Goal: Task Accomplishment & Management: Use online tool/utility

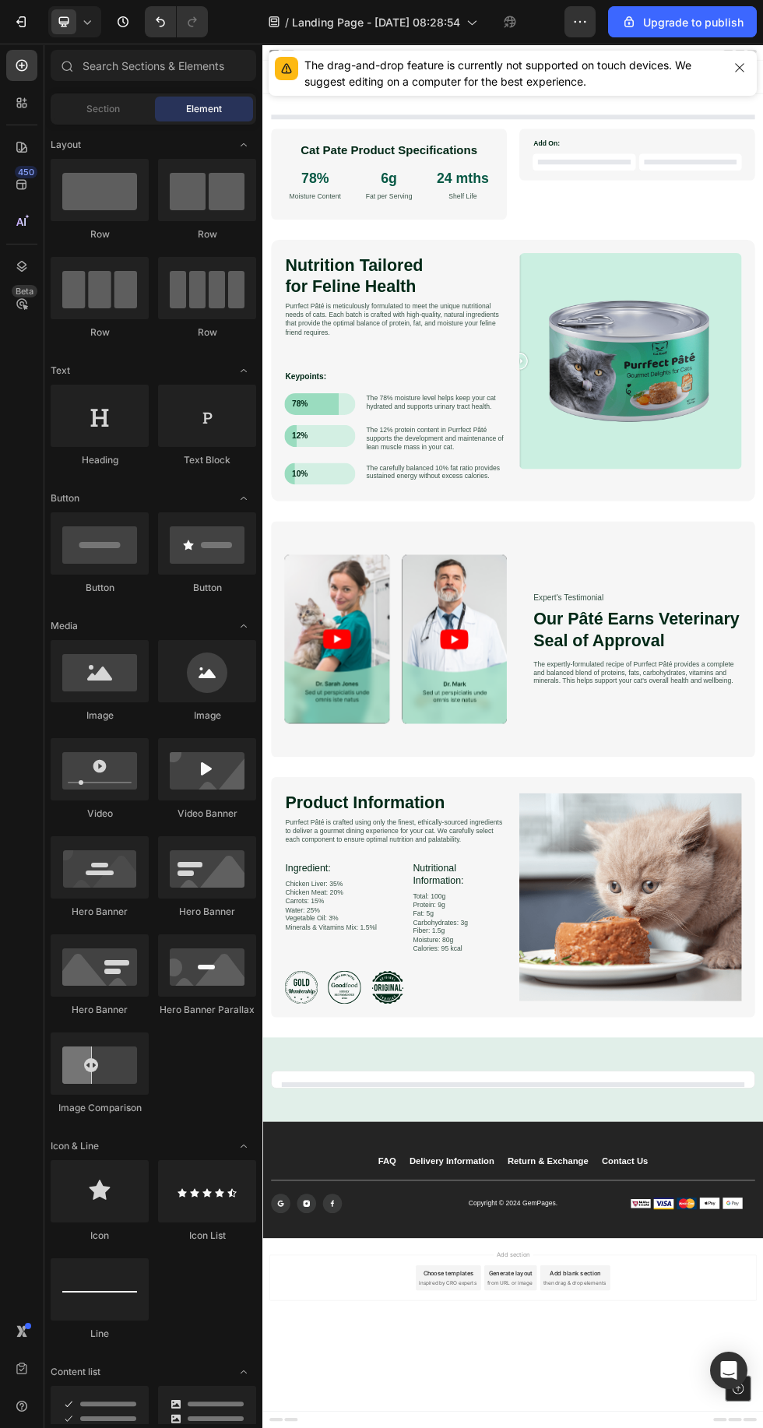
click at [333, 26] on span "Landing Page - [DATE] 08:28:54" at bounding box center [376, 22] width 168 height 16
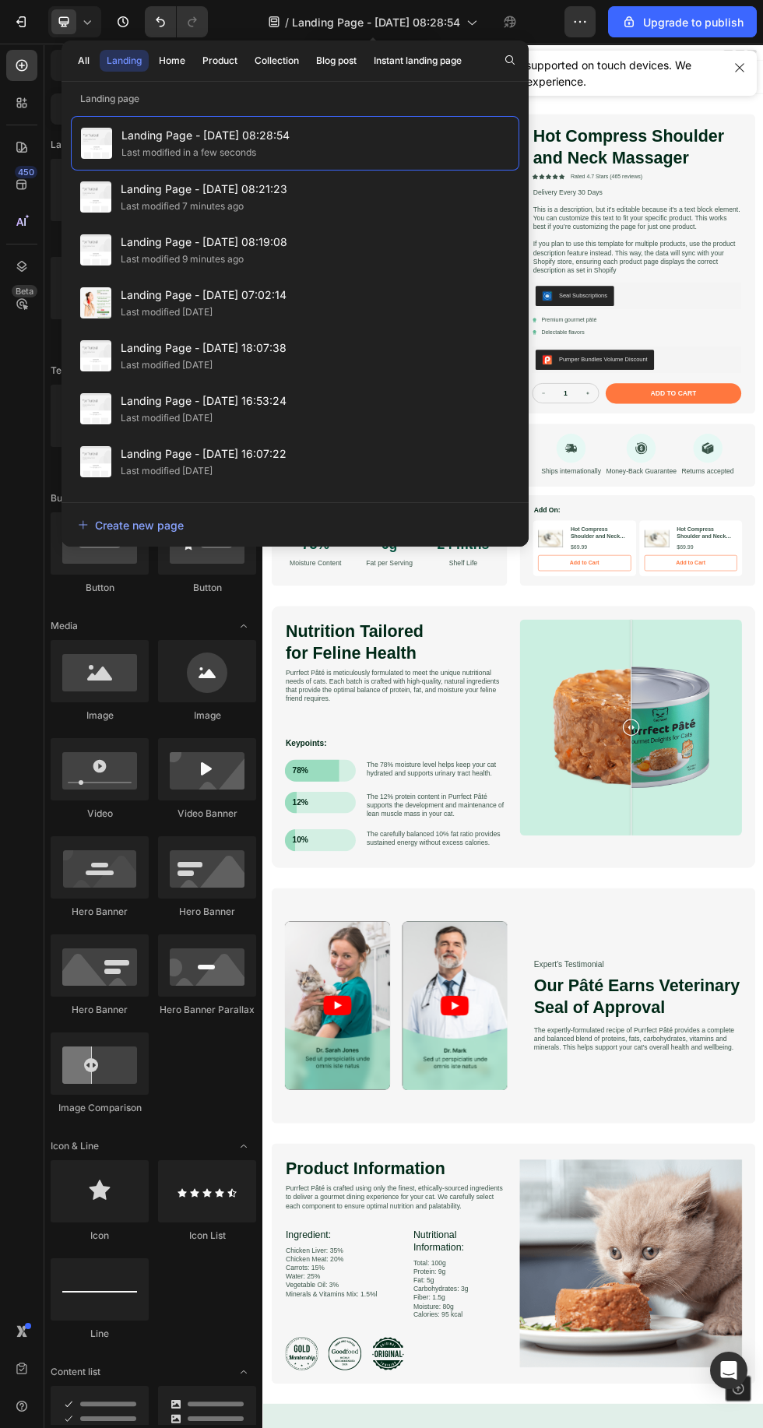
click at [144, 293] on span "Landing Page - [DATE] 07:02:14" at bounding box center [204, 295] width 166 height 19
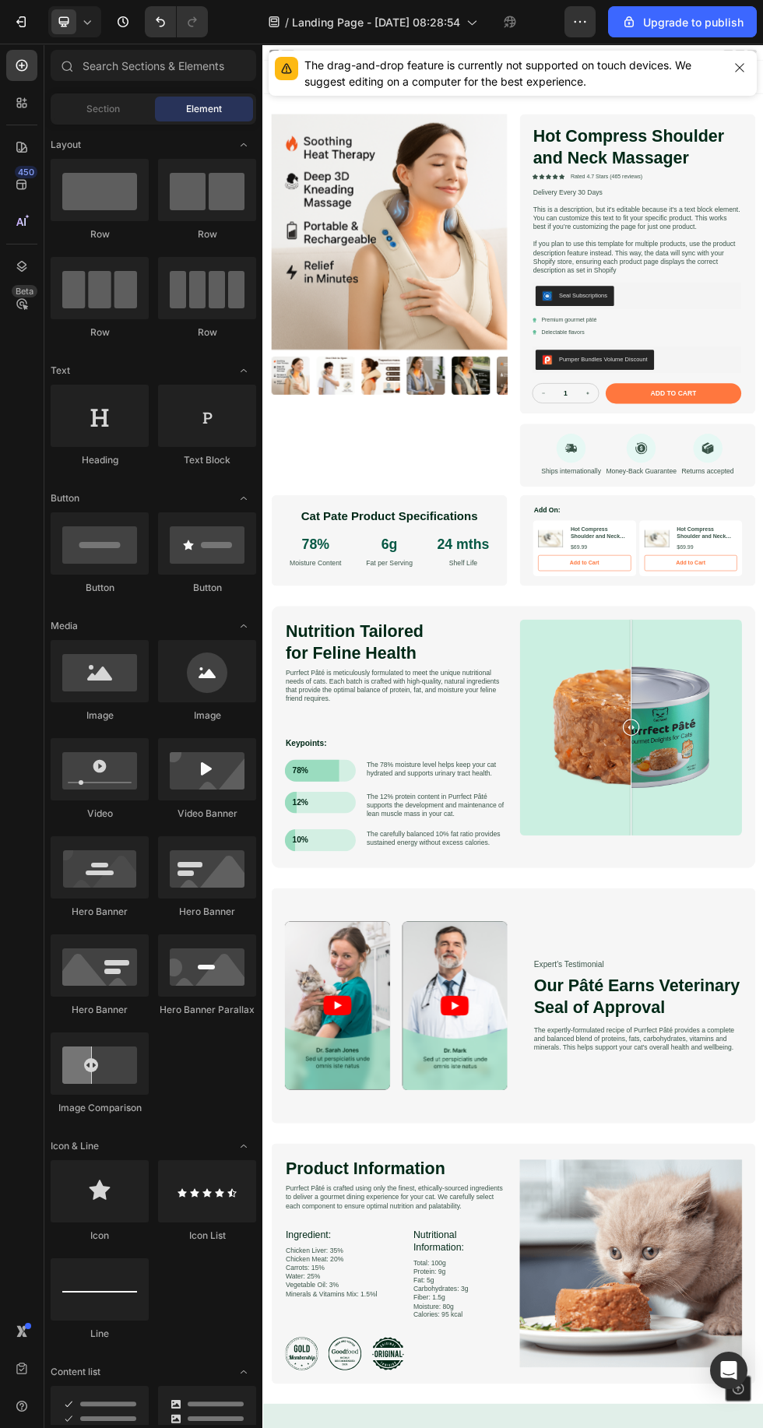
click at [350, 24] on span "Landing Page - [DATE] 08:28:54" at bounding box center [376, 22] width 168 height 16
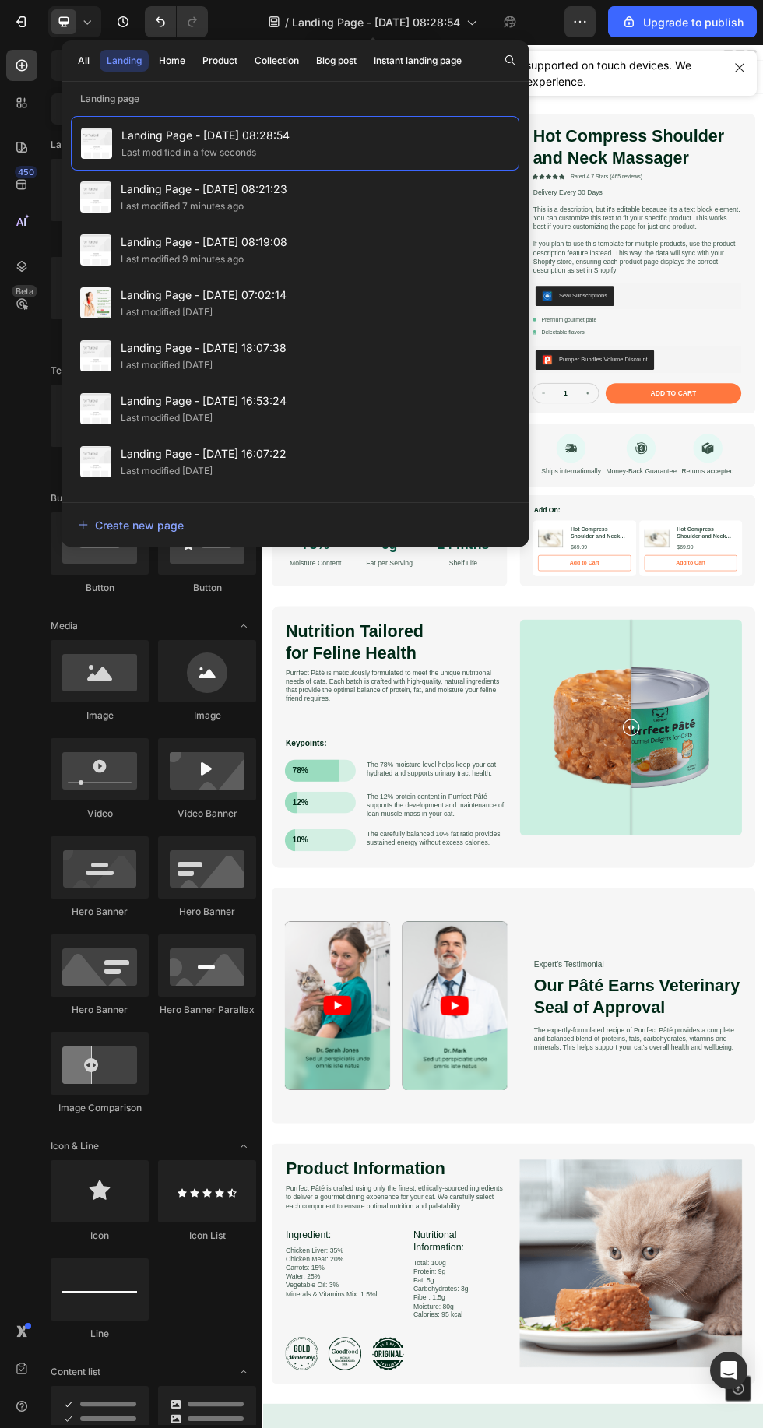
click at [129, 287] on span "Landing Page - [DATE] 07:02:14" at bounding box center [204, 295] width 166 height 19
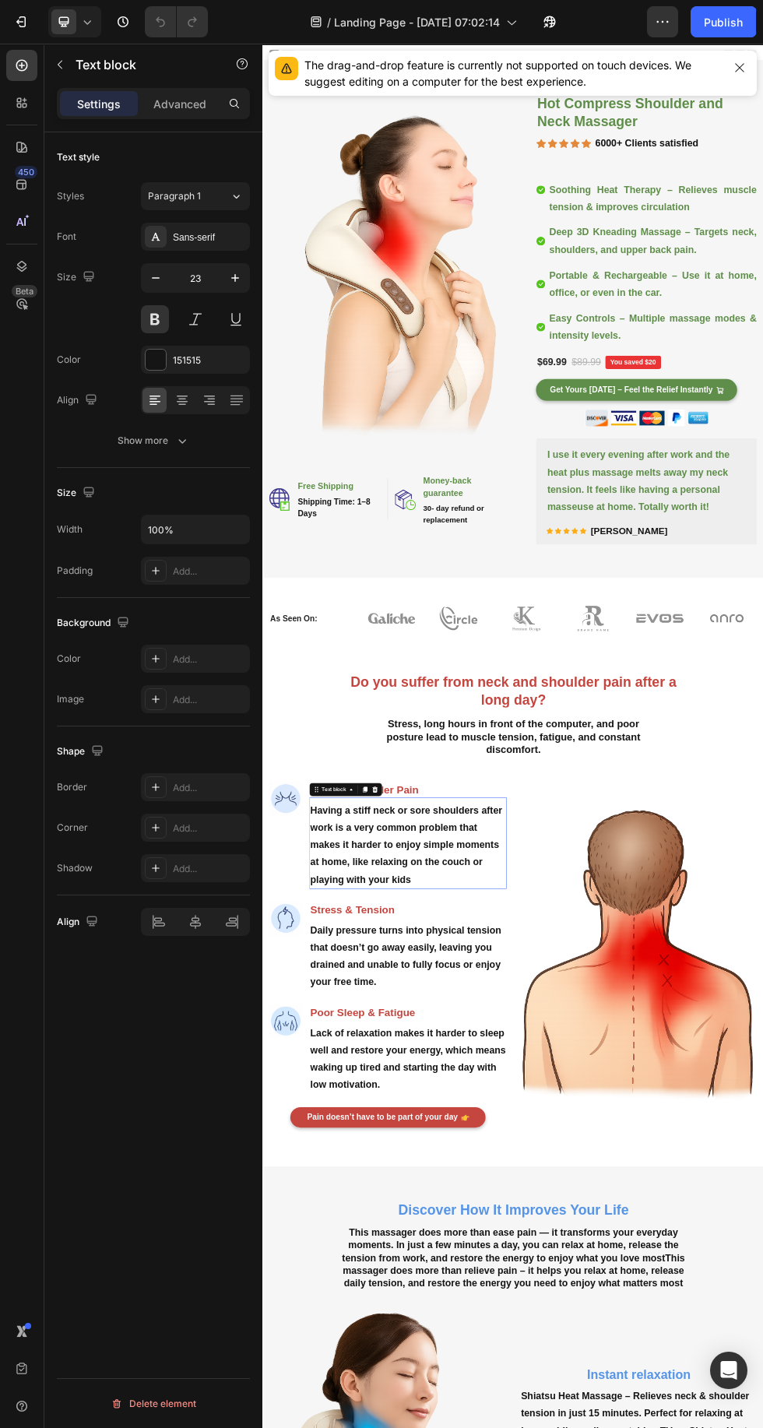
click at [87, 23] on icon at bounding box center [87, 22] width 16 height 16
click at [88, 110] on span "Mobile" at bounding box center [95, 106] width 30 height 16
type input "14"
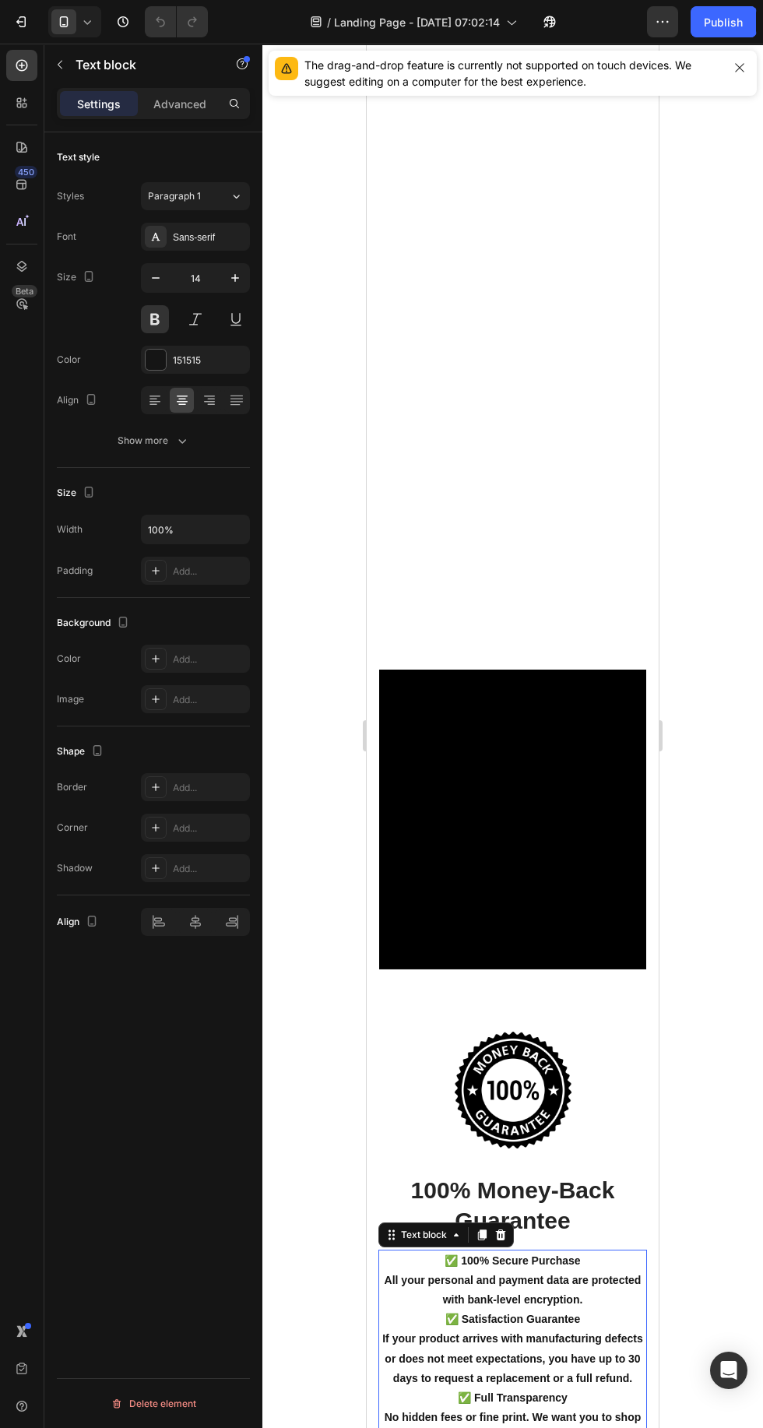
scroll to position [5985, 0]
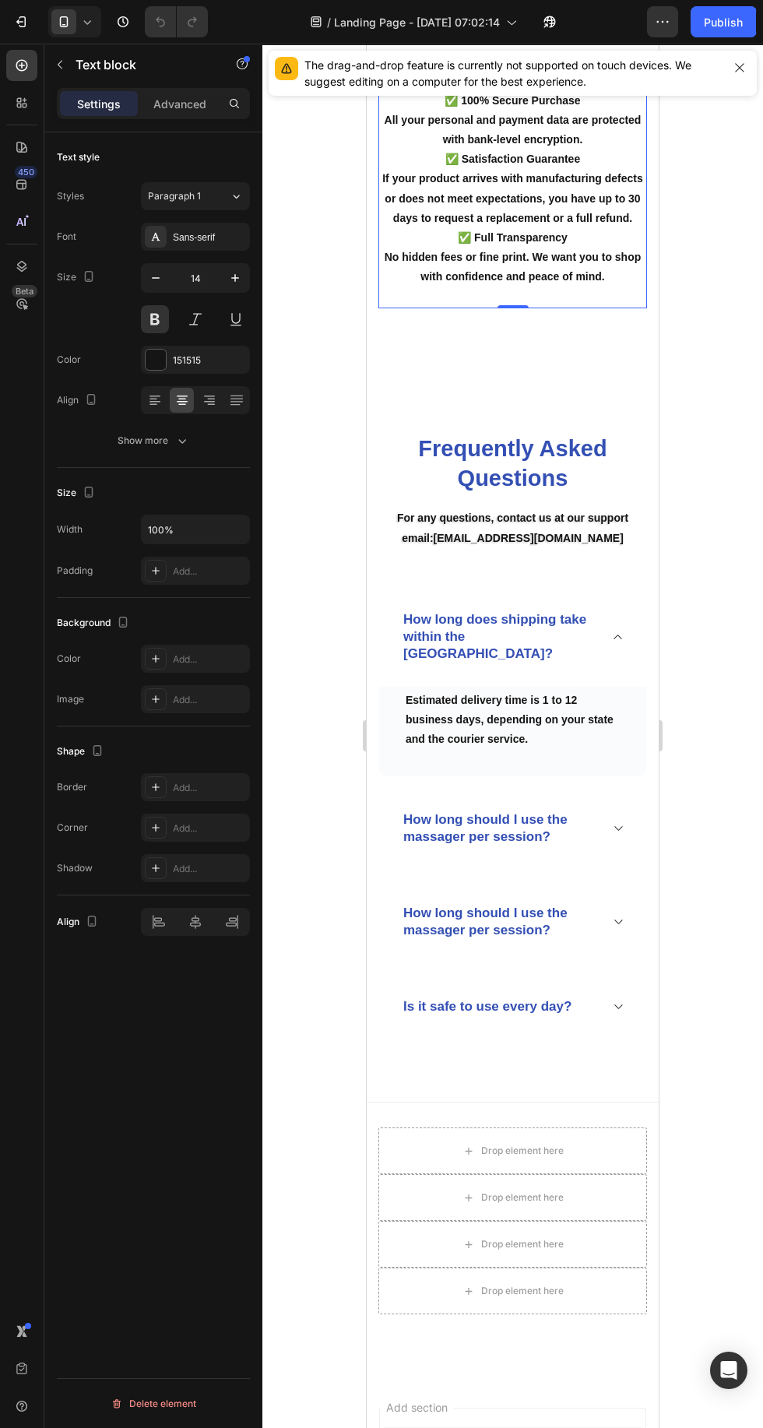
click at [610, 621] on div "How long does shipping take within the United States?" at bounding box center [512, 637] width 267 height 100
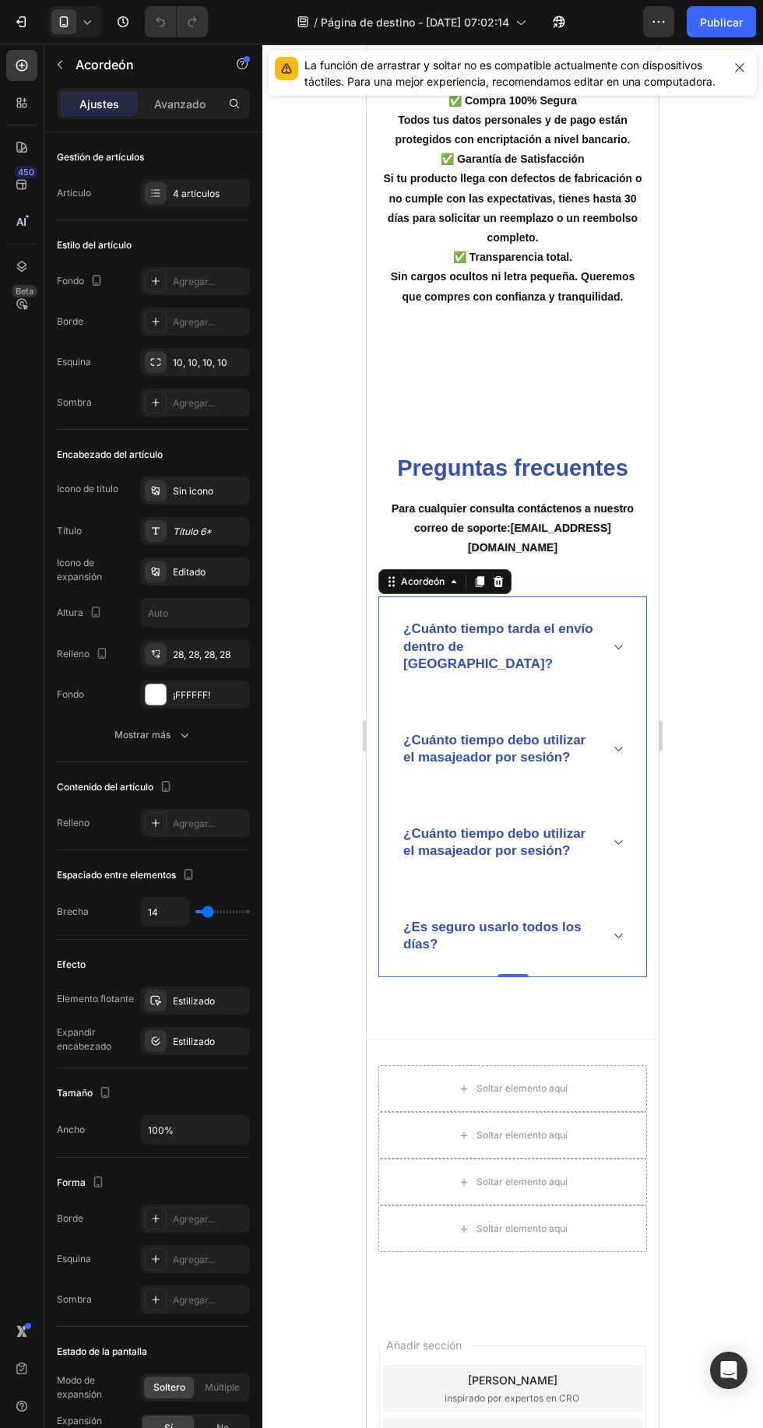
click at [604, 801] on div "¿Cuánto tiempo debo utilizar el masajeador por sesión?" at bounding box center [512, 842] width 267 height 83
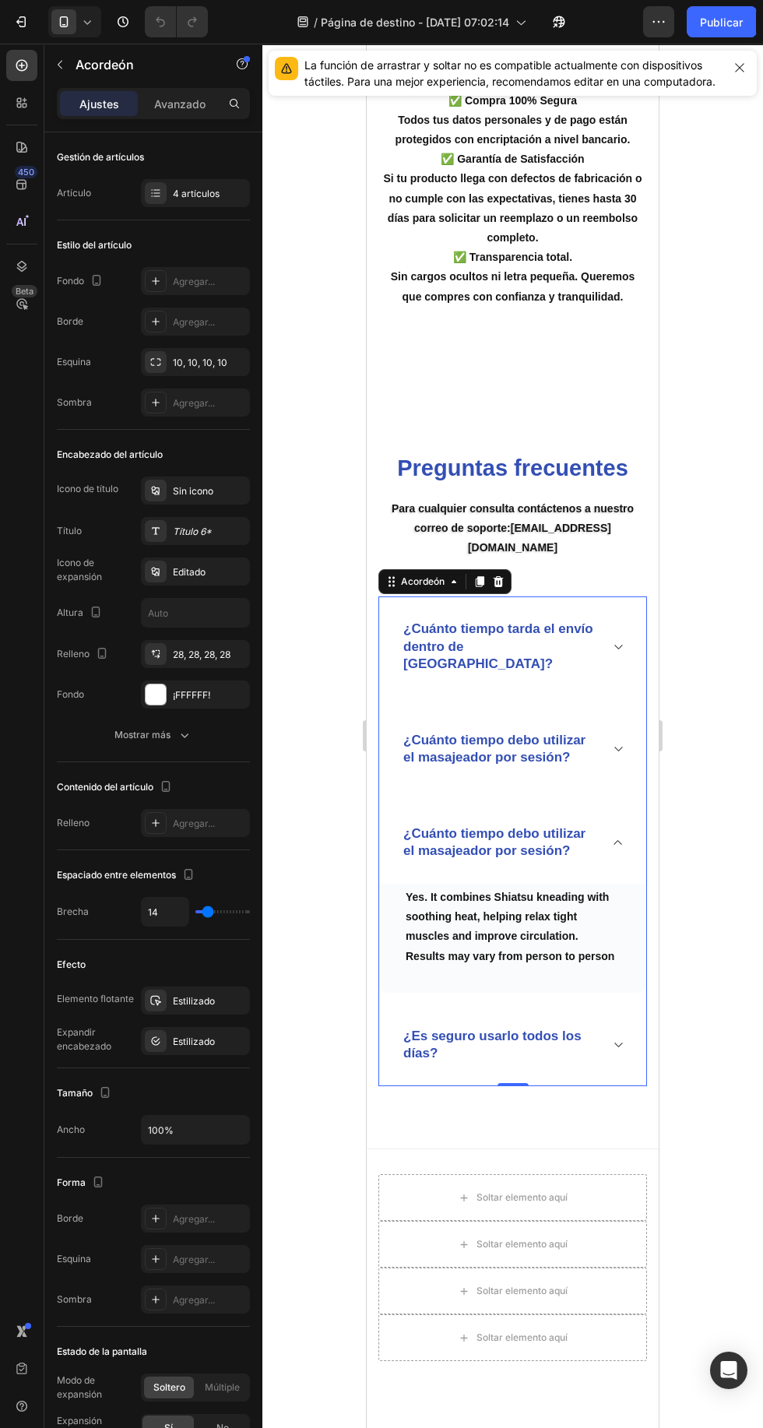
click at [618, 840] on icon at bounding box center [619, 842] width 8 height 5
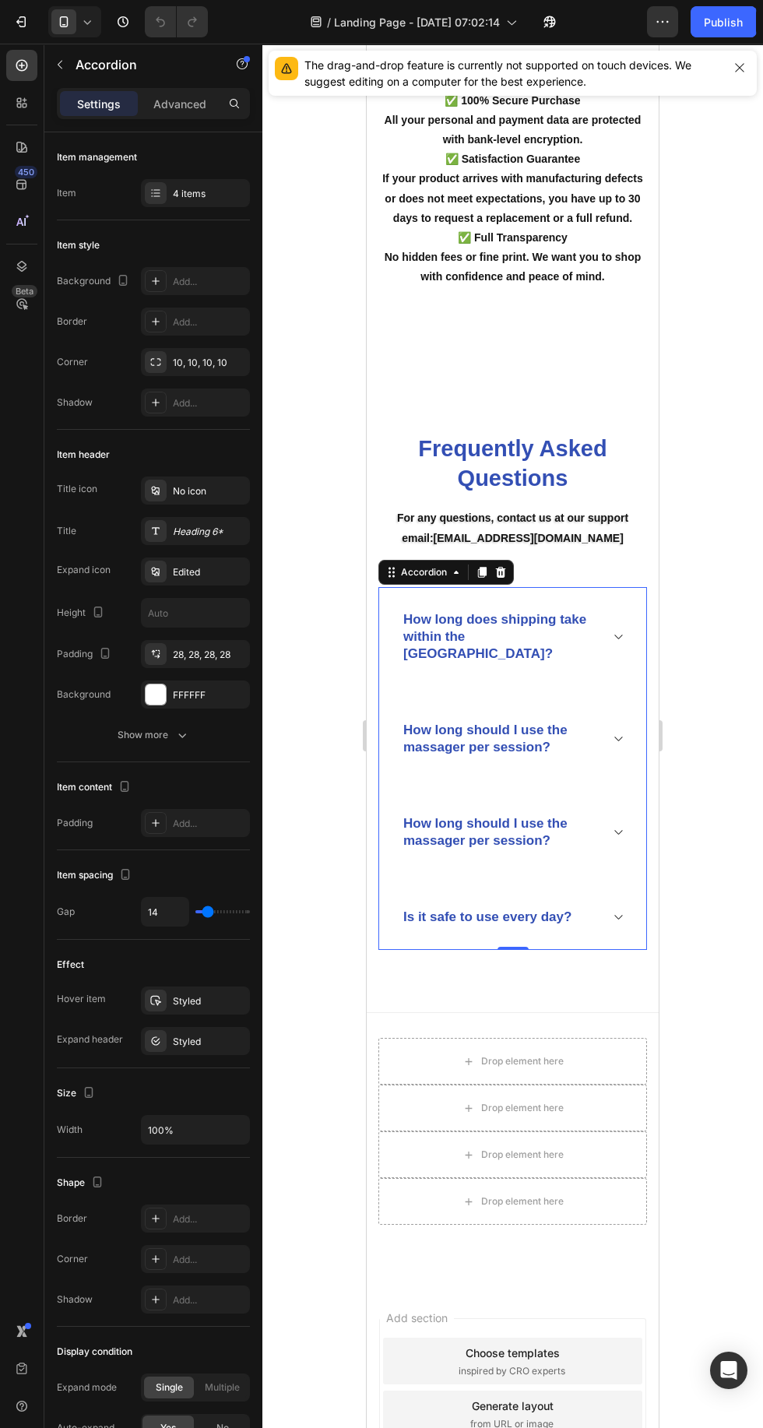
click at [475, 818] on p "How long should I use the massager per session?" at bounding box center [500, 832] width 194 height 34
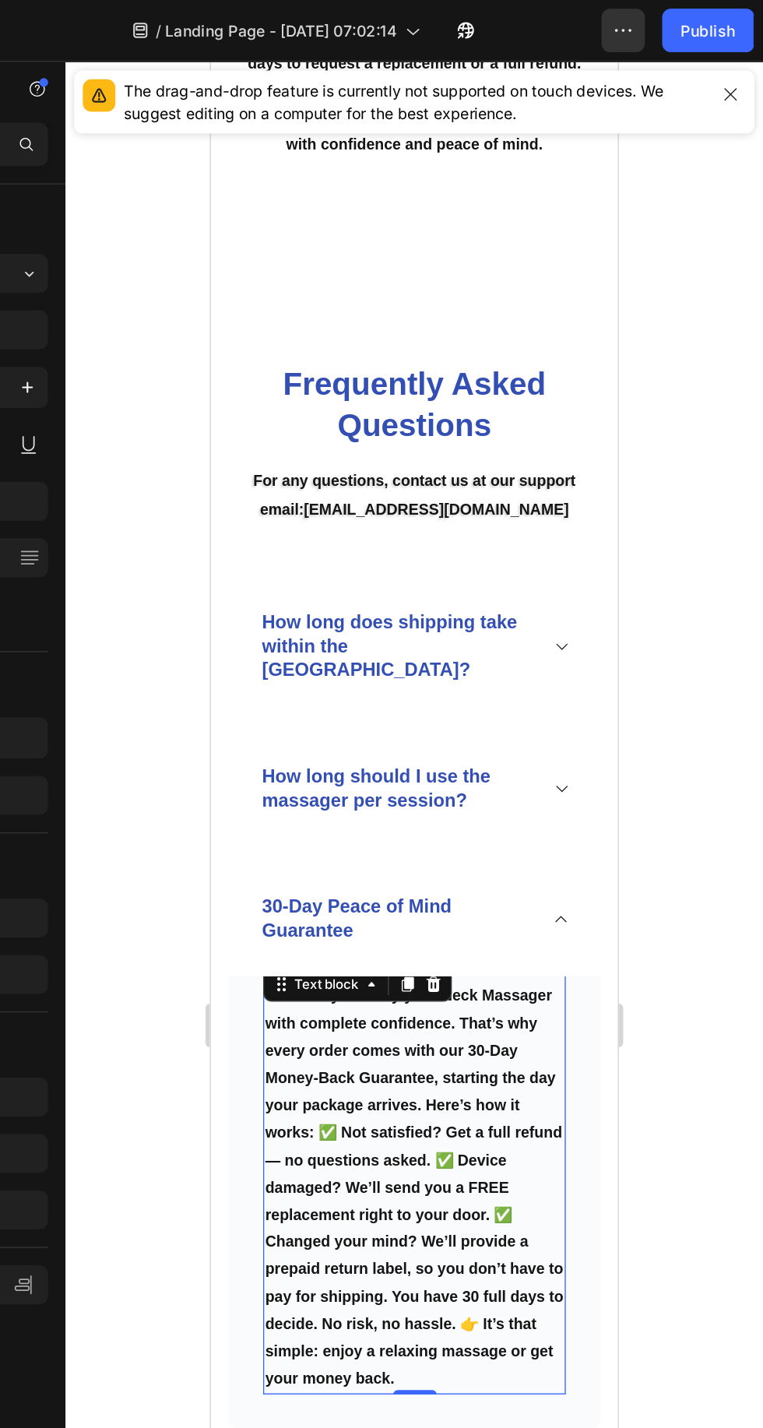
scroll to position [6159, 0]
click at [658, 22] on icon "button" at bounding box center [658, 22] width 2 height 2
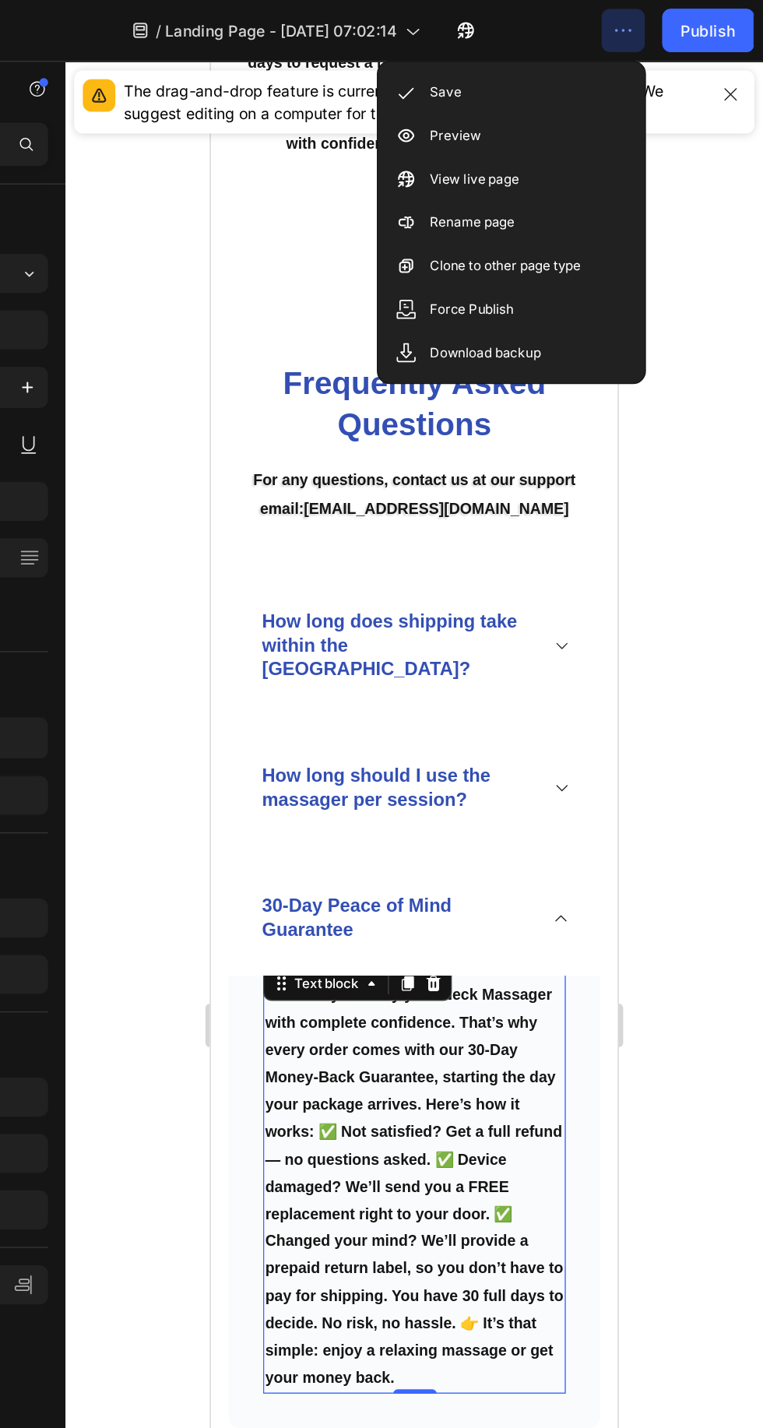
click at [583, 66] on div "Save" at bounding box center [582, 66] width 179 height 31
click at [621, 69] on div "Save" at bounding box center [582, 66] width 179 height 31
click at [670, 18] on icon "button" at bounding box center [663, 22] width 16 height 16
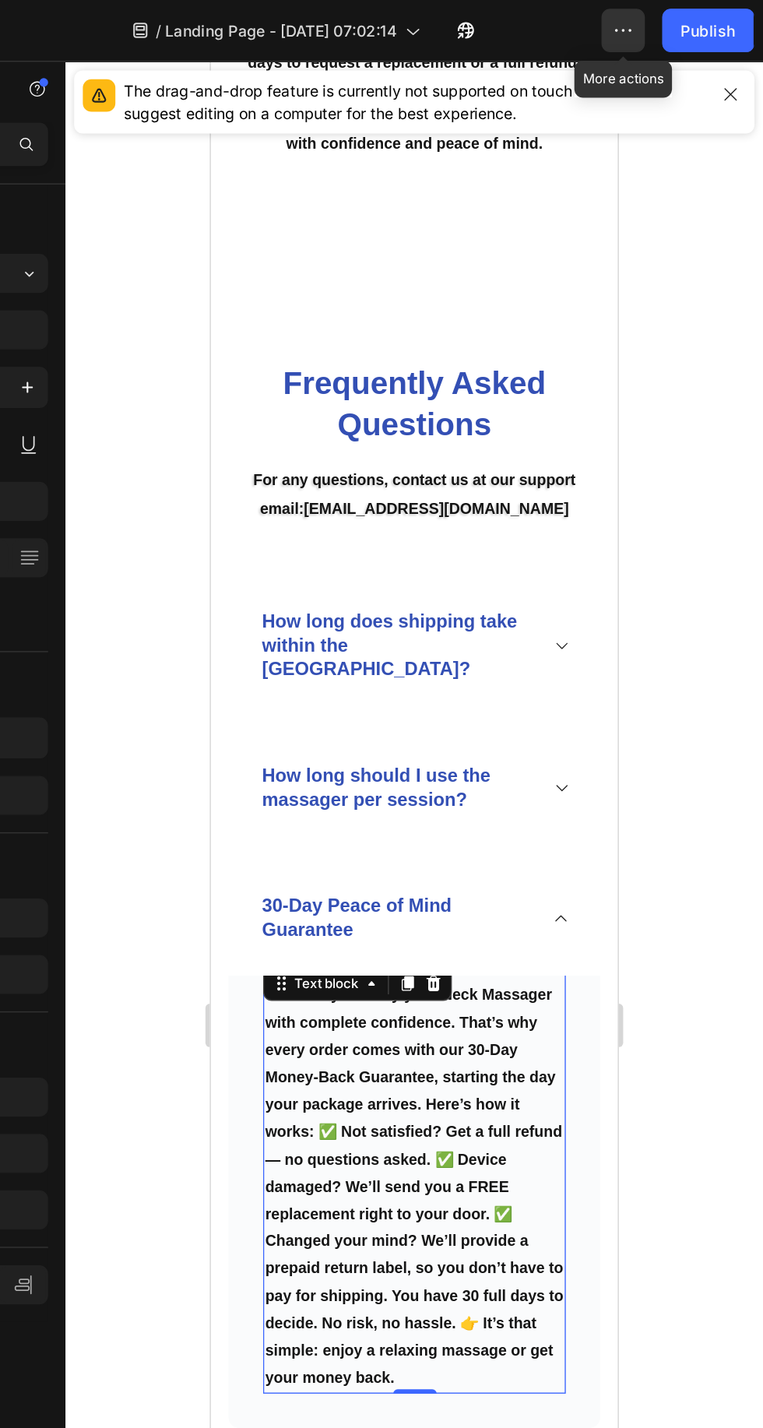
click at [442, 659] on div "30-Day Peace of Mind Guarantee" at bounding box center [344, 676] width 199 height 39
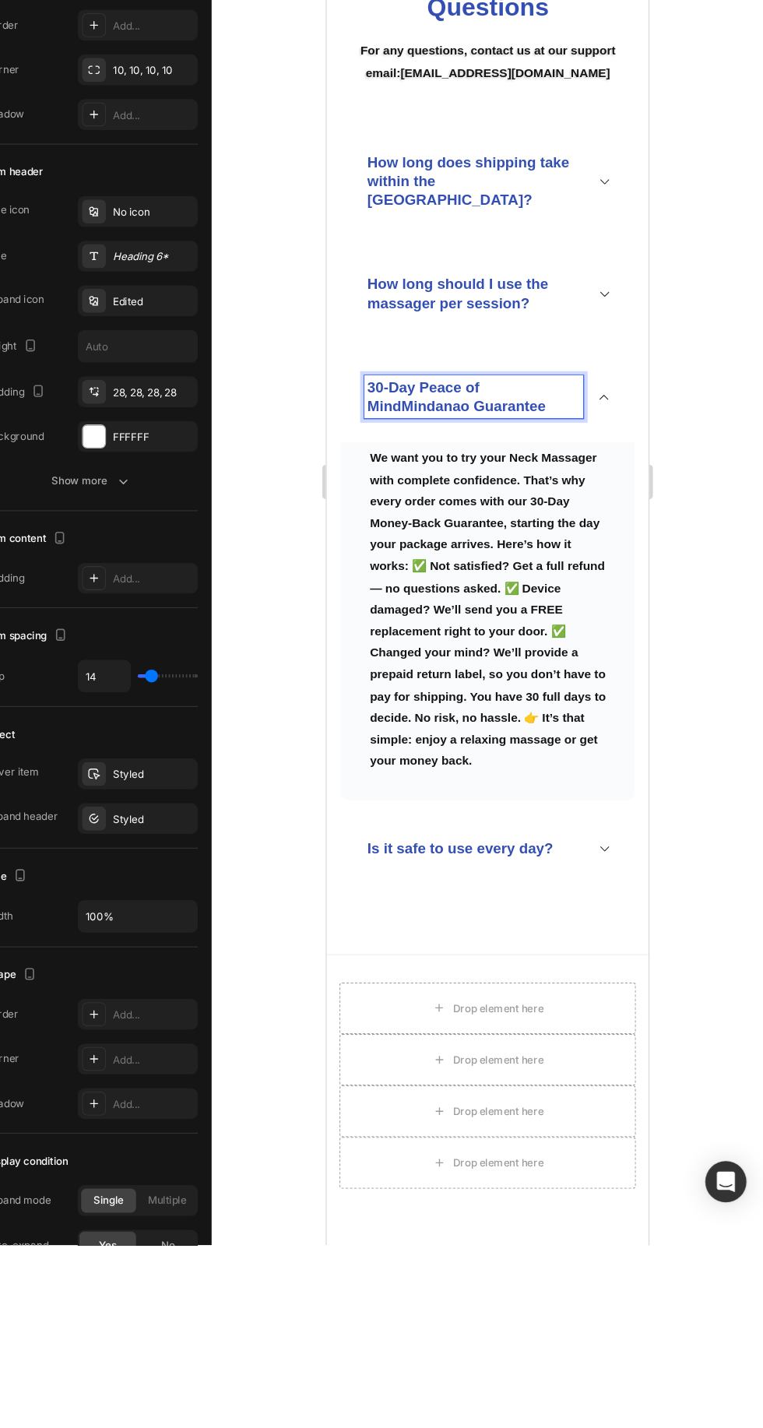
scroll to position [0, 0]
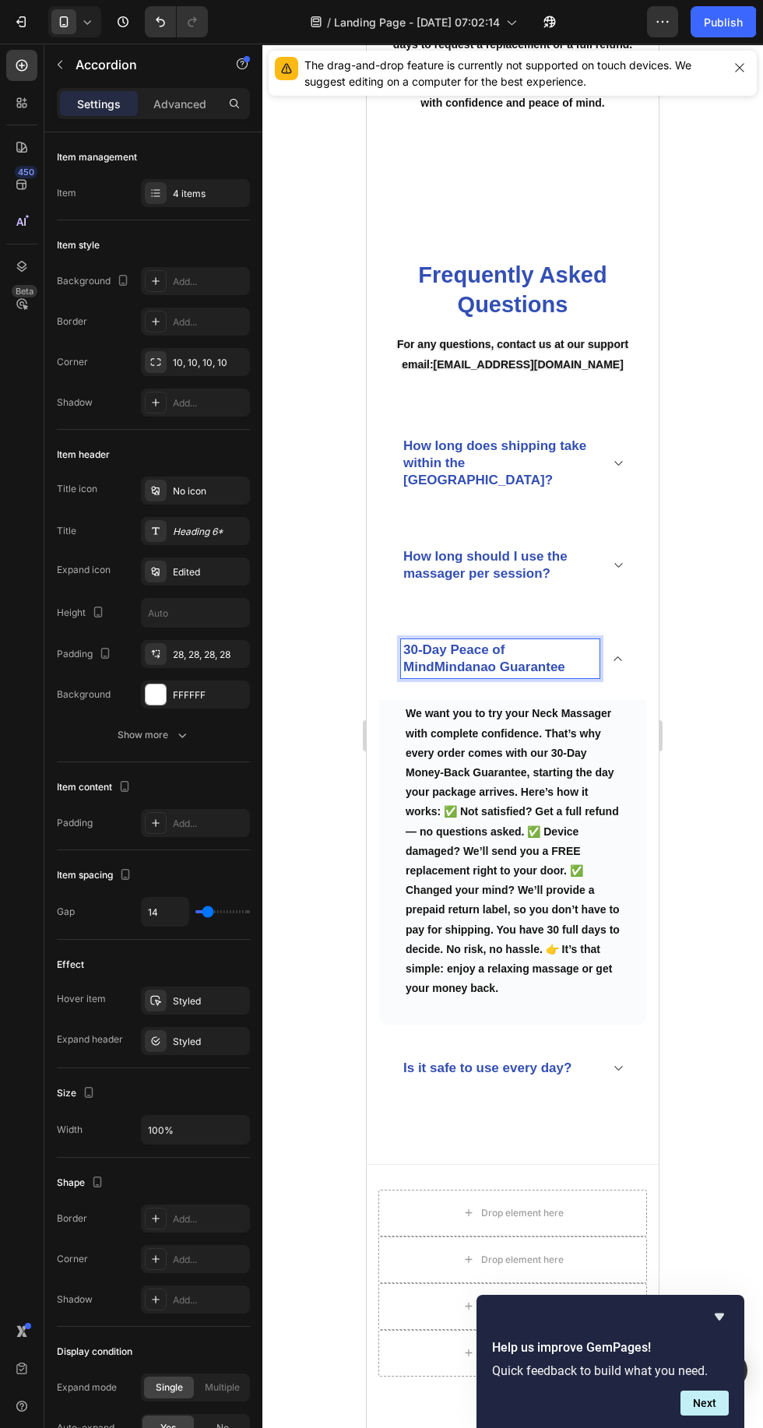
click at [167, 14] on icon "Undo/Redo" at bounding box center [161, 22] width 16 height 16
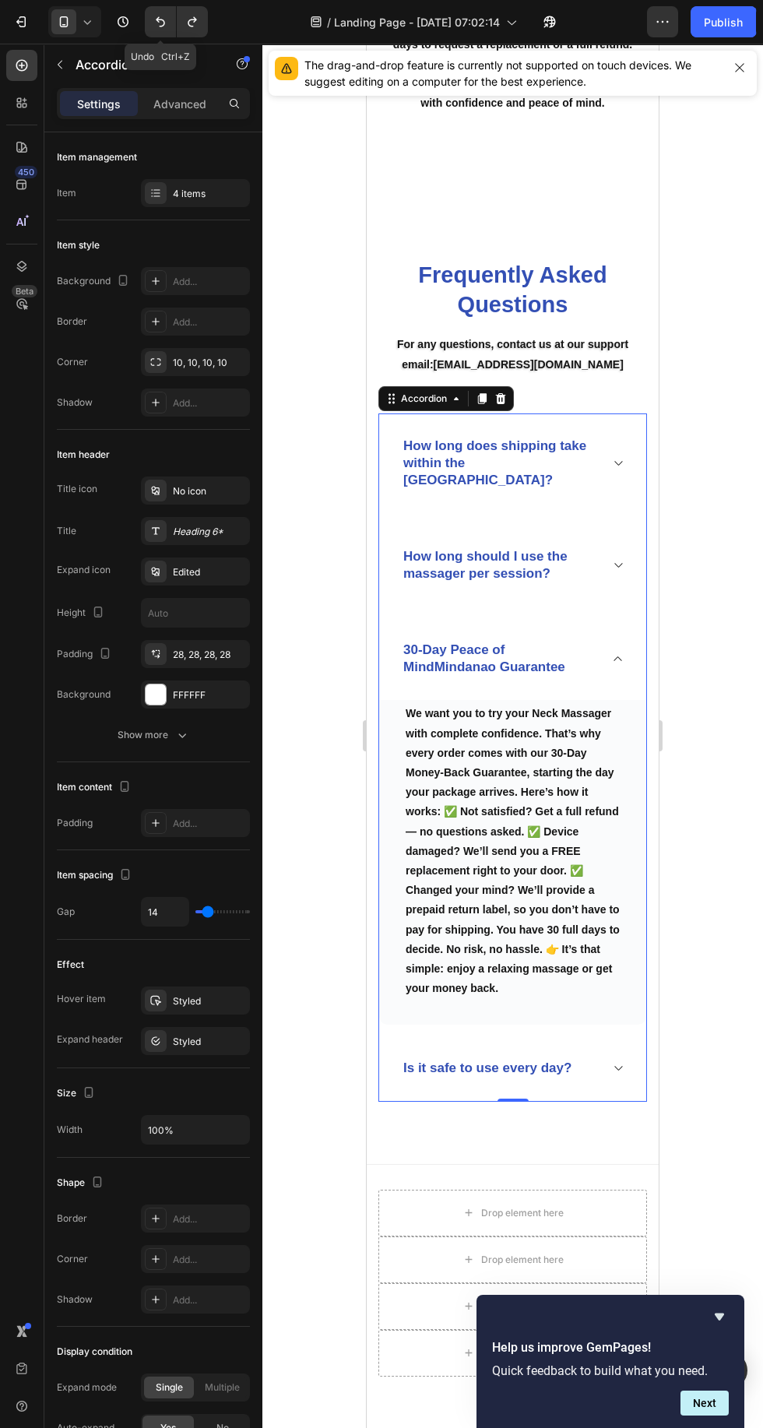
click at [160, 22] on icon "Undo/Redo" at bounding box center [161, 22] width 16 height 16
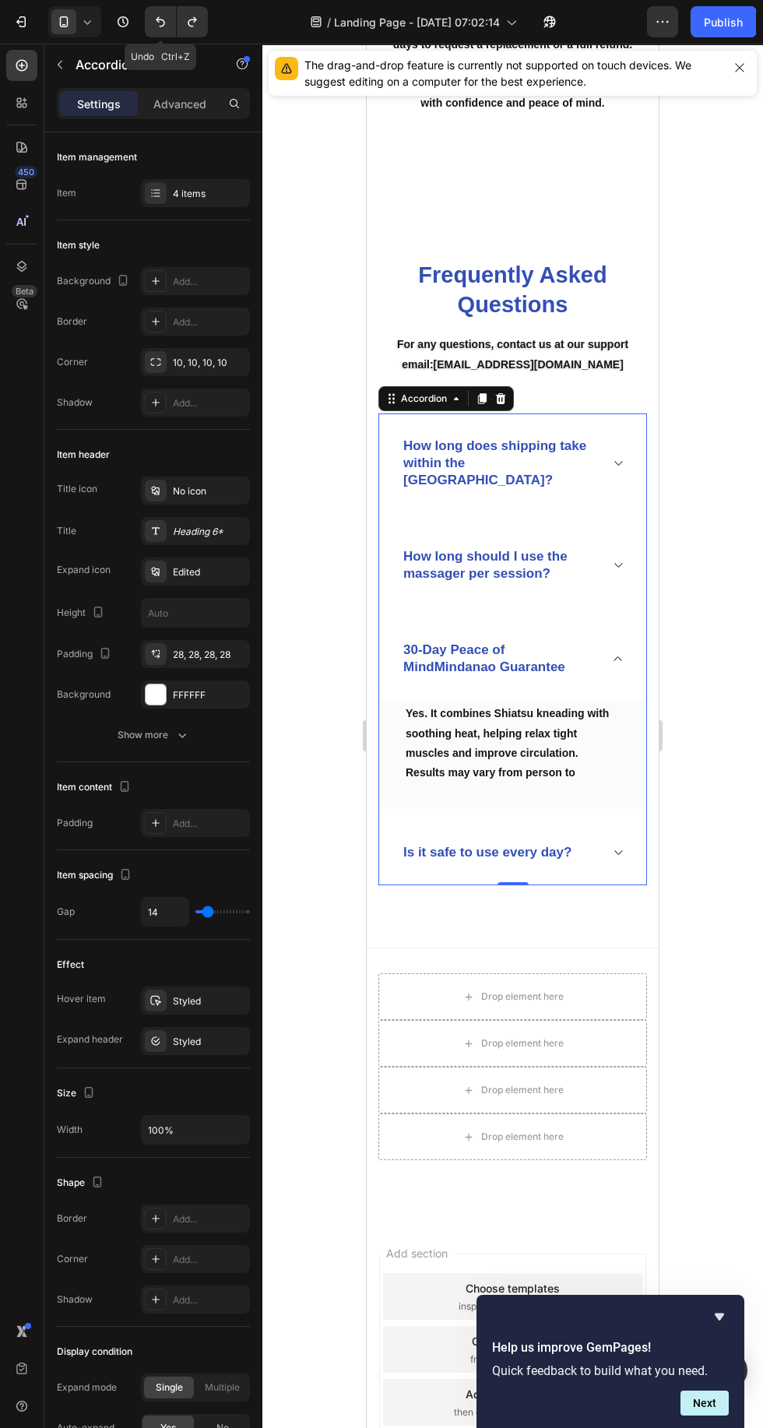
click at [192, 22] on icon "Undo/Redo" at bounding box center [193, 22] width 16 height 16
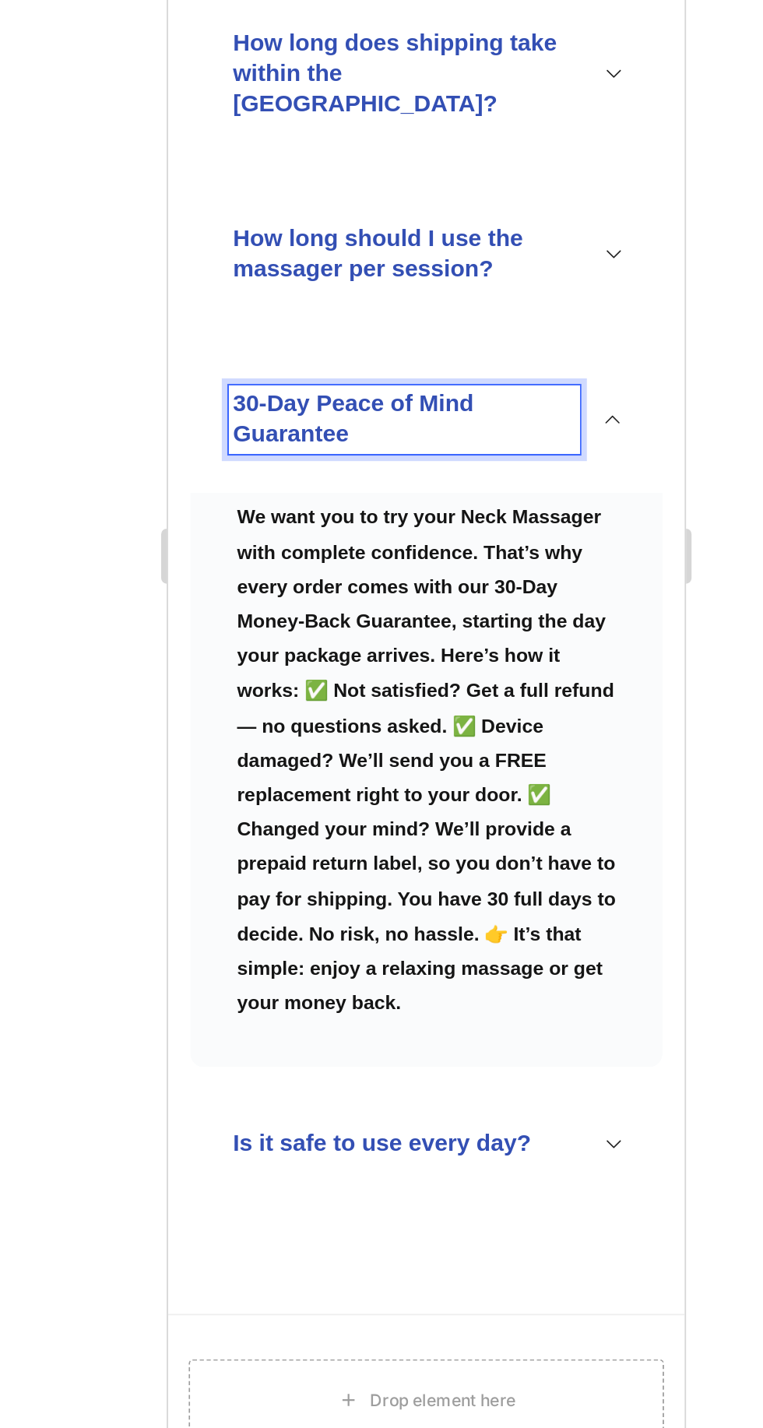
click at [679, 724] on div at bounding box center [512, 736] width 501 height 1385
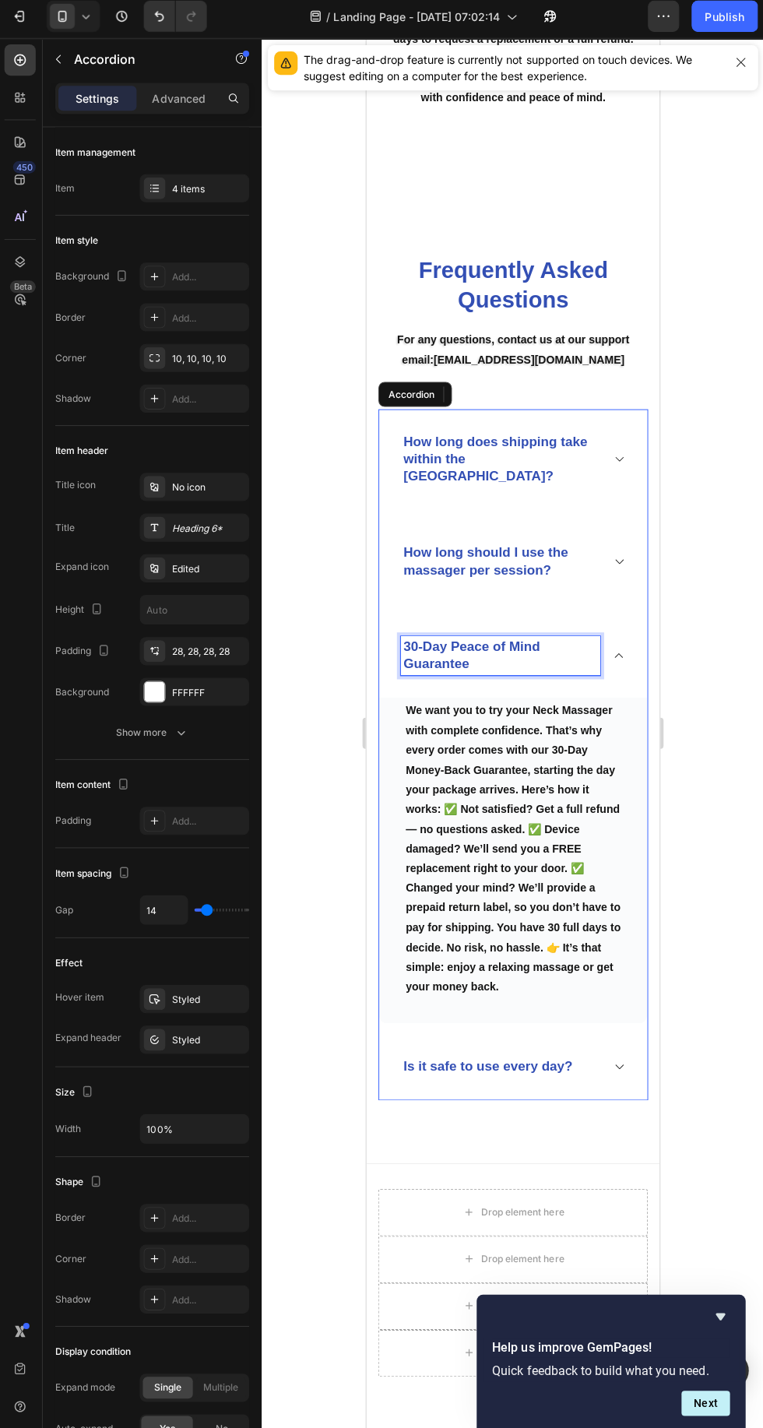
scroll to position [6177, 0]
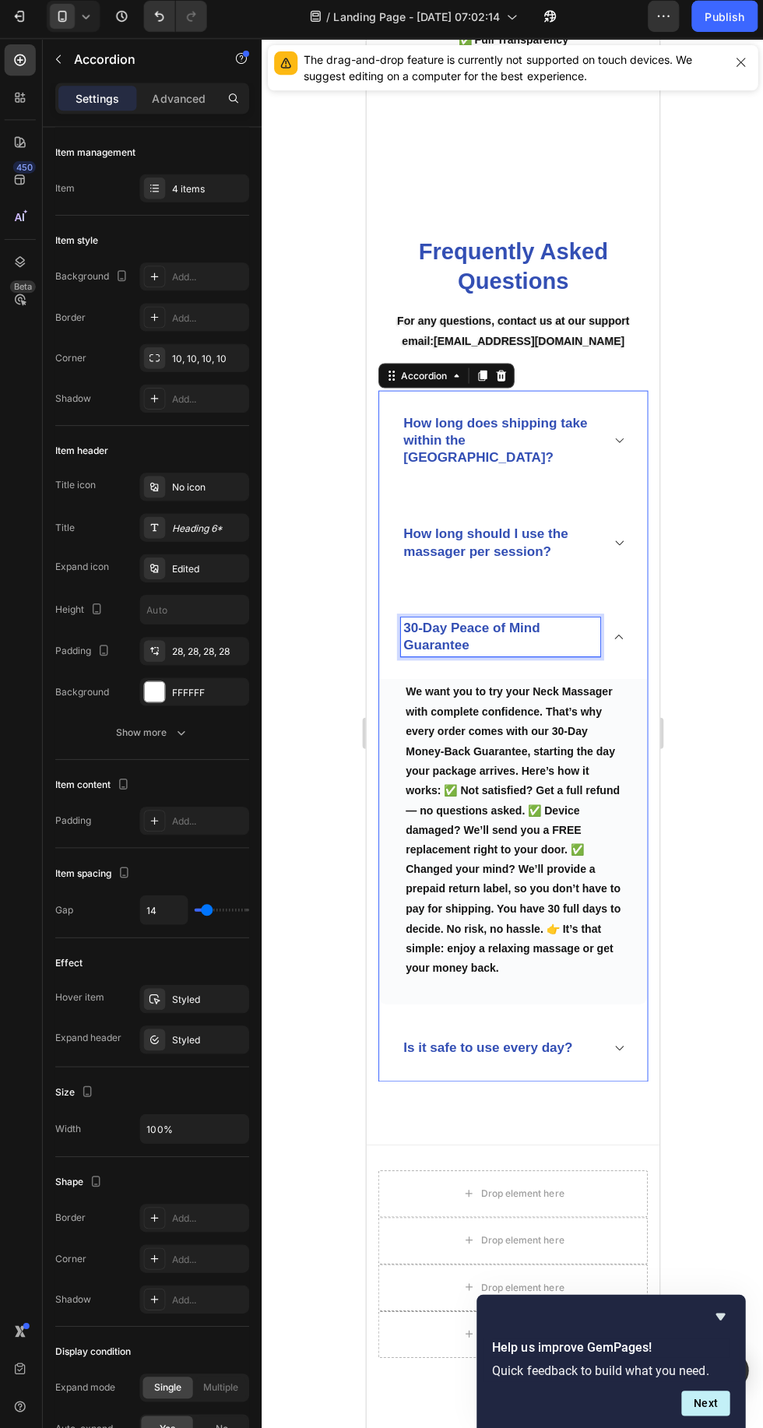
click at [618, 628] on icon at bounding box center [617, 634] width 12 height 12
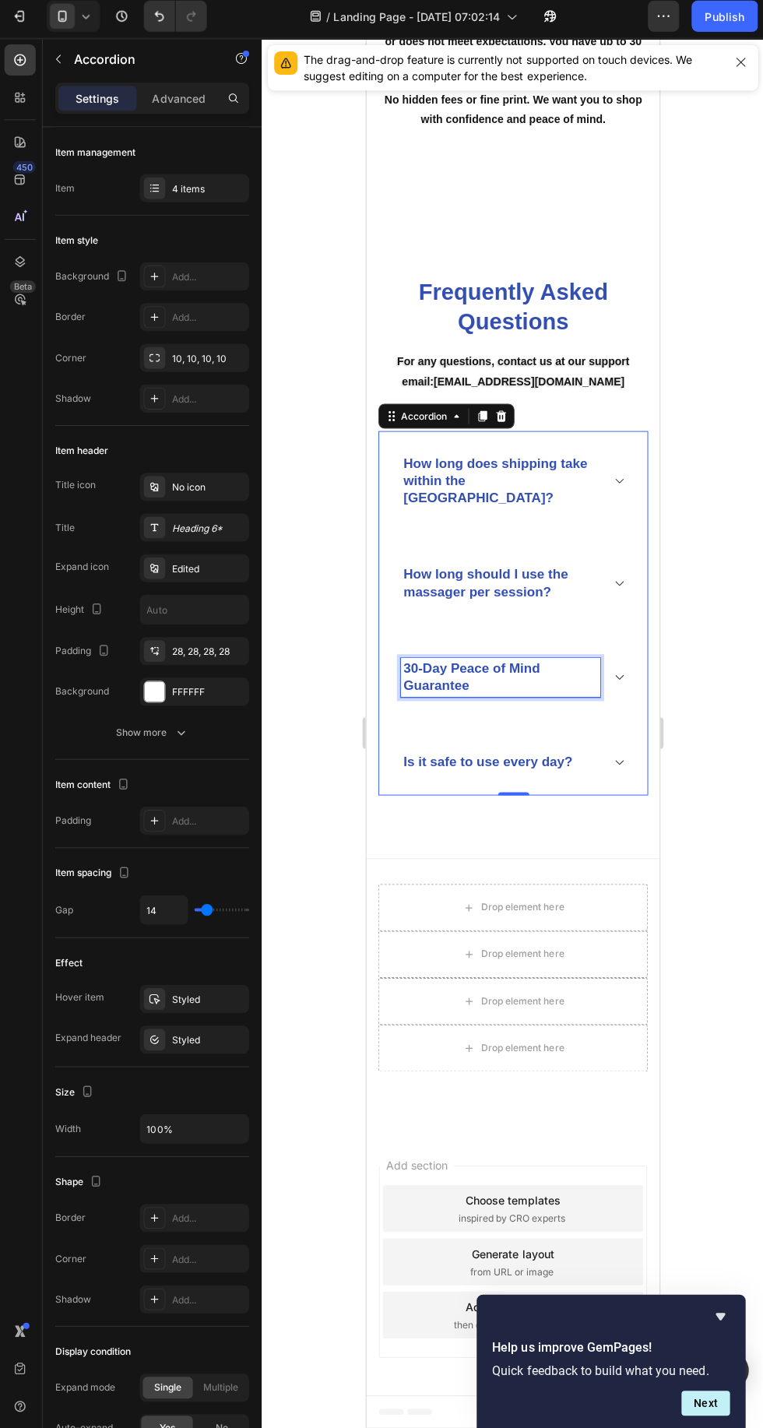
scroll to position [6119, 0]
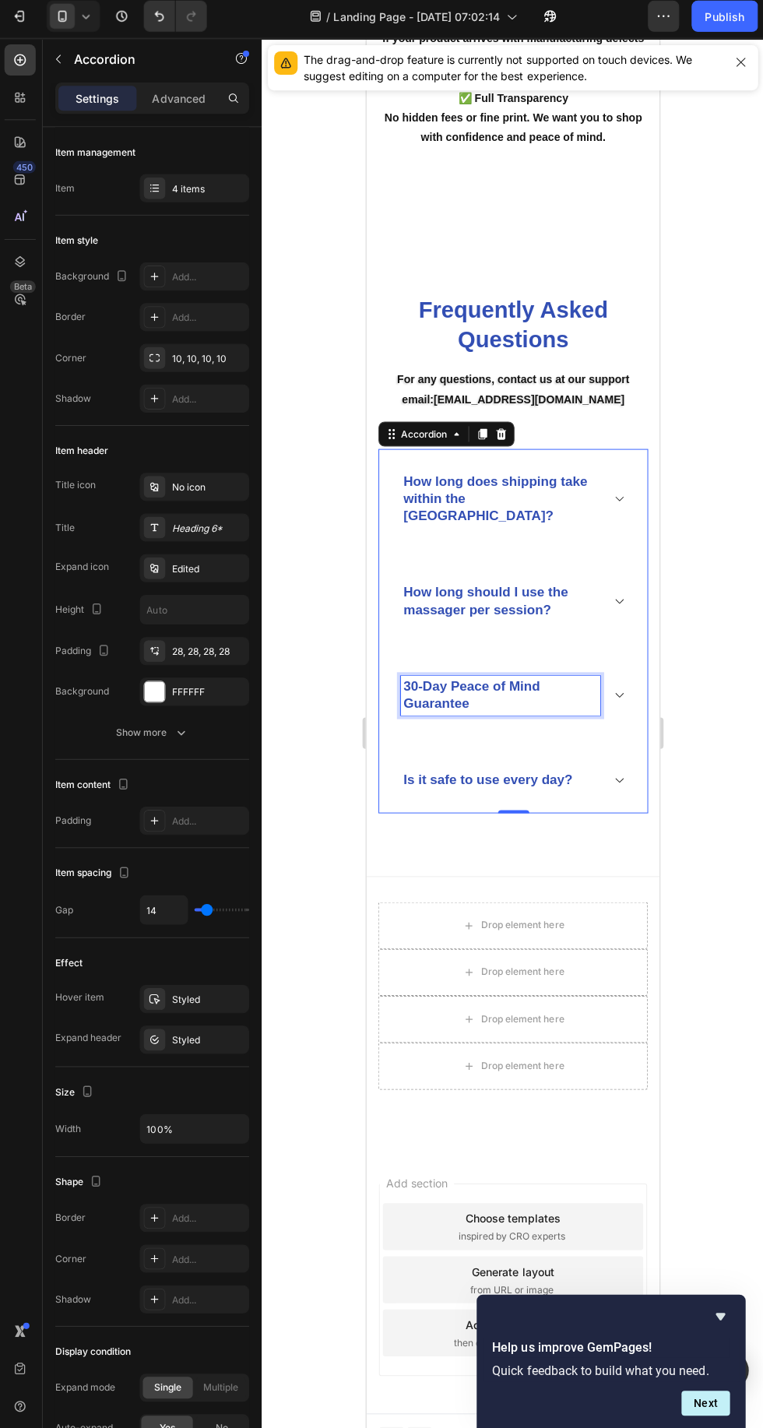
click at [618, 593] on icon at bounding box center [617, 599] width 12 height 12
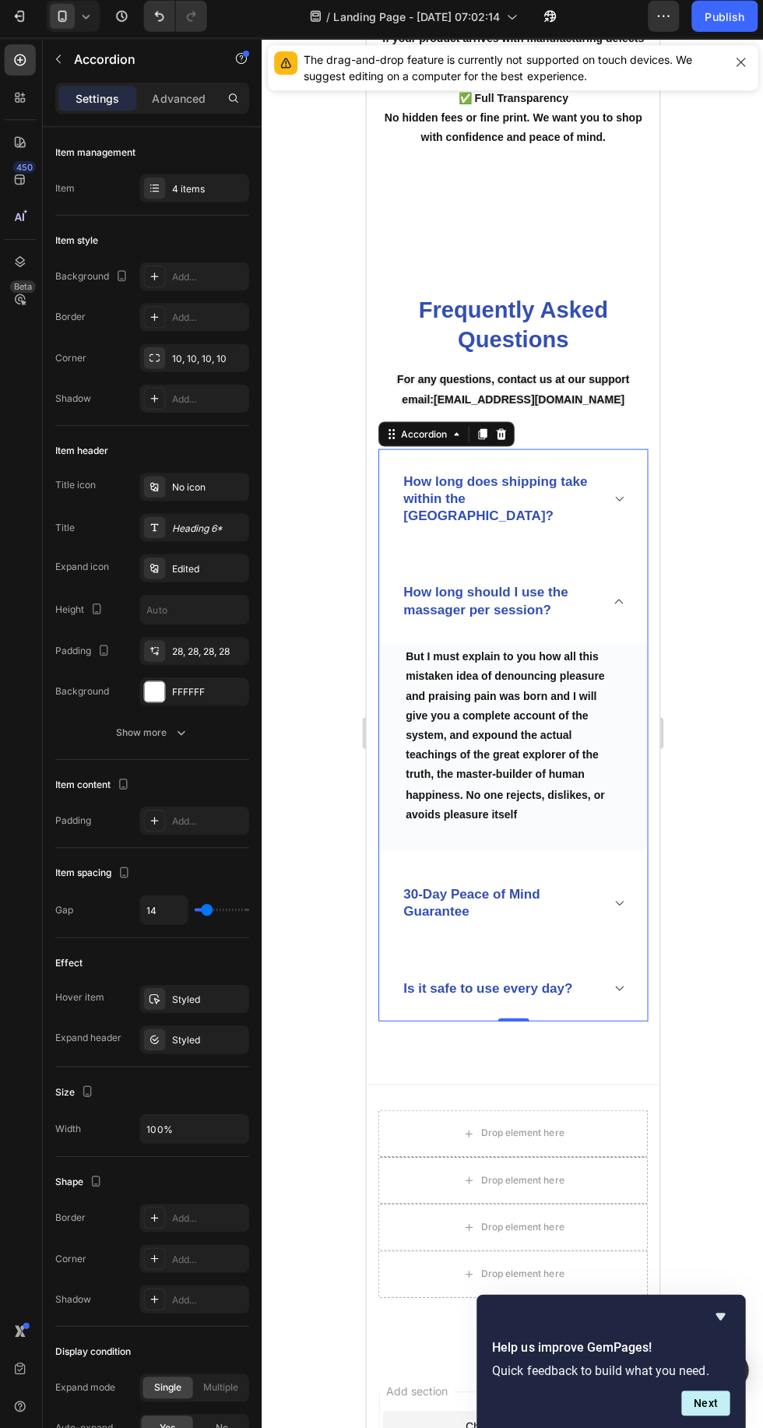
scroll to position [0, 0]
click at [596, 587] on p "How long should I use the massager per session?" at bounding box center [500, 599] width 194 height 34
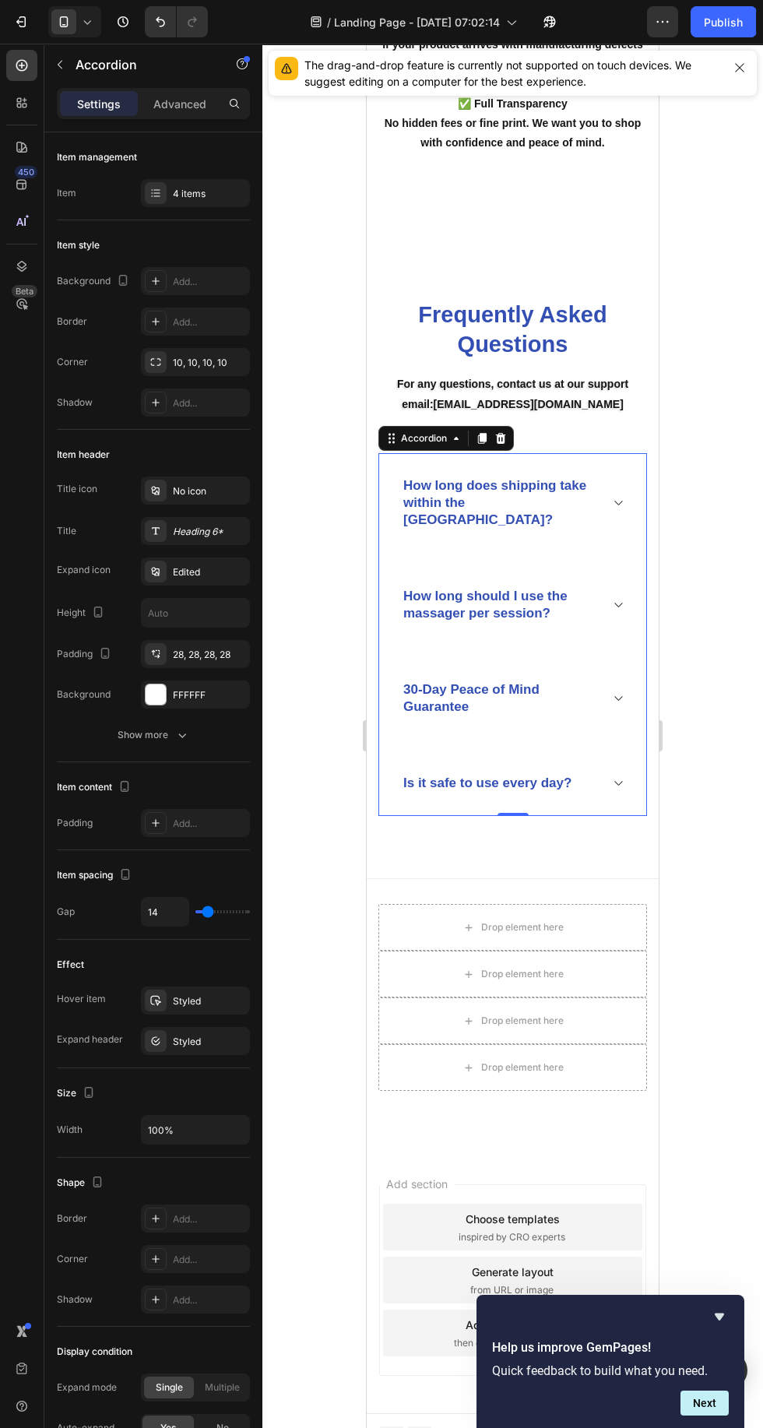
click at [724, 15] on div "Publish" at bounding box center [723, 22] width 39 height 16
click at [213, 693] on div "FFFFFF" at bounding box center [209, 696] width 73 height 14
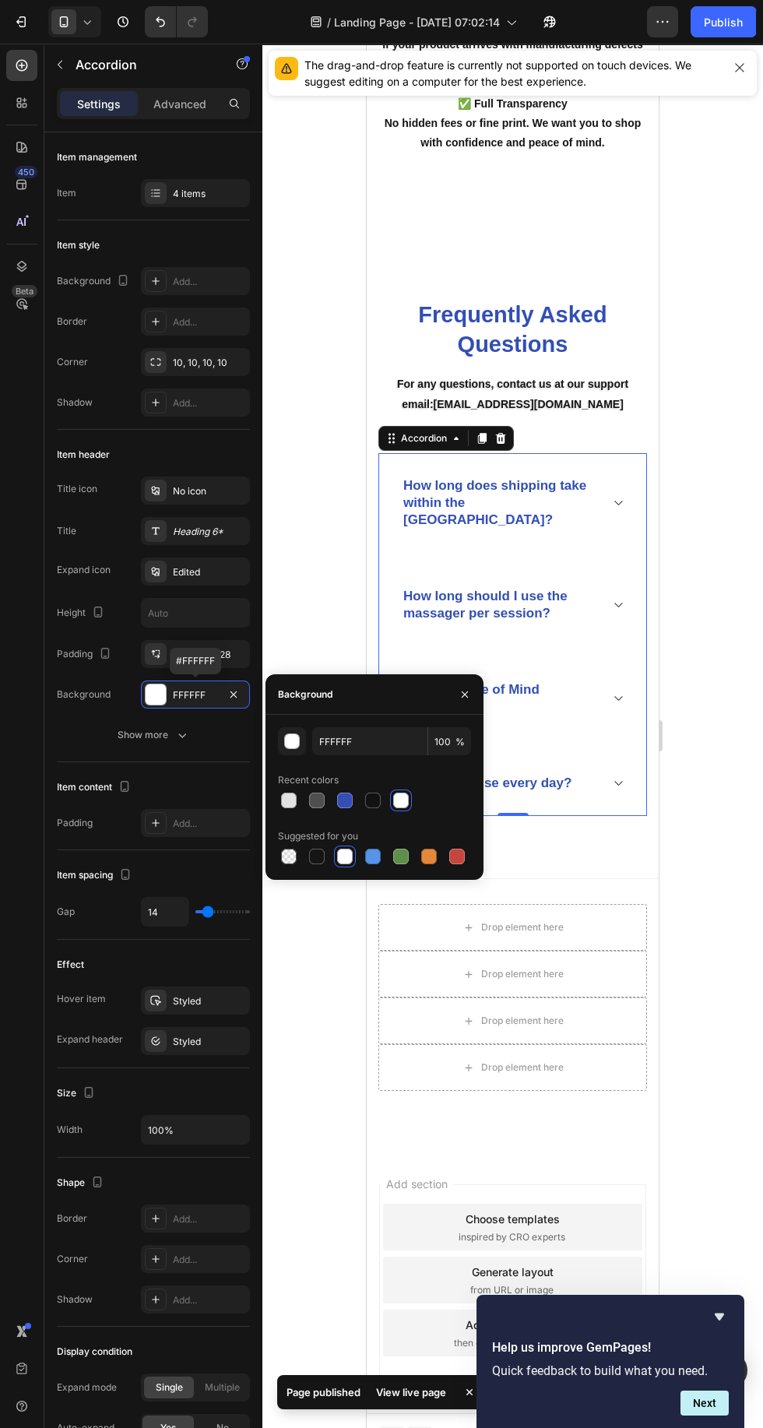
click at [285, 846] on div at bounding box center [289, 857] width 22 height 22
type input "000000"
type input "0"
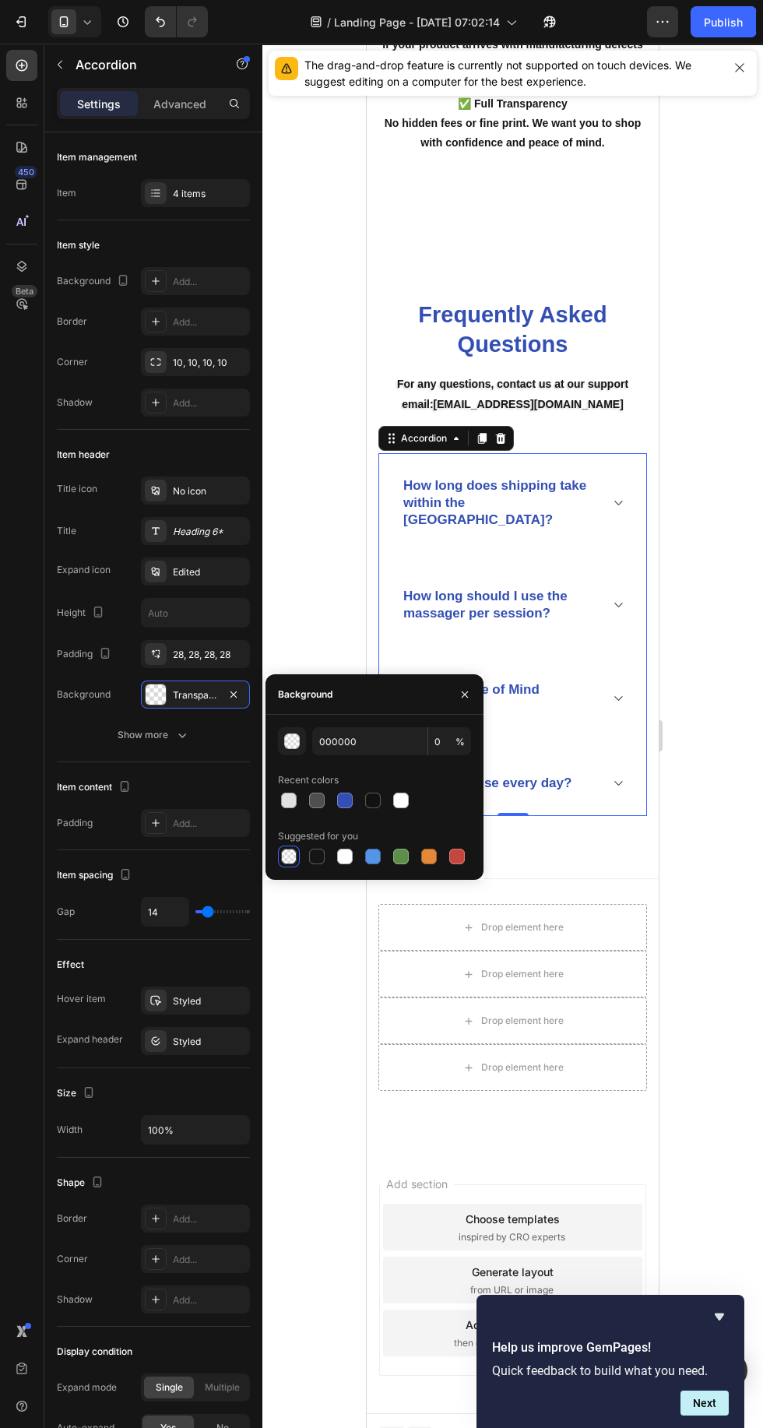
click at [734, 16] on div "Publish" at bounding box center [723, 22] width 39 height 16
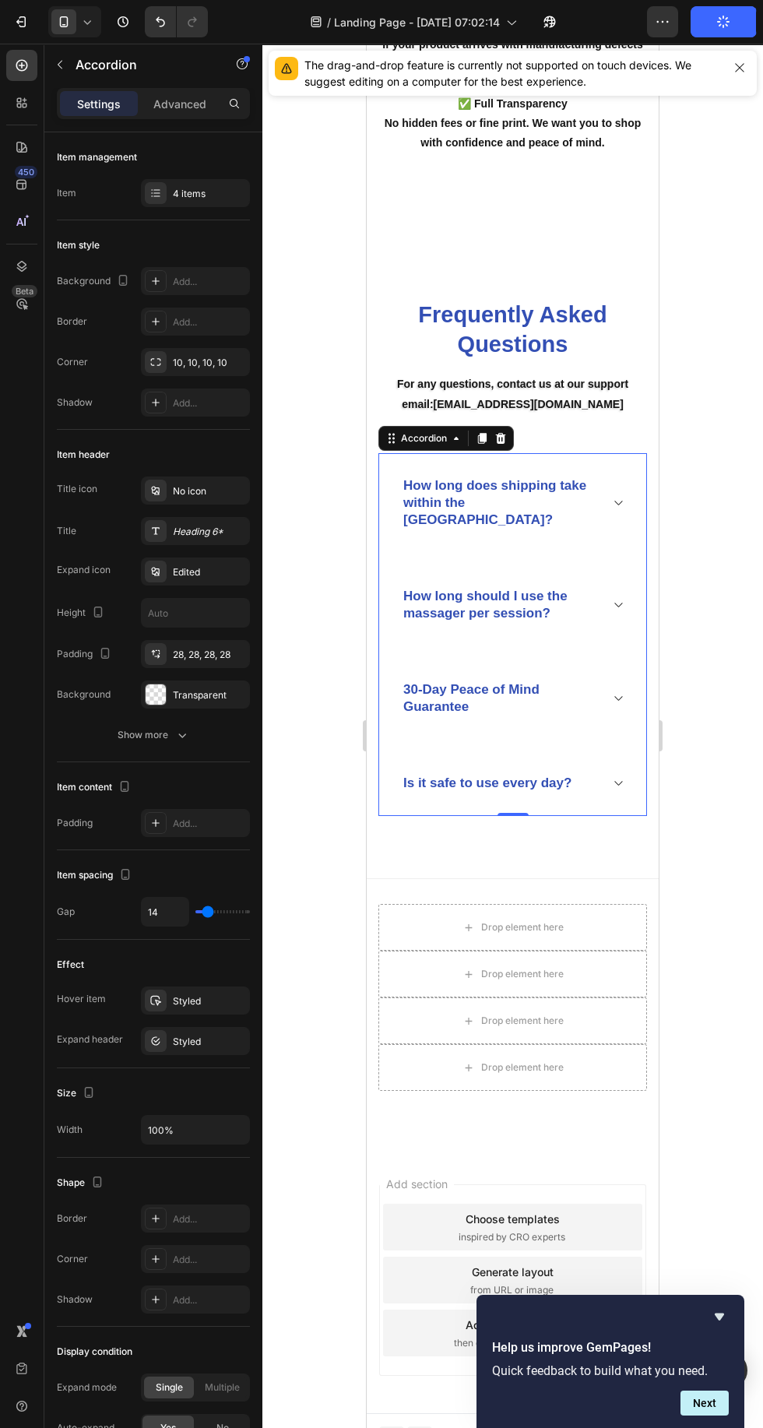
click at [734, 71] on icon "button" at bounding box center [740, 68] width 12 height 12
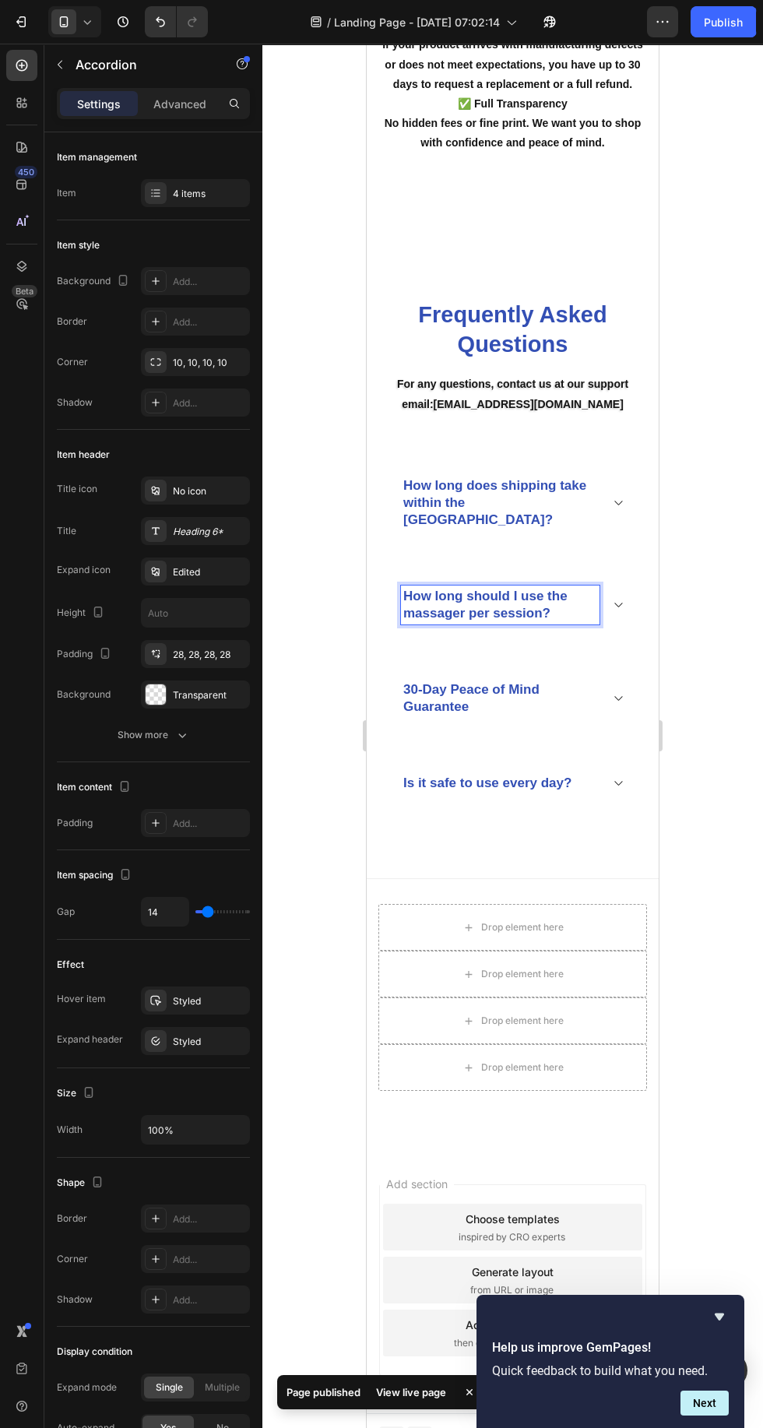
click at [622, 597] on div "How long should I use the massager per session?" at bounding box center [512, 605] width 267 height 83
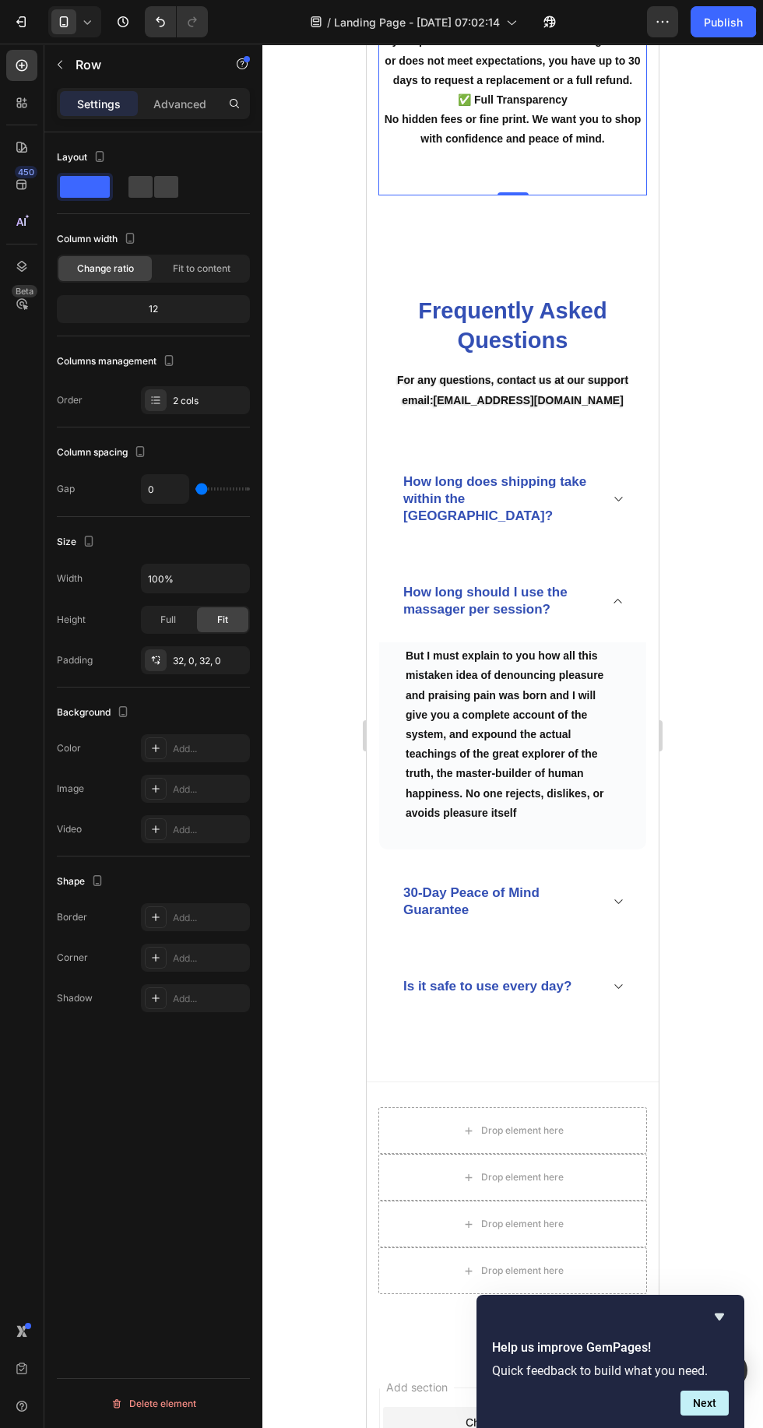
click at [587, 252] on div "Frequently Asked Questions Heading For any questions, contact us at our support…" at bounding box center [513, 657] width 292 height 849
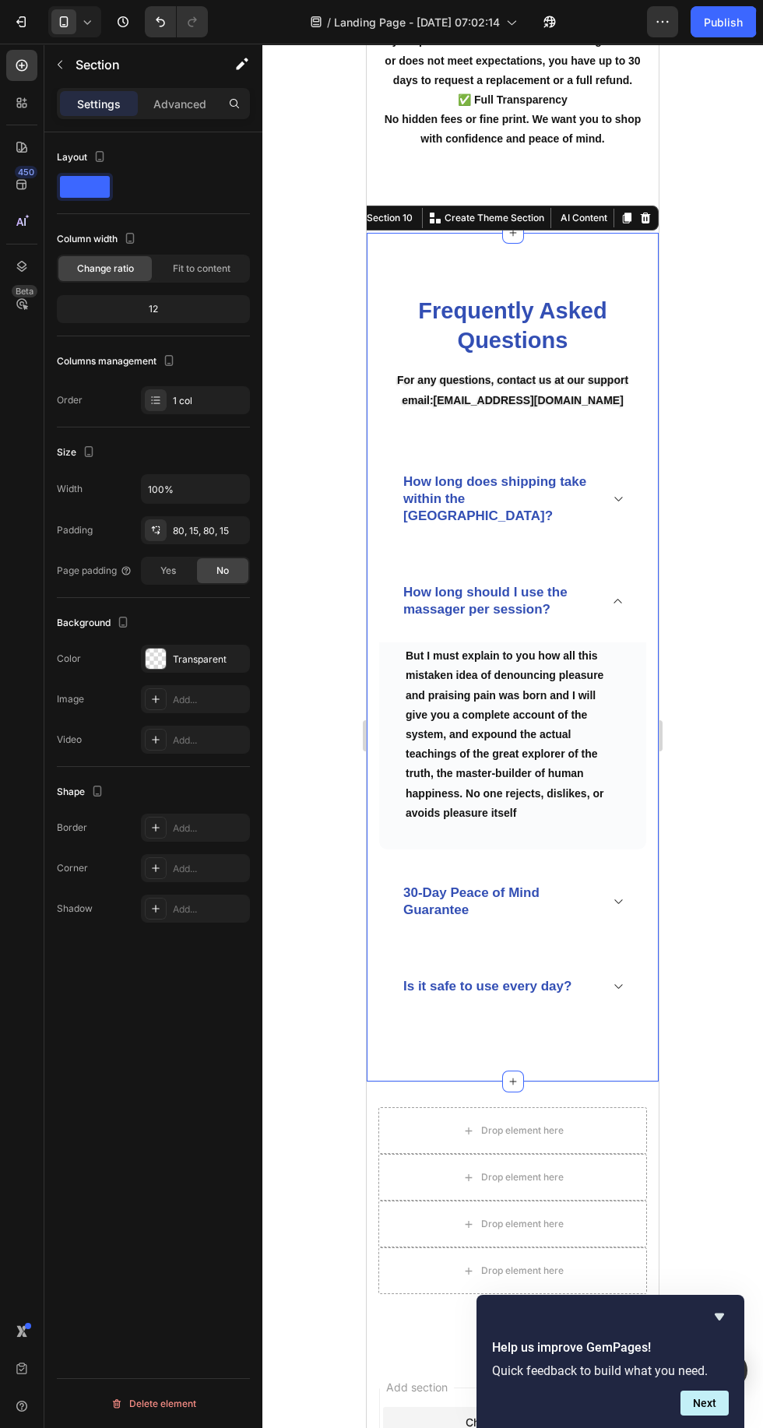
click at [594, 126] on p "✅ Full Transparency No hidden fees or fine print. We want you to shop with conf…" at bounding box center [513, 119] width 266 height 59
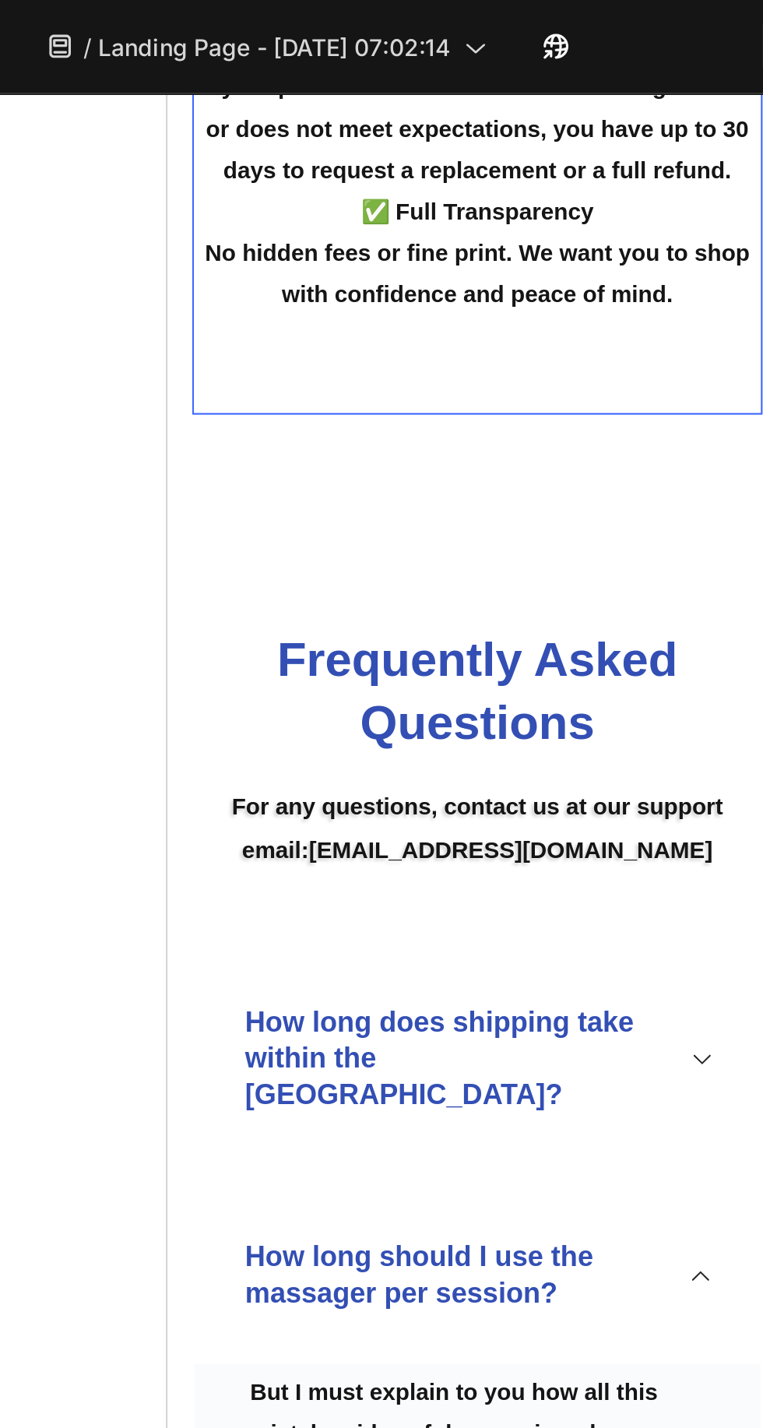
click at [381, 241] on div "Image 100% Money-Back Guarantee Heading ✅ 100% Secure Purchase All your persona…" at bounding box center [313, 0] width 269 height 487
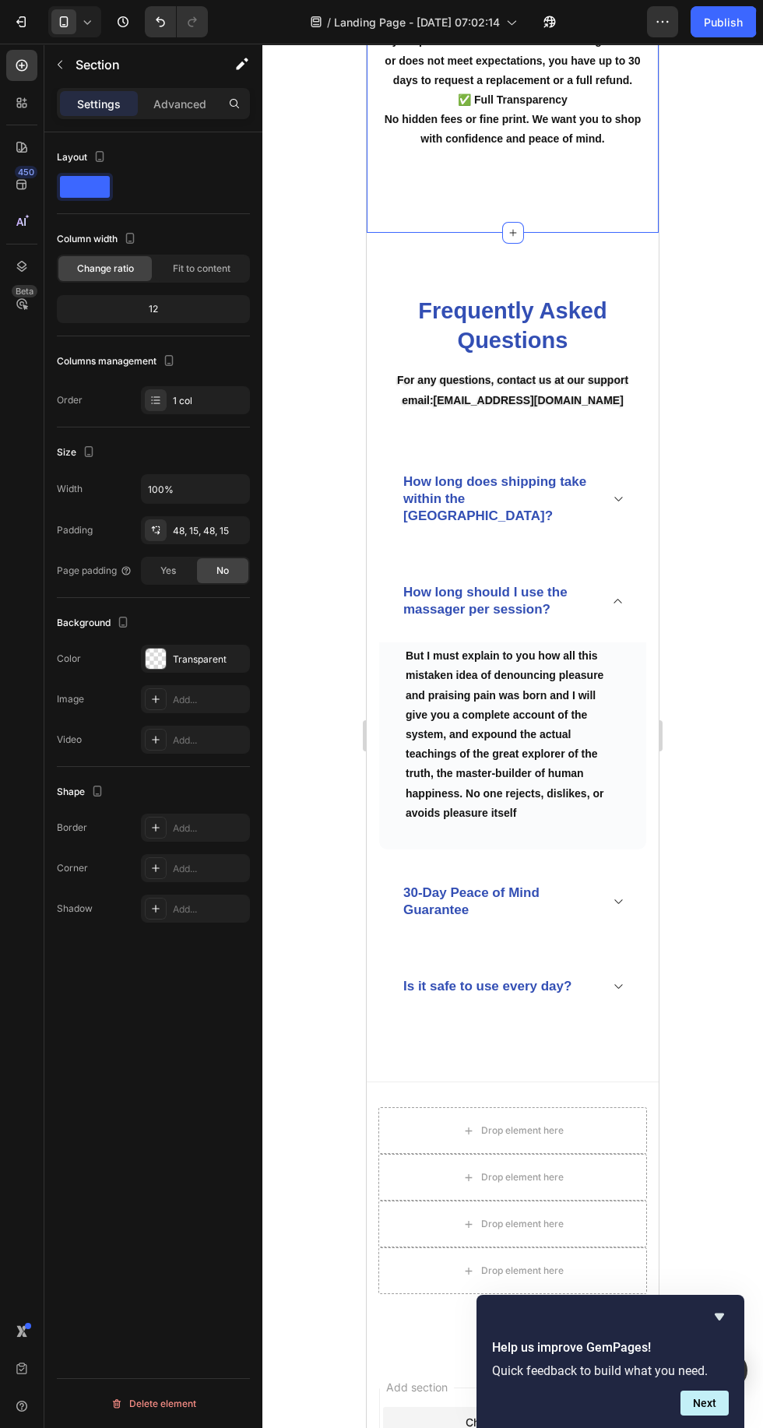
scroll to position [6123, 0]
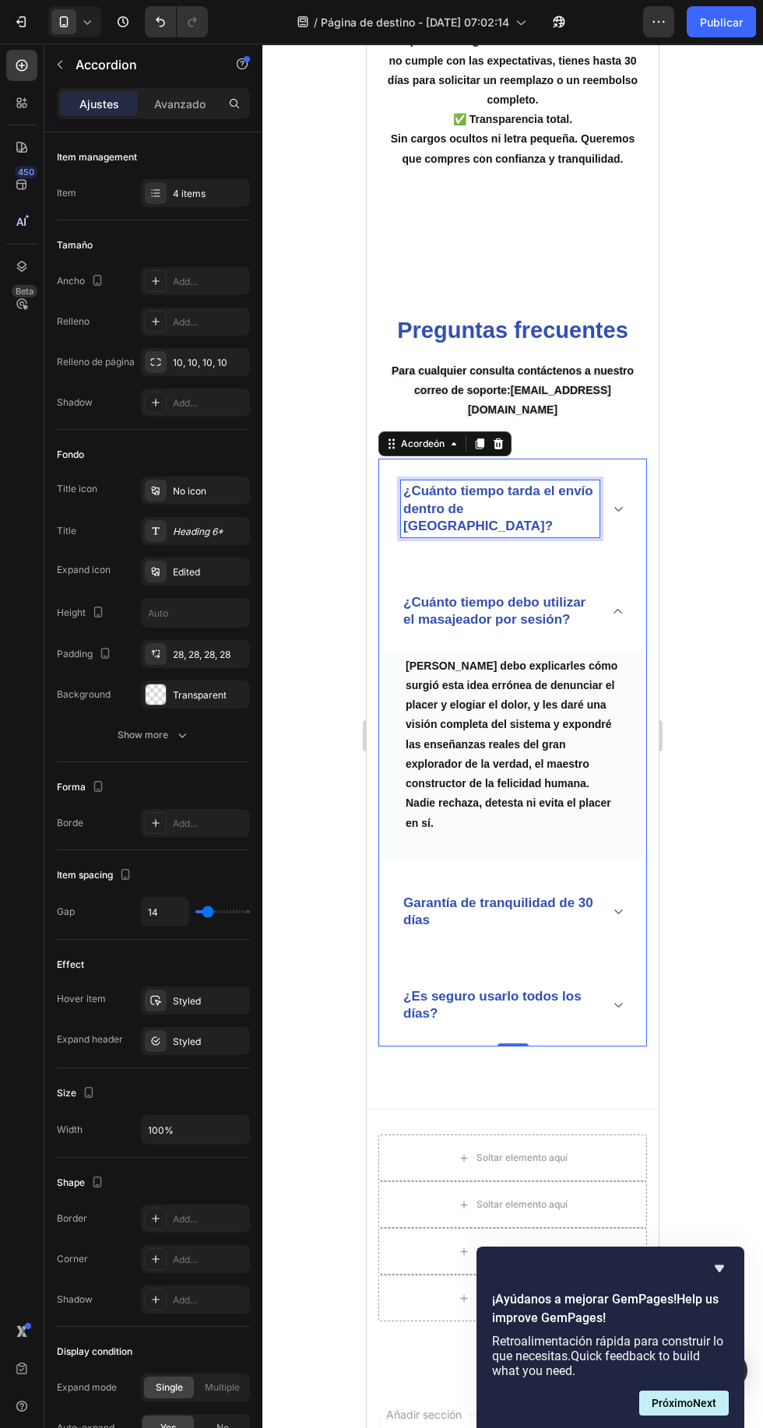
click at [617, 459] on div "¿Cuánto tiempo tarda el envío dentro de los Estados Unidos?" at bounding box center [512, 509] width 267 height 100
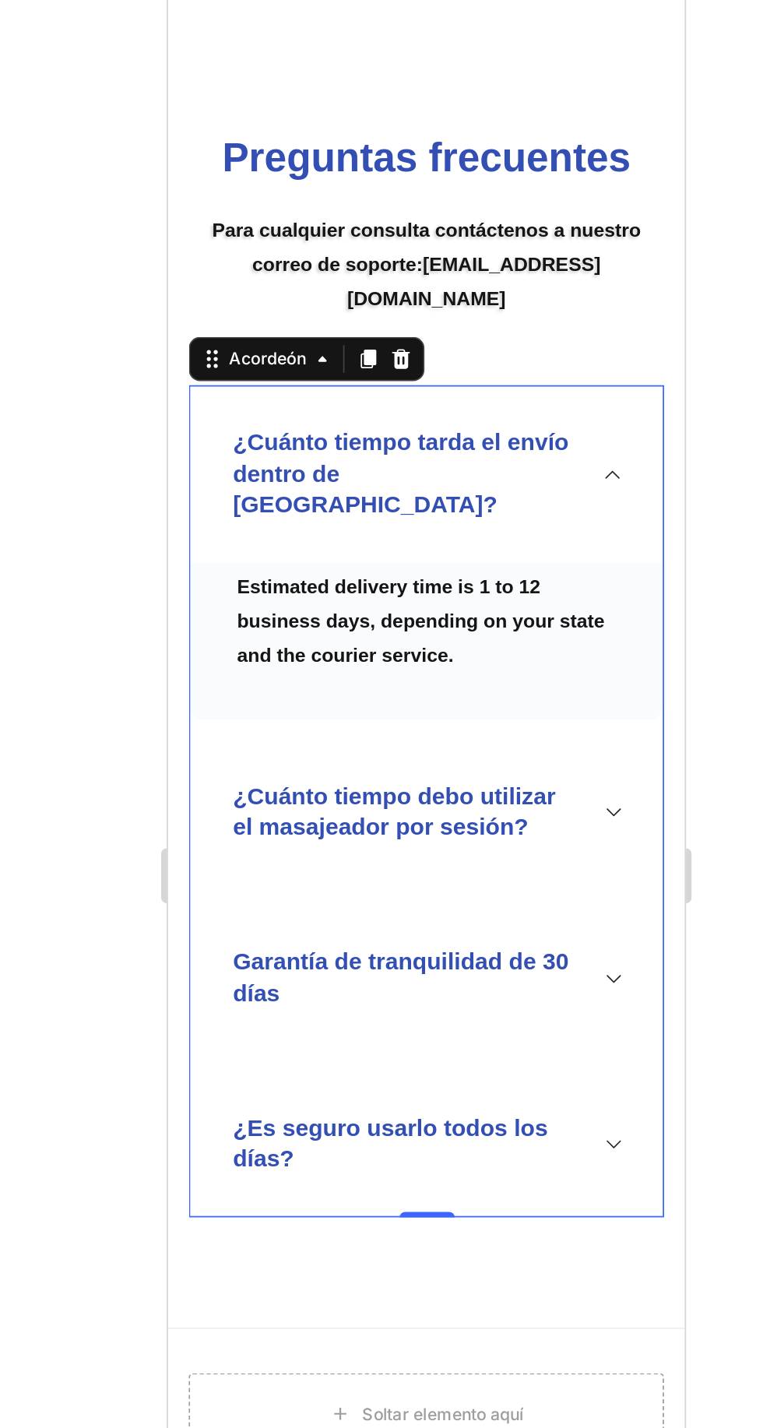
click at [415, 79] on div "¿Cuánto tiempo tarda el envío dentro de los Estados Unidos?" at bounding box center [313, 116] width 267 height 100
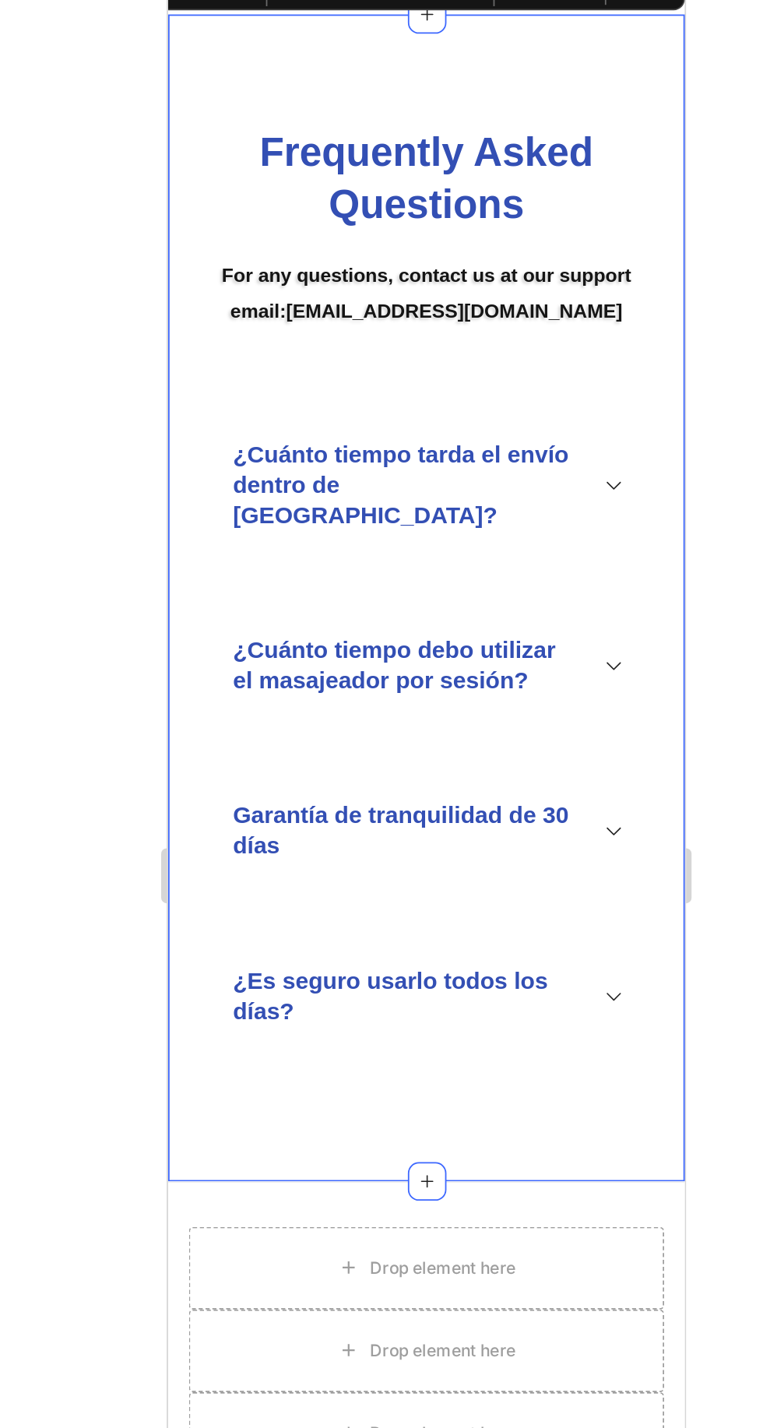
scroll to position [6109, 0]
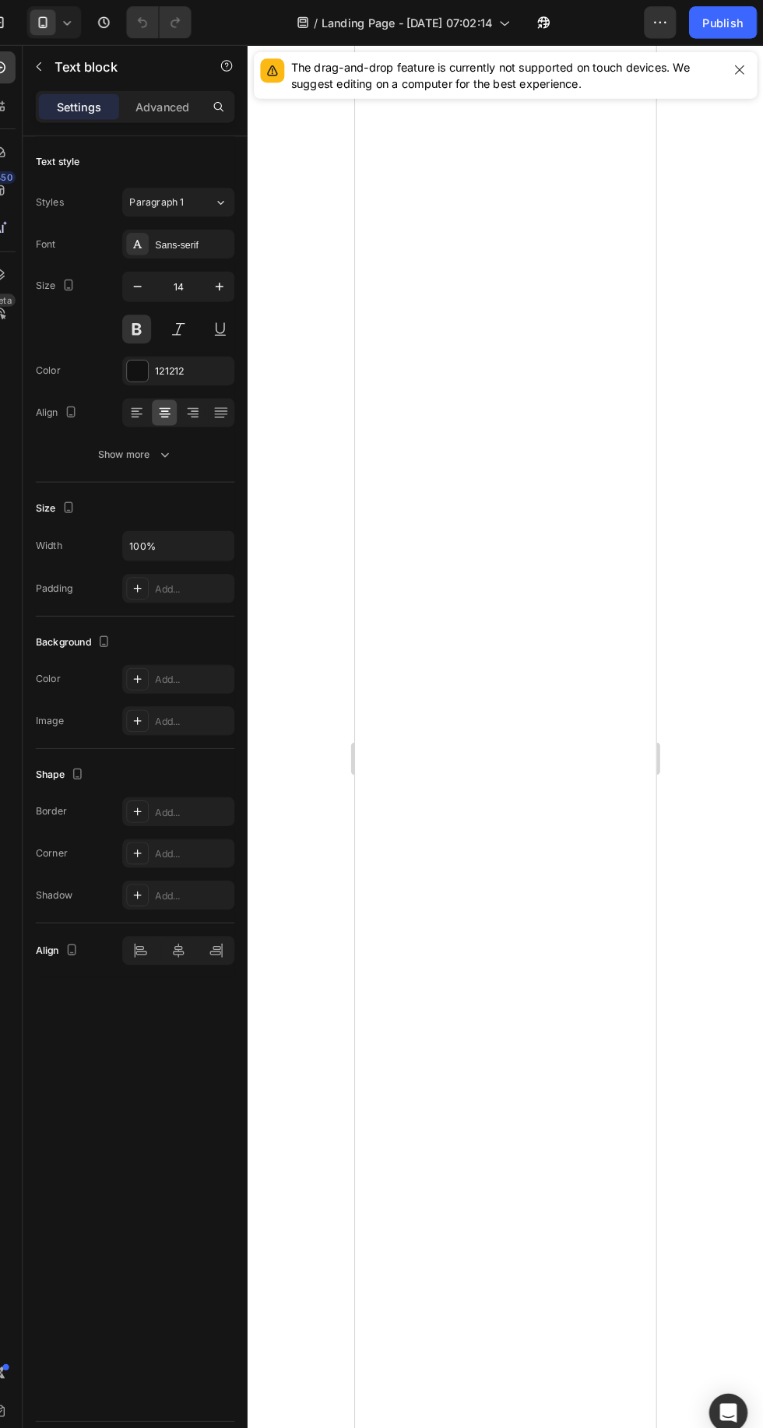
scroll to position [5161, 0]
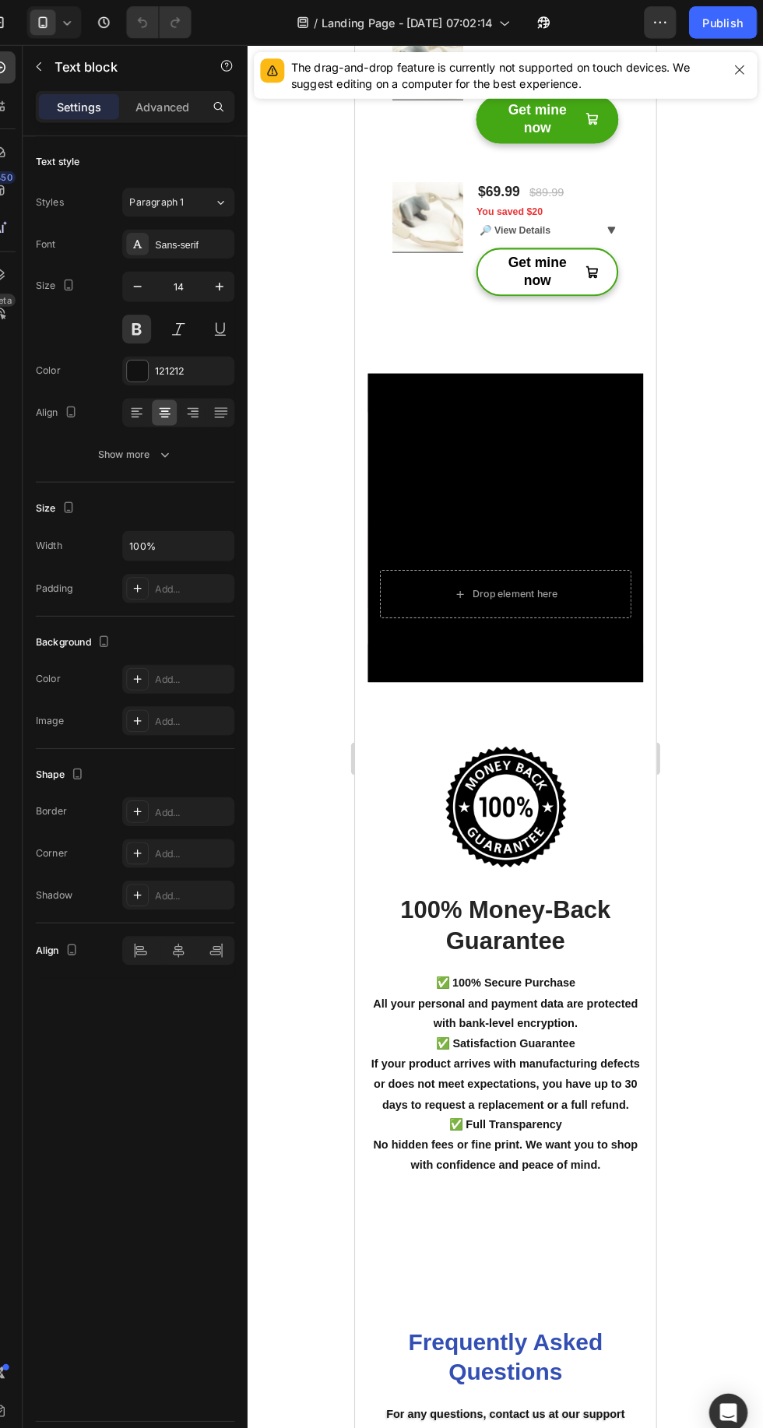
click at [480, 478] on h2 "This Is How the Massager Everyone Loves Works" at bounding box center [501, 470] width 244 height 91
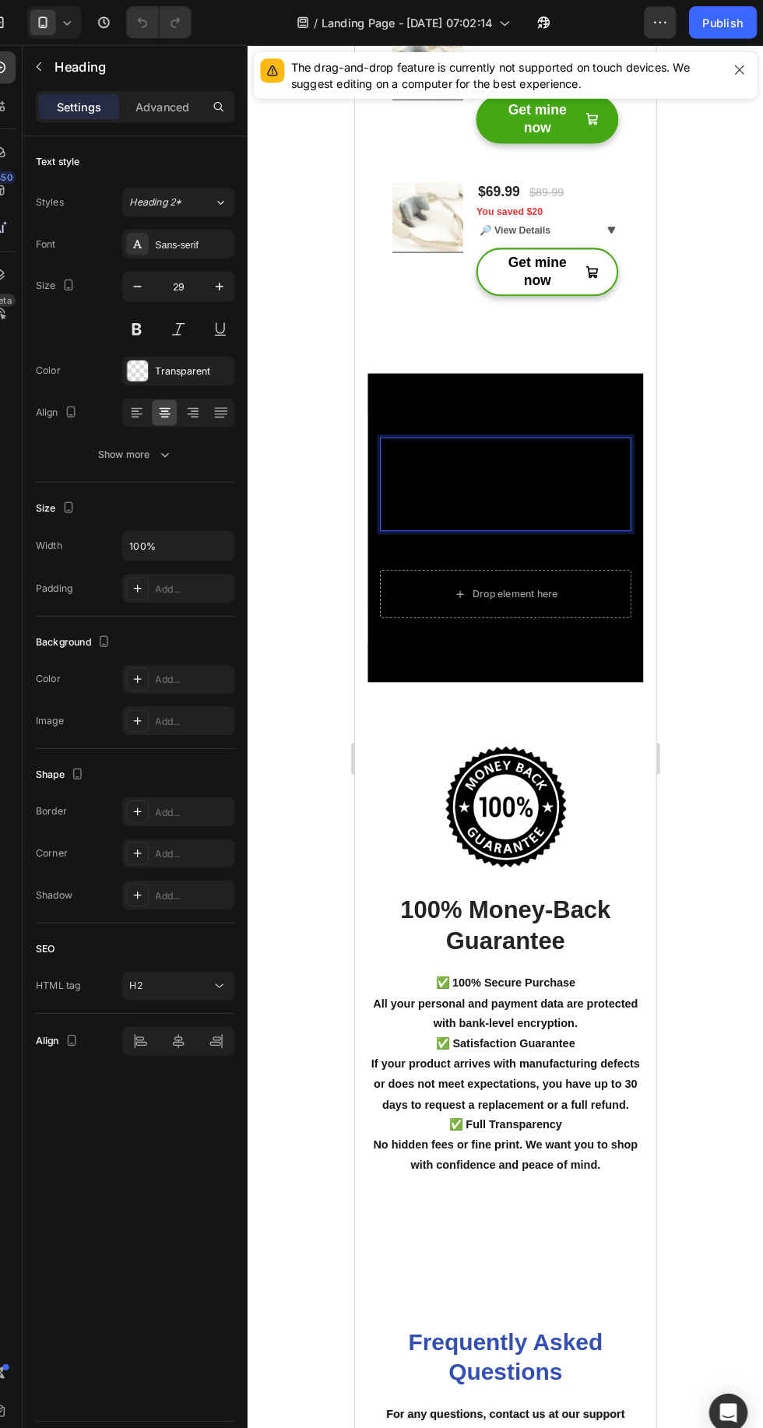
click at [428, 616] on div at bounding box center [501, 513] width 267 height 300
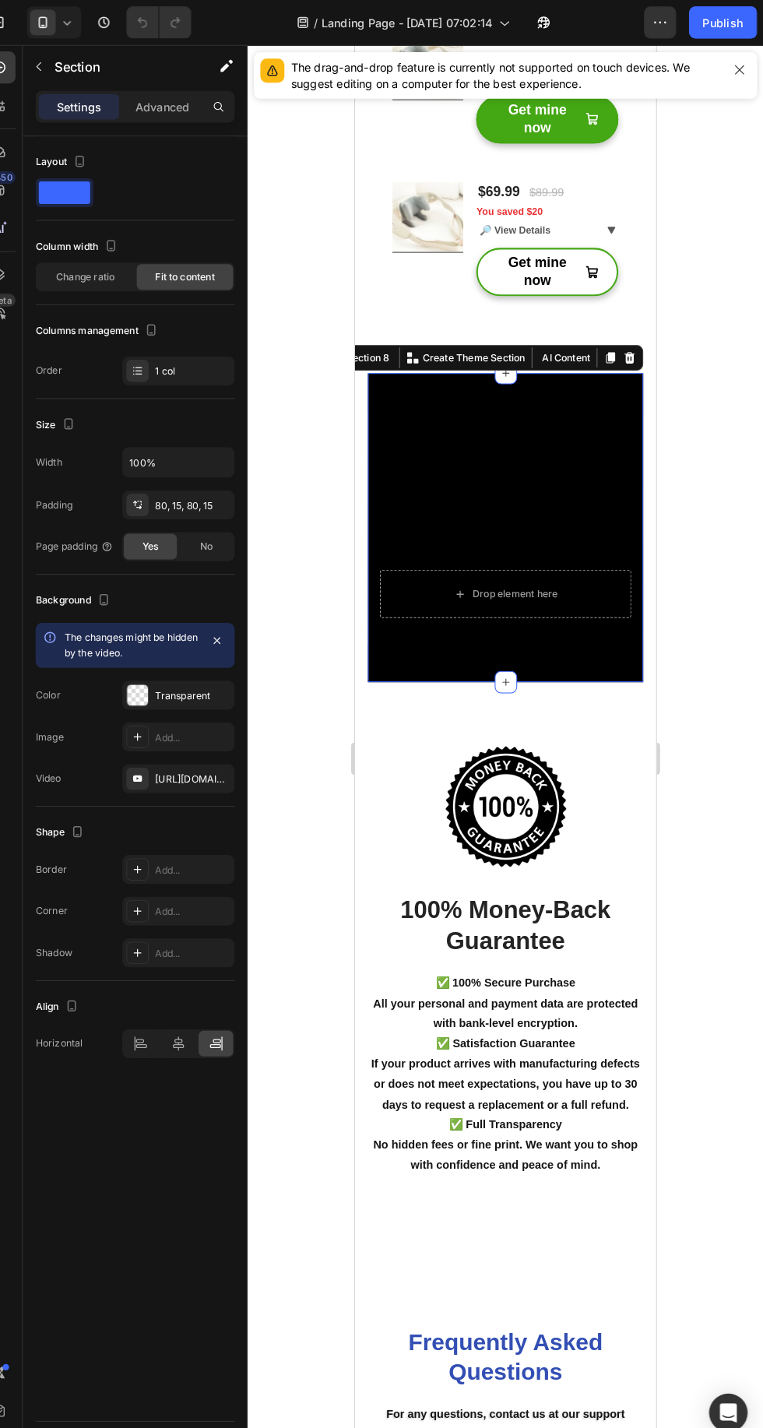
click at [0, 0] on icon "button" at bounding box center [0, 0] width 0 height 0
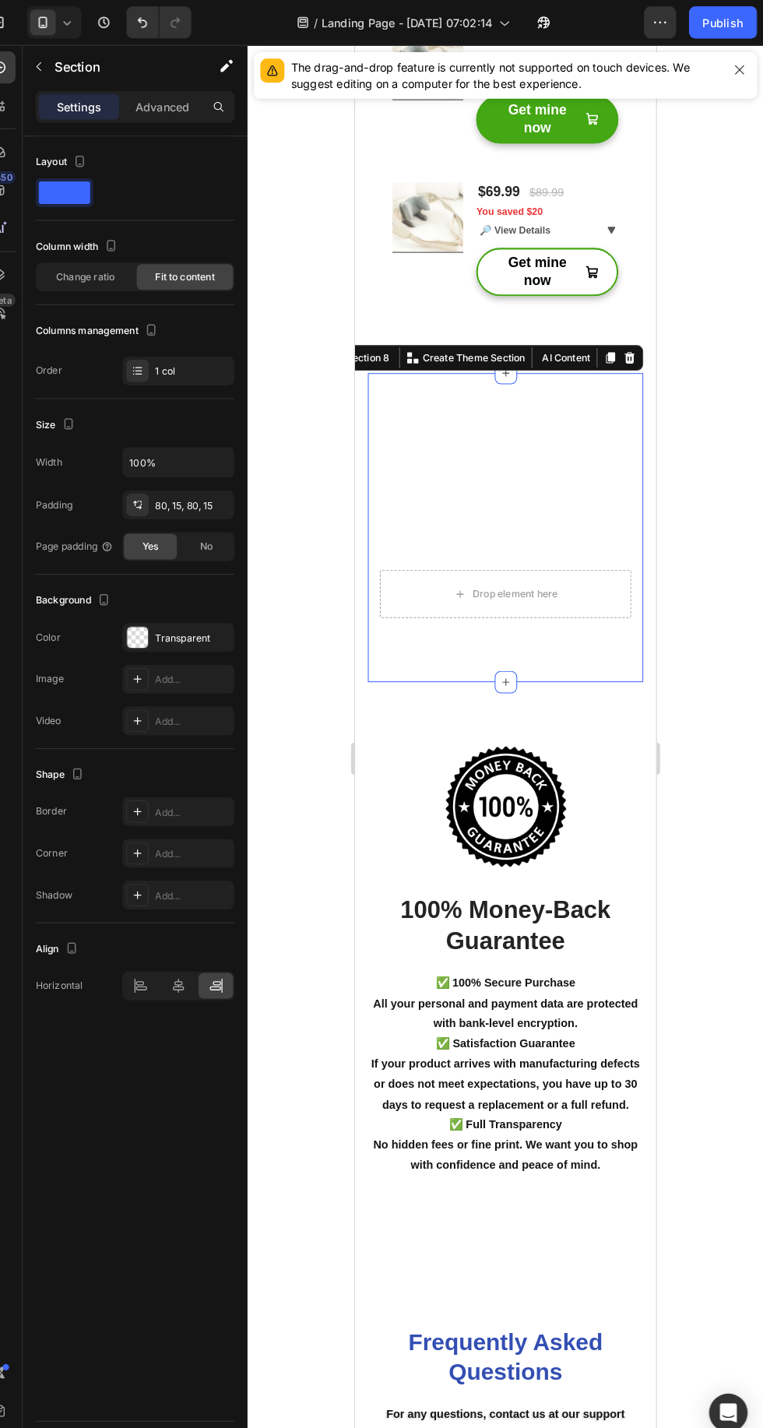
click at [136, 54] on div "Section" at bounding box center [125, 64] width 162 height 41
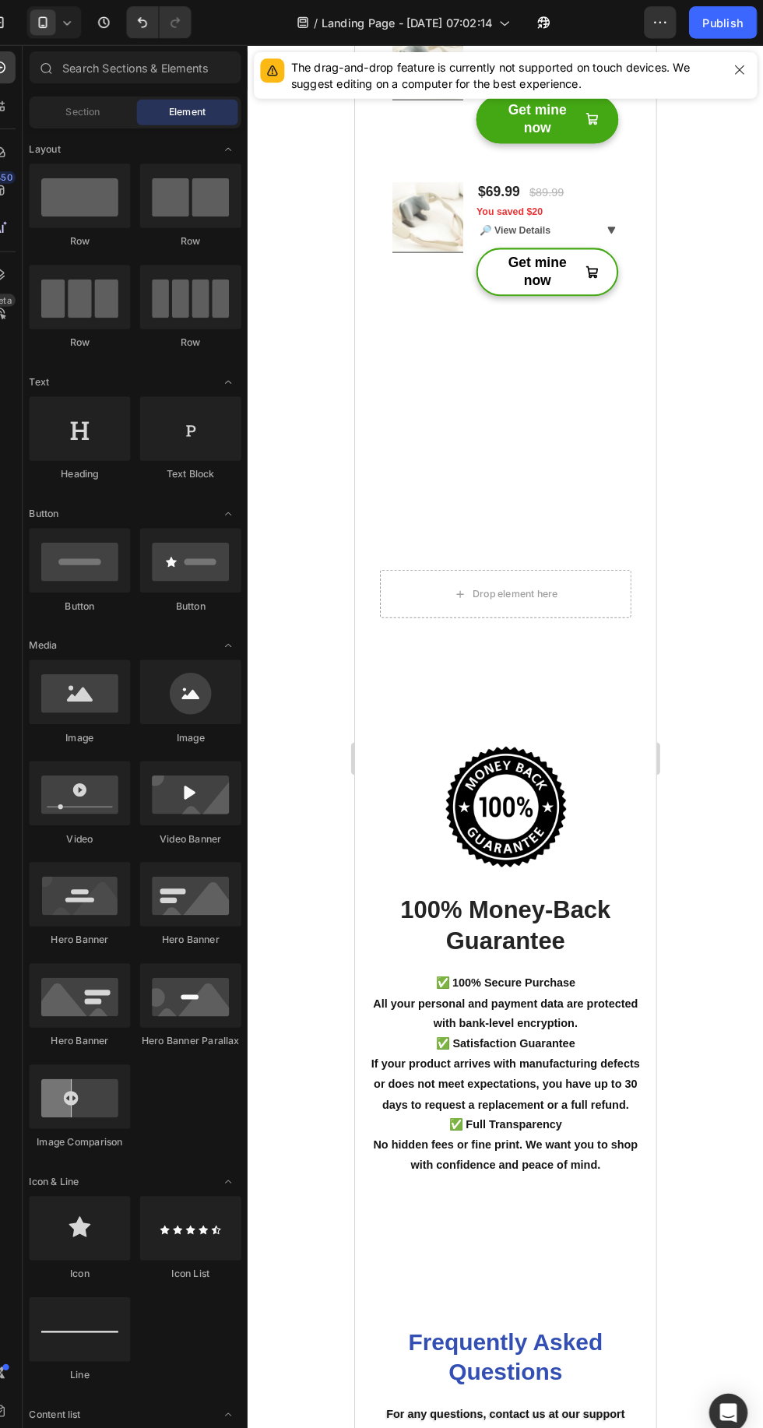
click at [160, 22] on icon "Undo/Redo" at bounding box center [161, 22] width 16 height 16
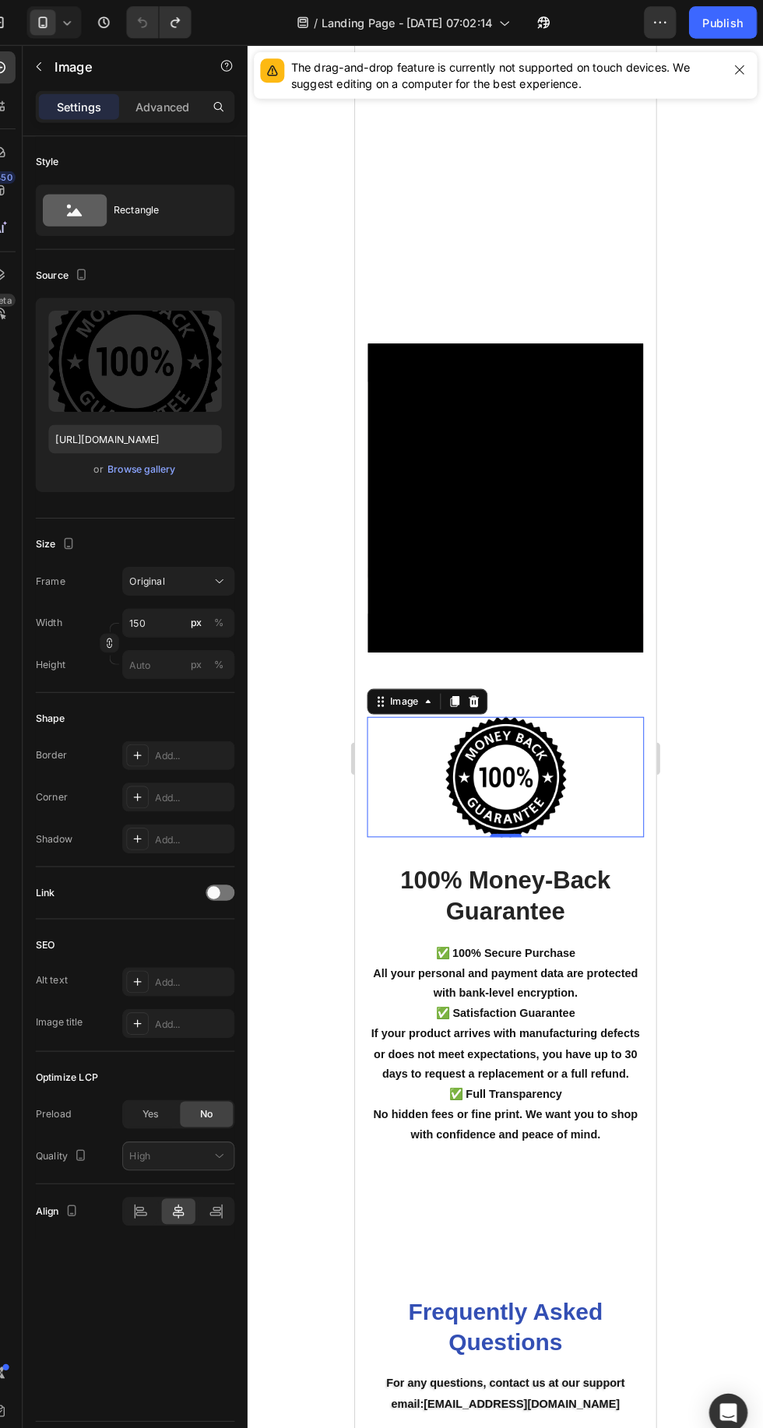
scroll to position [5993, 0]
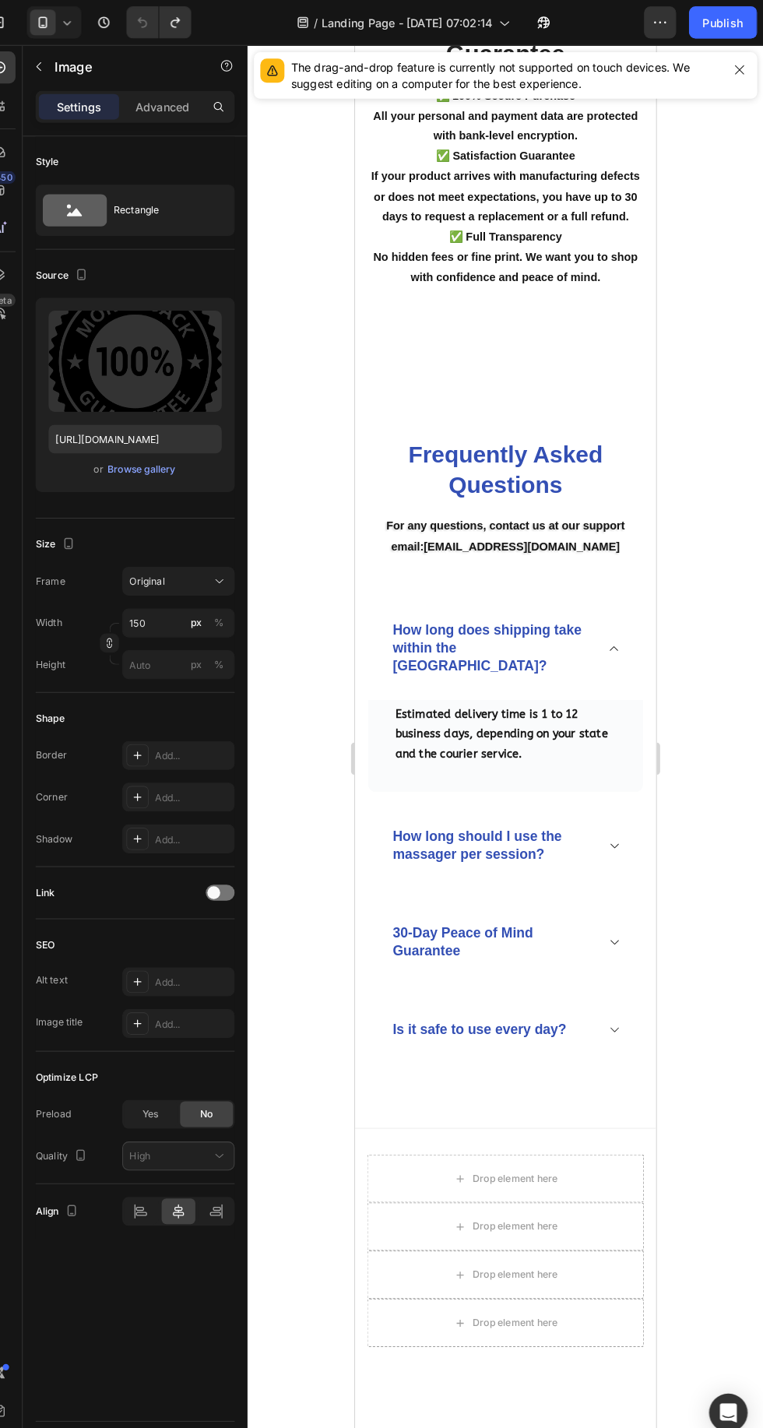
click at [491, 608] on p "How long does shipping take within the United States?" at bounding box center [489, 629] width 194 height 51
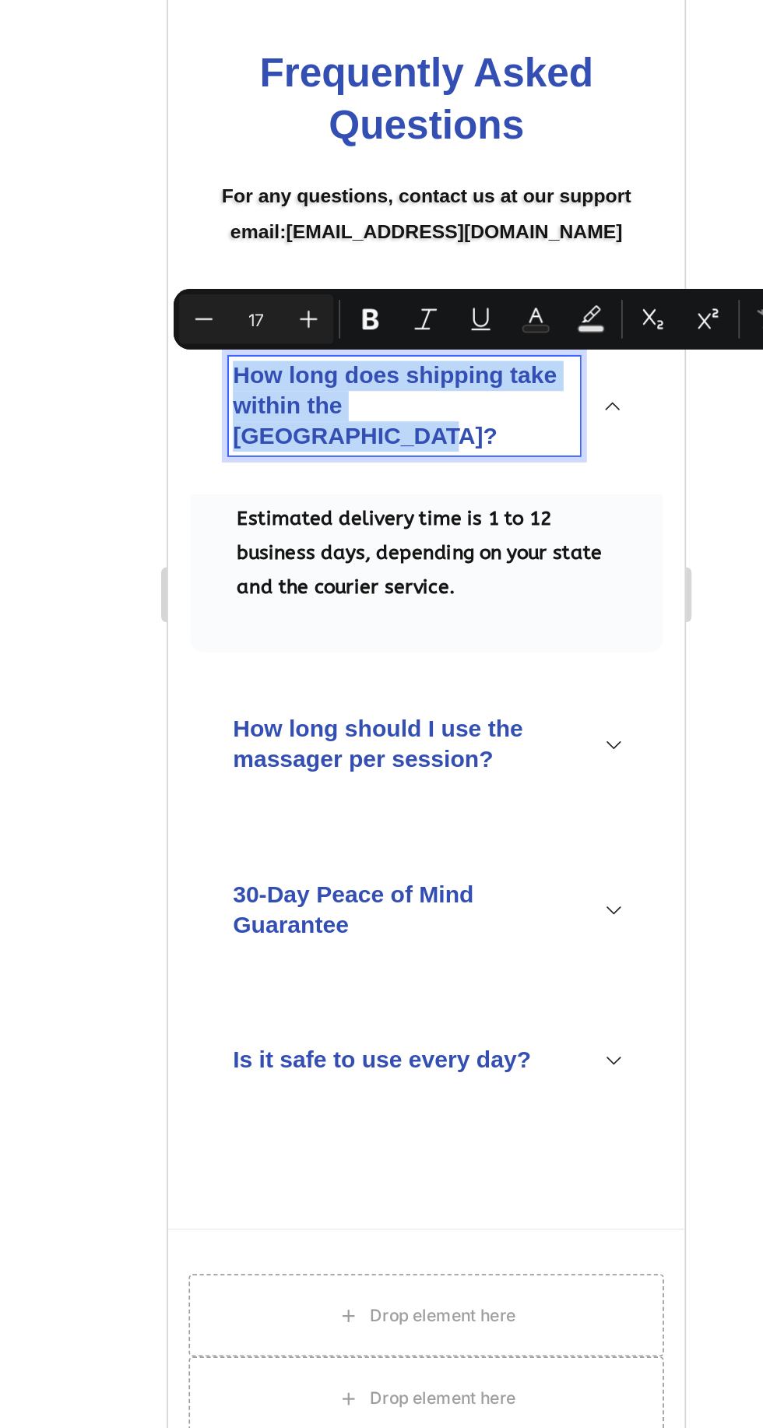
copy p "How long does shipping take within the United States?"
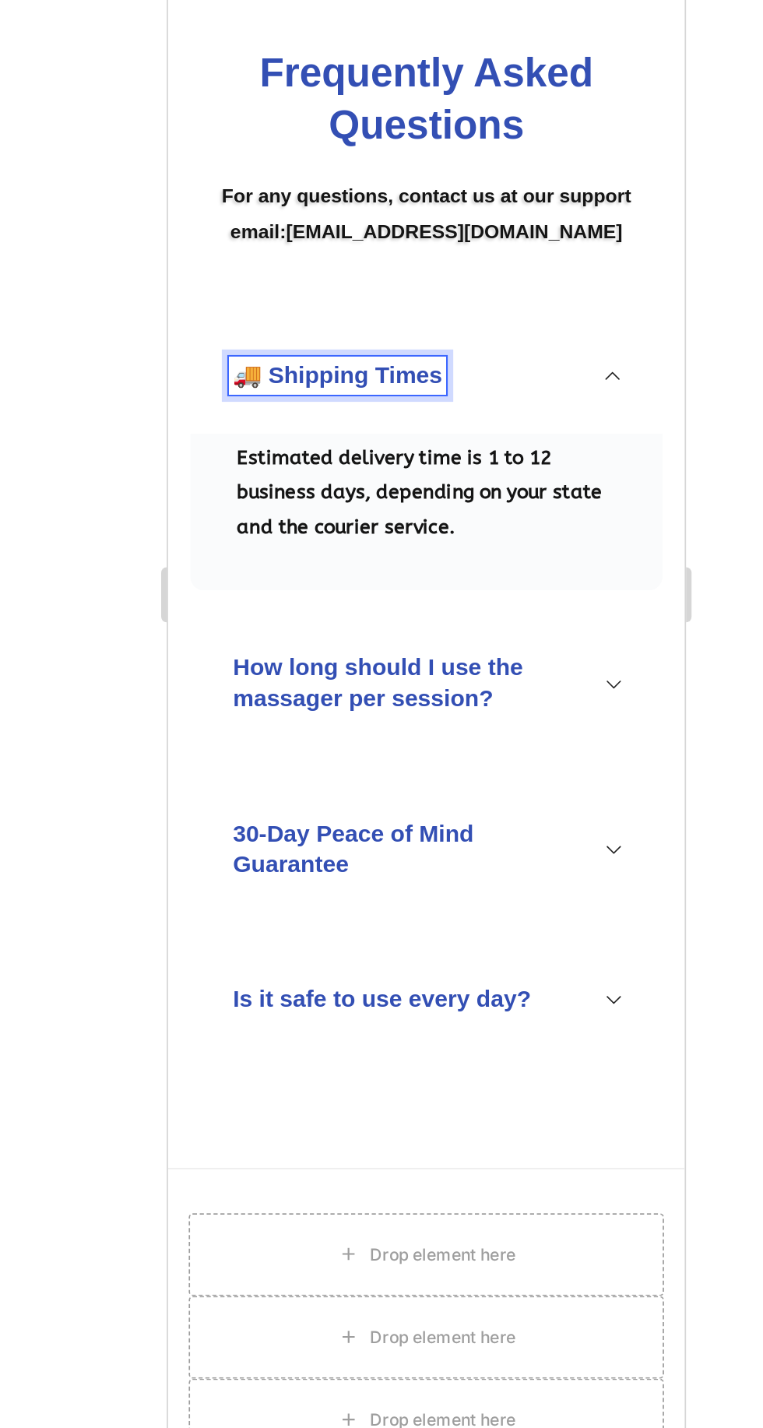
click at [356, 0] on p "Estimated delivery time is 1 to 12 business days, depending on your state and t…" at bounding box center [313, 4] width 214 height 59
click at [273, 17] on p "Estimated delivery time is 1 to 12 business days, depending on your state and t…" at bounding box center [313, 4] width 214 height 59
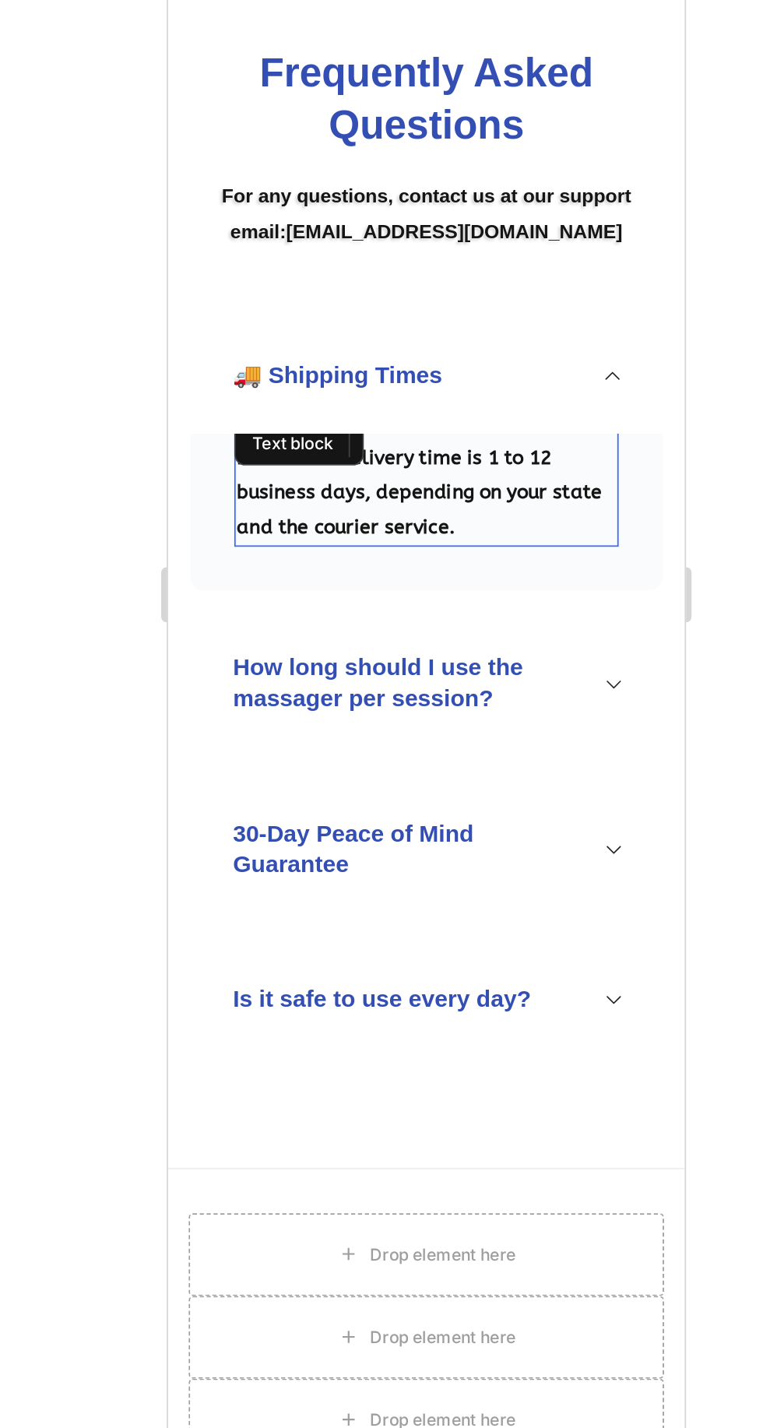
click at [380, 0] on p "Estimated delivery time is 1 to 12 business days, depending on your state and t…" at bounding box center [313, 4] width 214 height 59
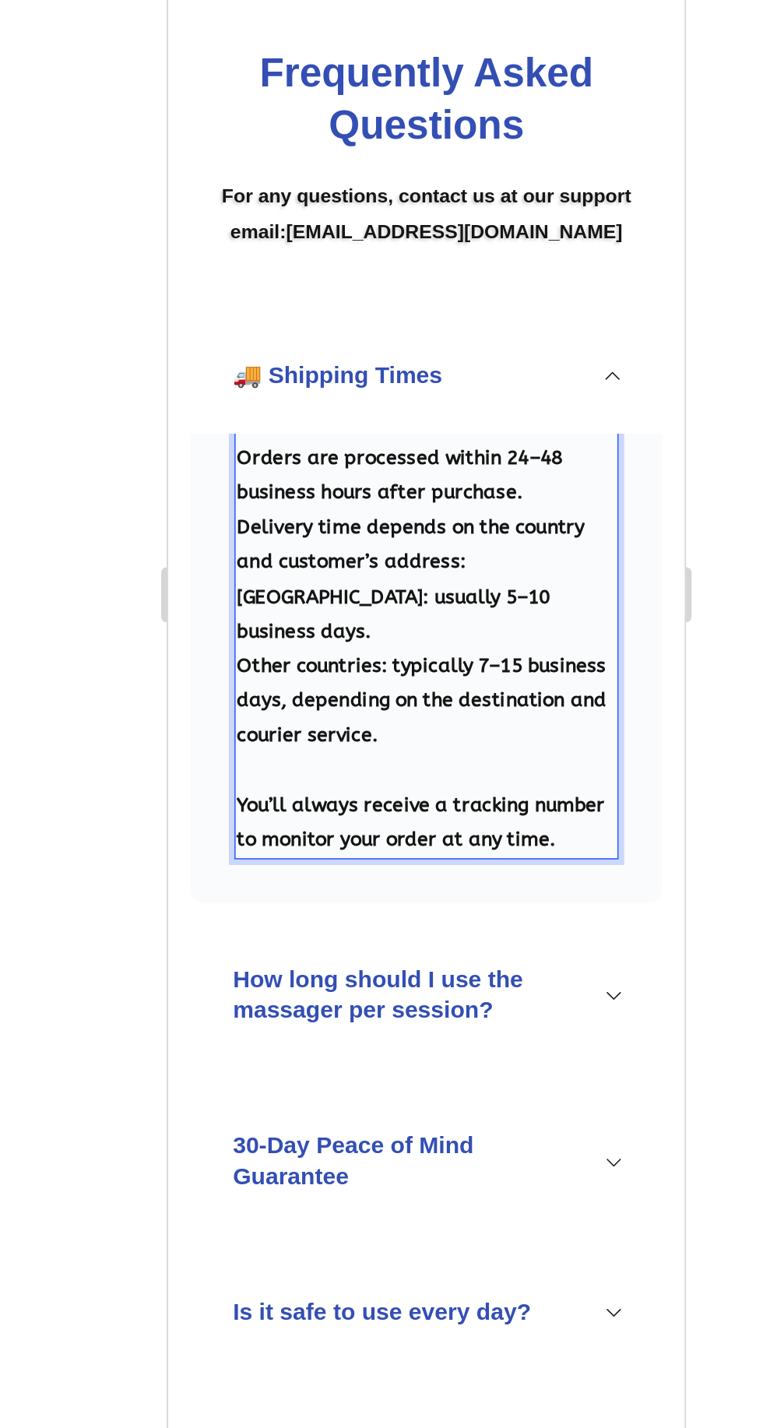
scroll to position [5909, 0]
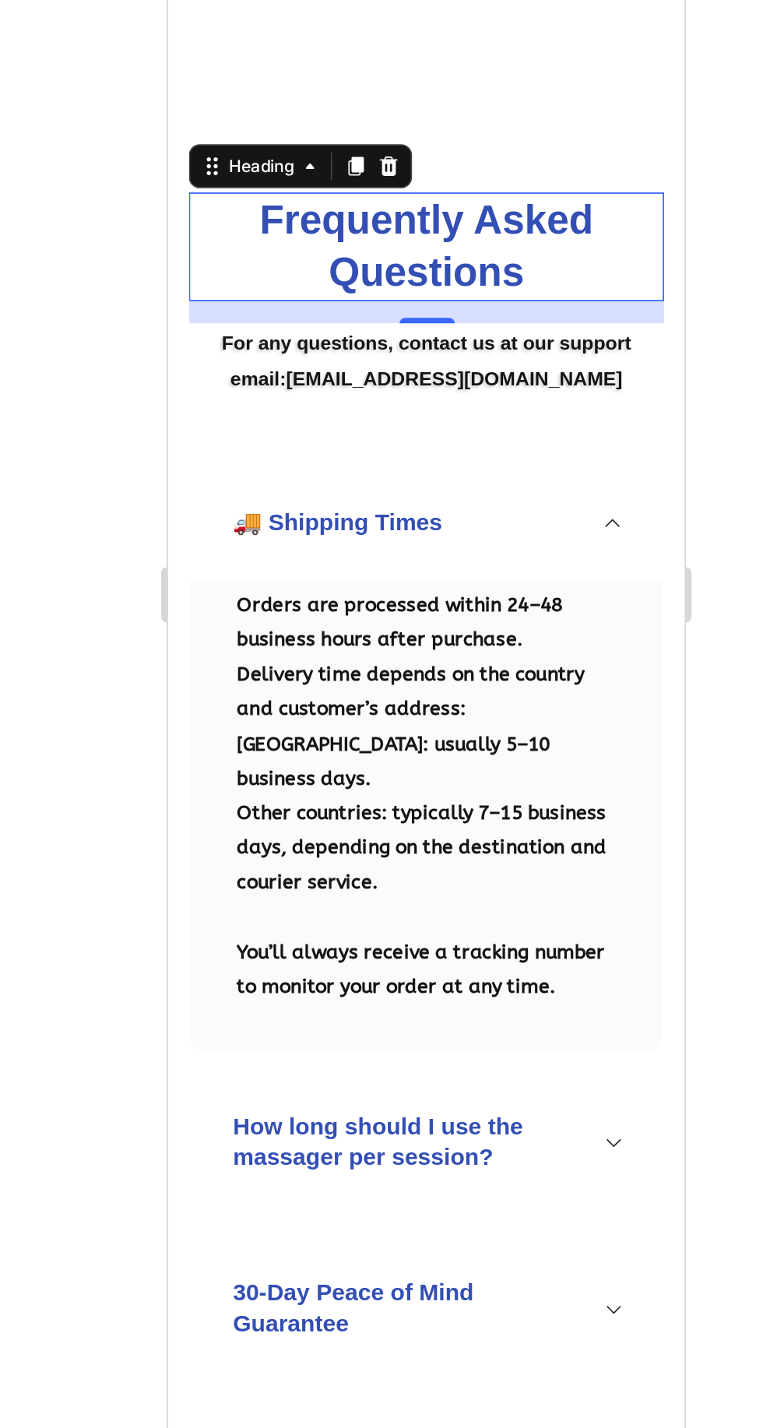
click at [726, 29] on div "Publish" at bounding box center [723, 22] width 39 height 16
click at [419, 16] on icon at bounding box center [419, 22] width 12 height 12
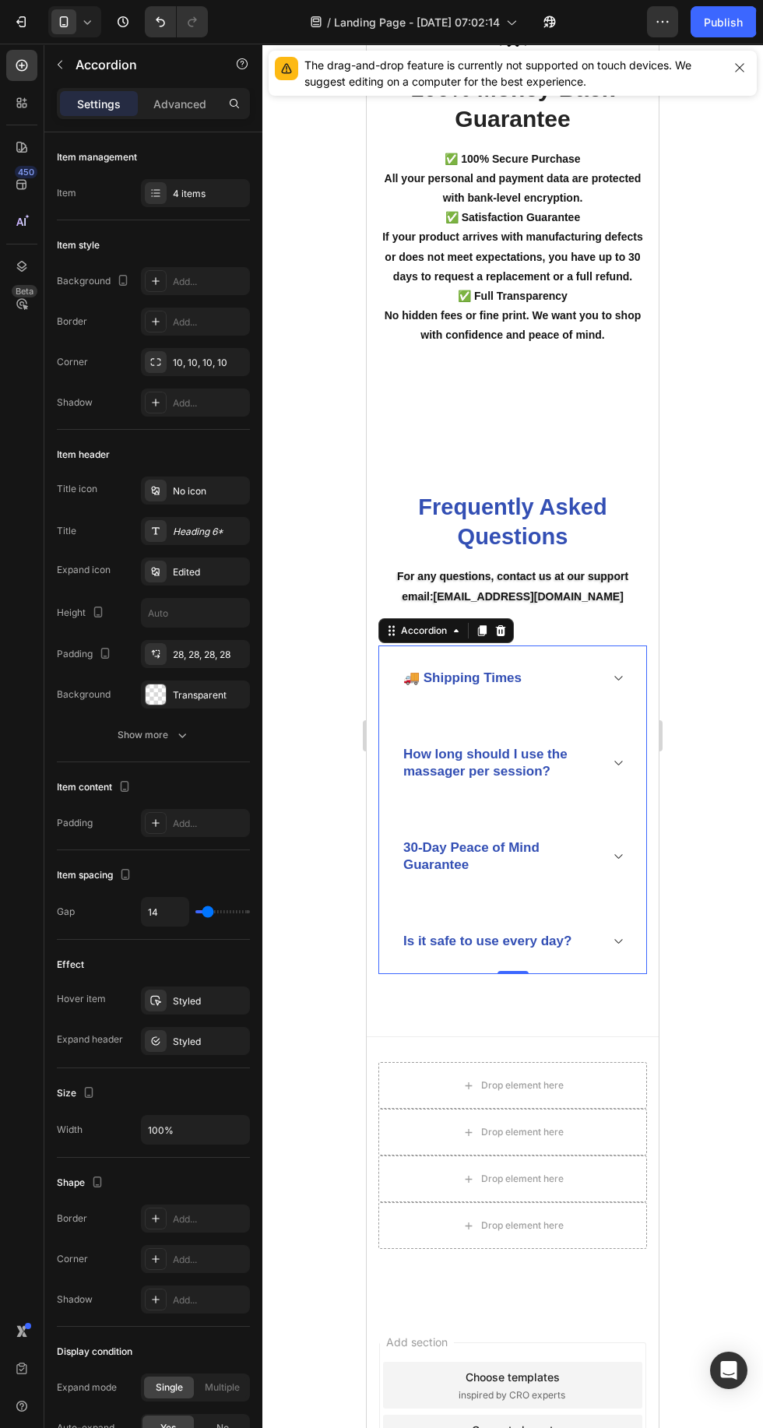
click at [668, 22] on icon "button" at bounding box center [668, 22] width 2 height 2
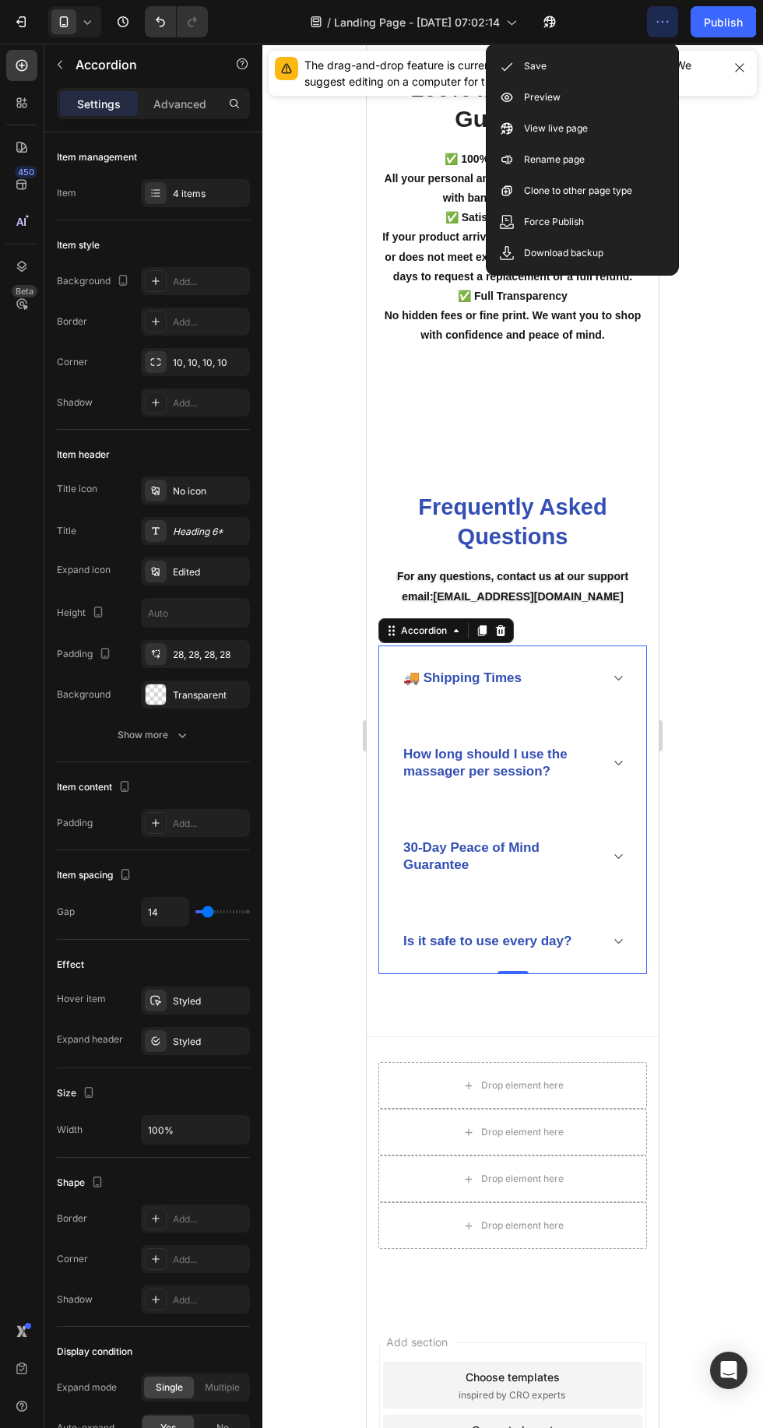
click at [697, 24] on button "Publish" at bounding box center [723, 21] width 65 height 31
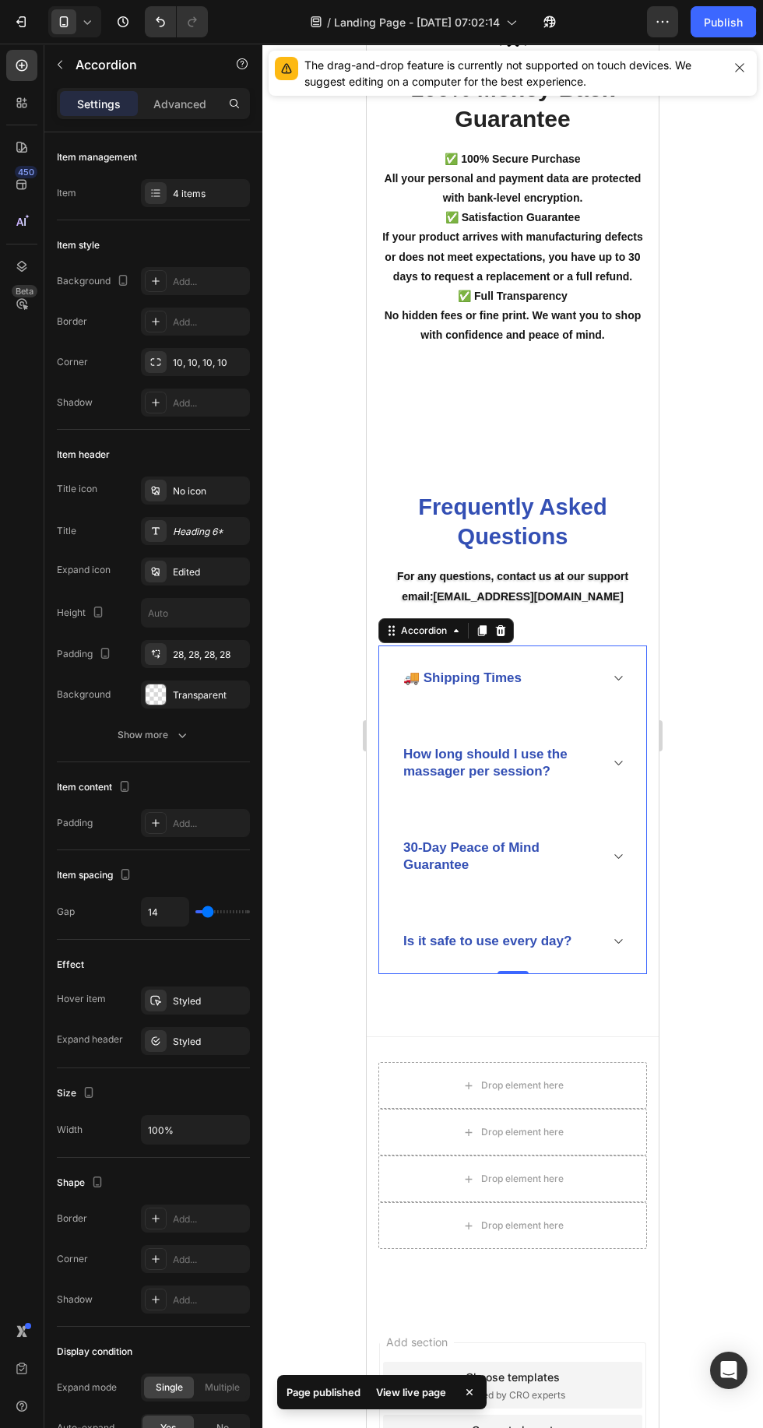
click at [616, 940] on icon at bounding box center [618, 941] width 12 height 12
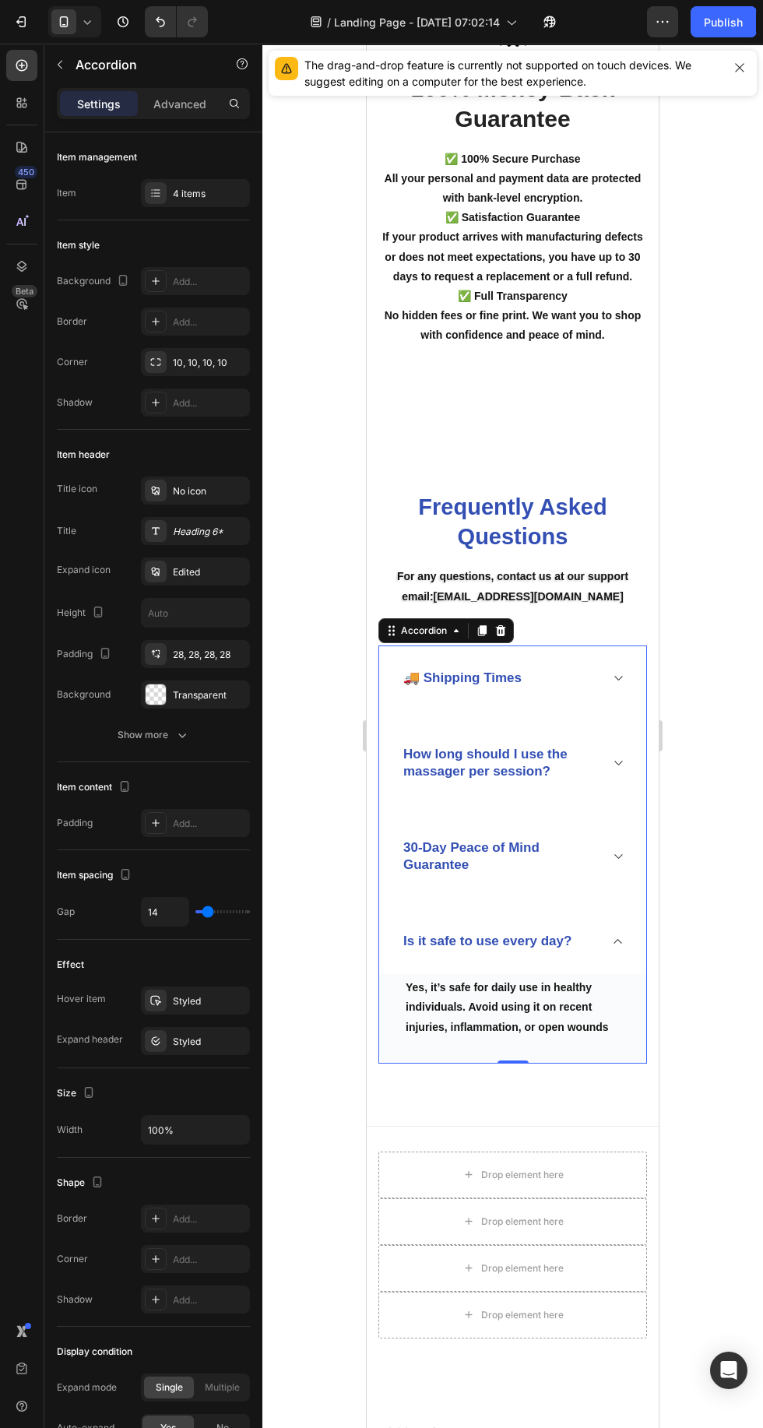
click at [608, 949] on div "Is it safe to use every day?" at bounding box center [512, 941] width 267 height 65
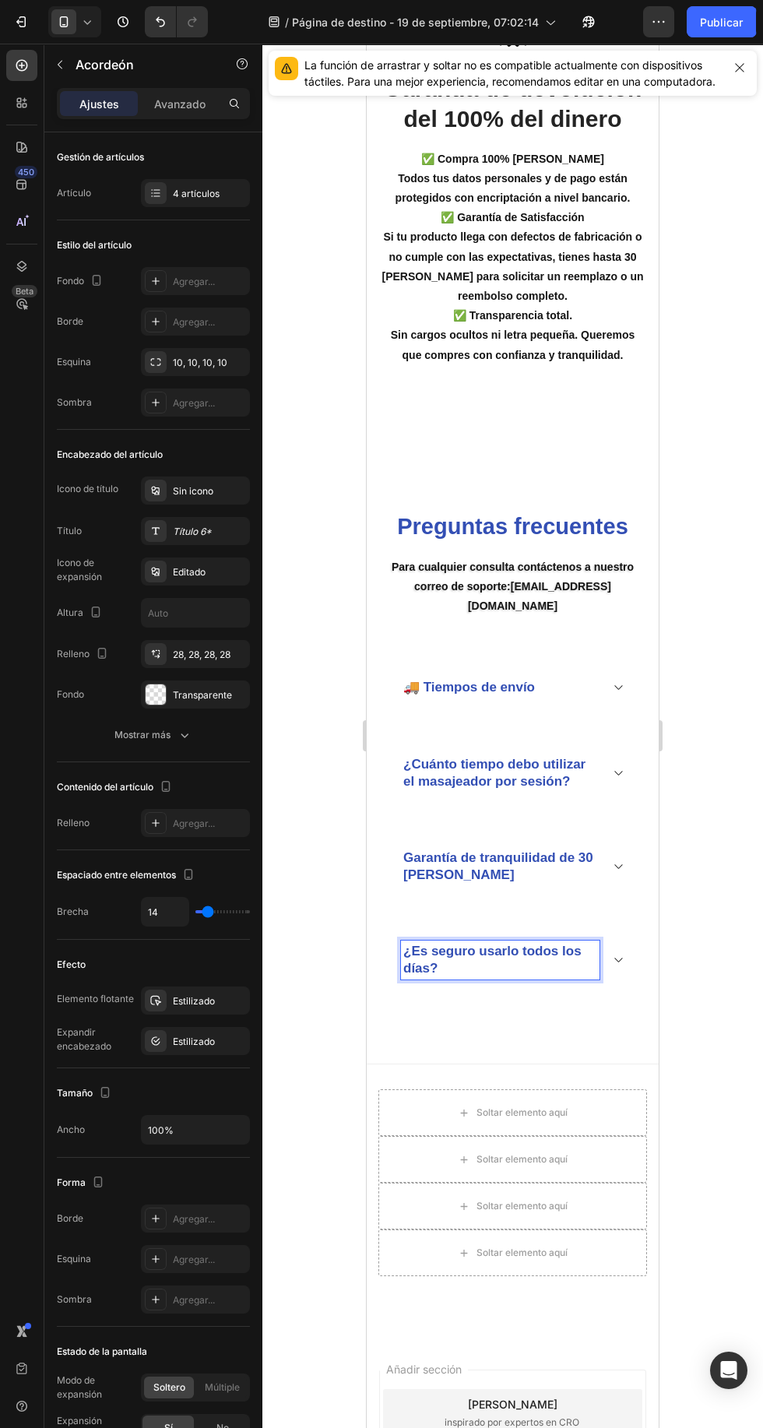
click at [632, 928] on div "¿Es seguro usarlo todos los días?" at bounding box center [512, 960] width 267 height 83
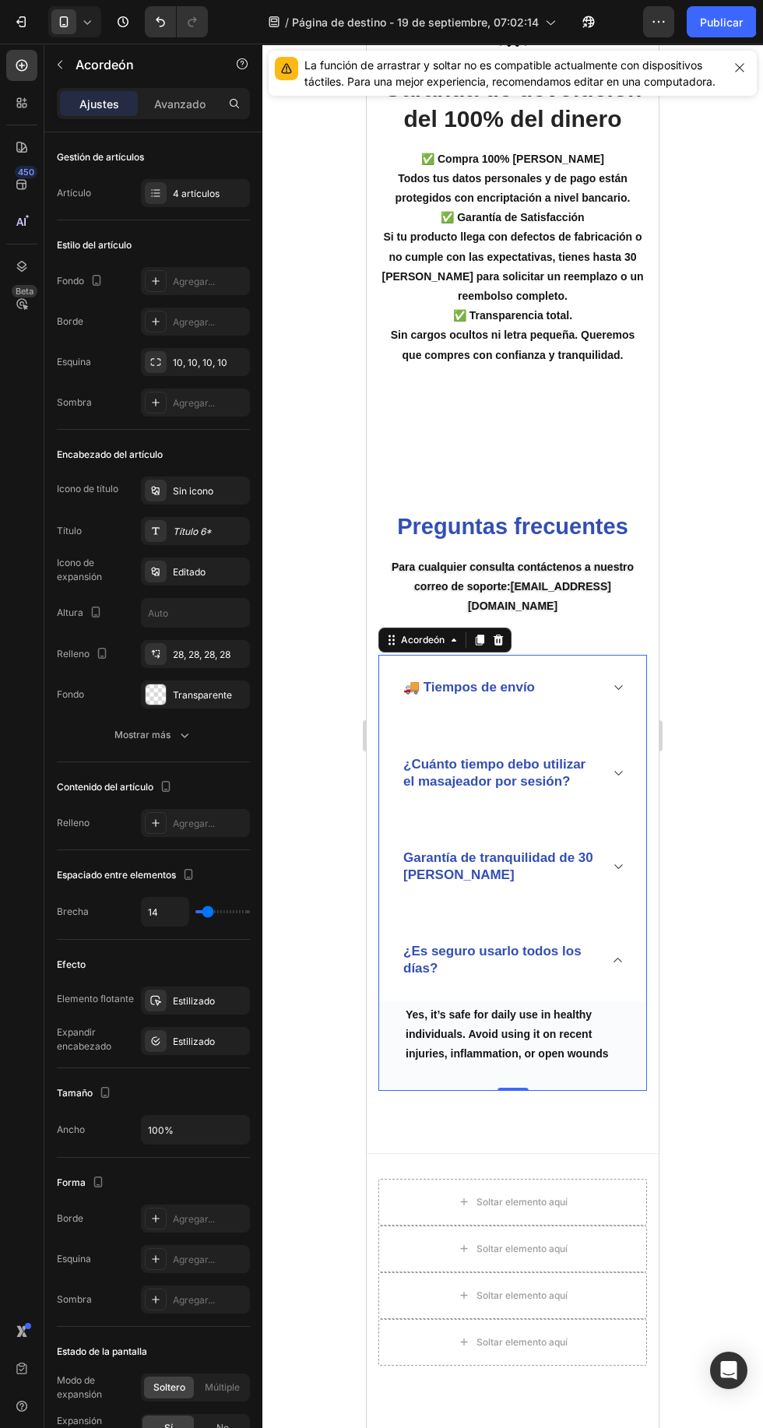
click at [620, 919] on div "¿Es seguro usarlo todos los días?" at bounding box center [512, 960] width 267 height 83
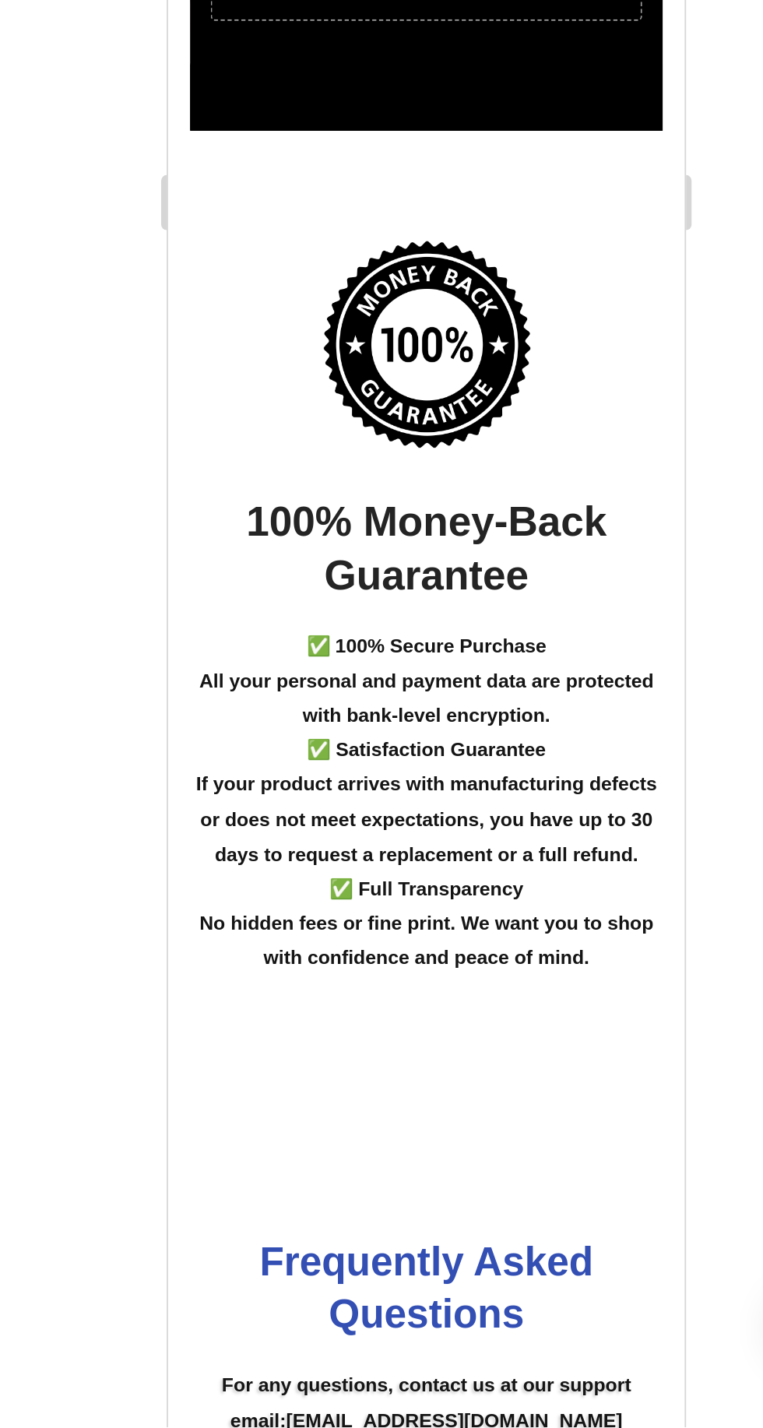
scroll to position [6089, 0]
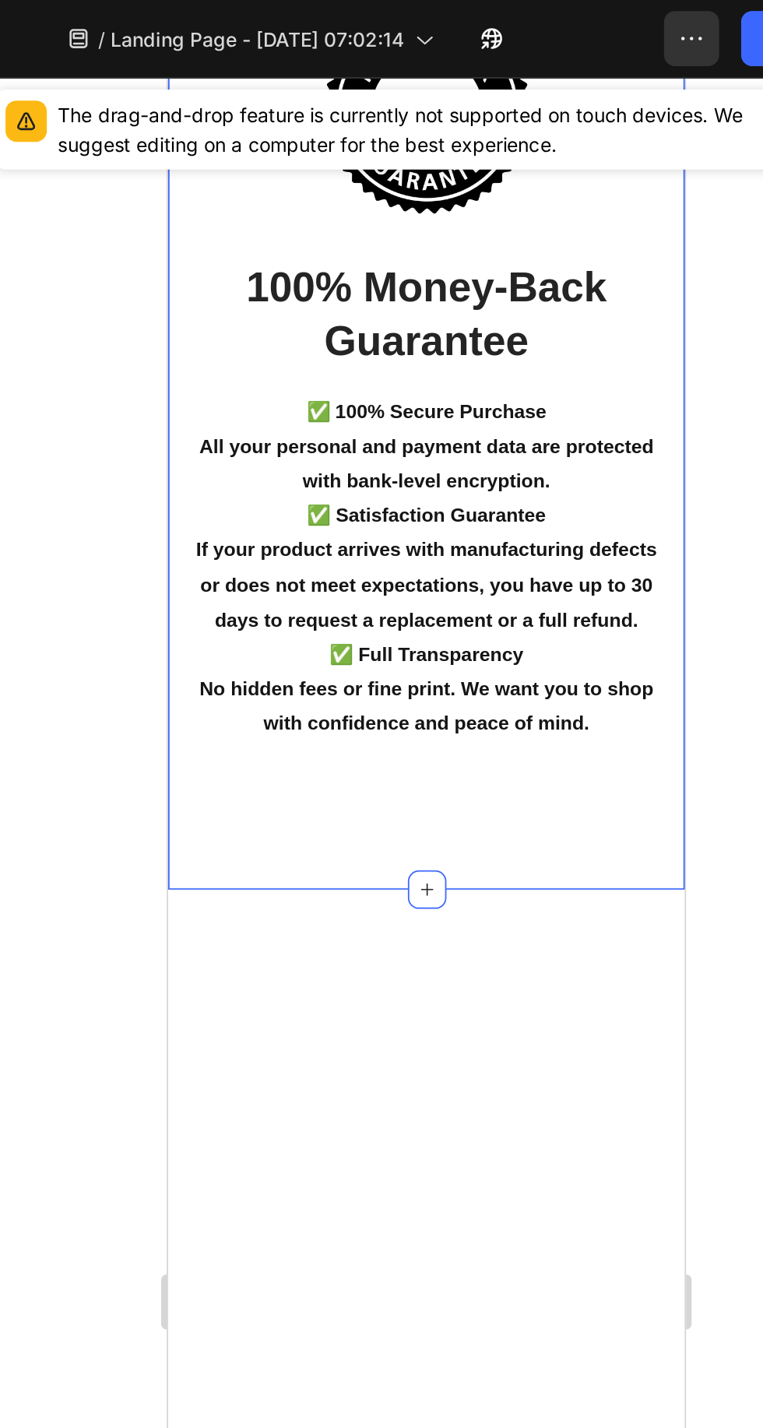
scroll to position [5986, 0]
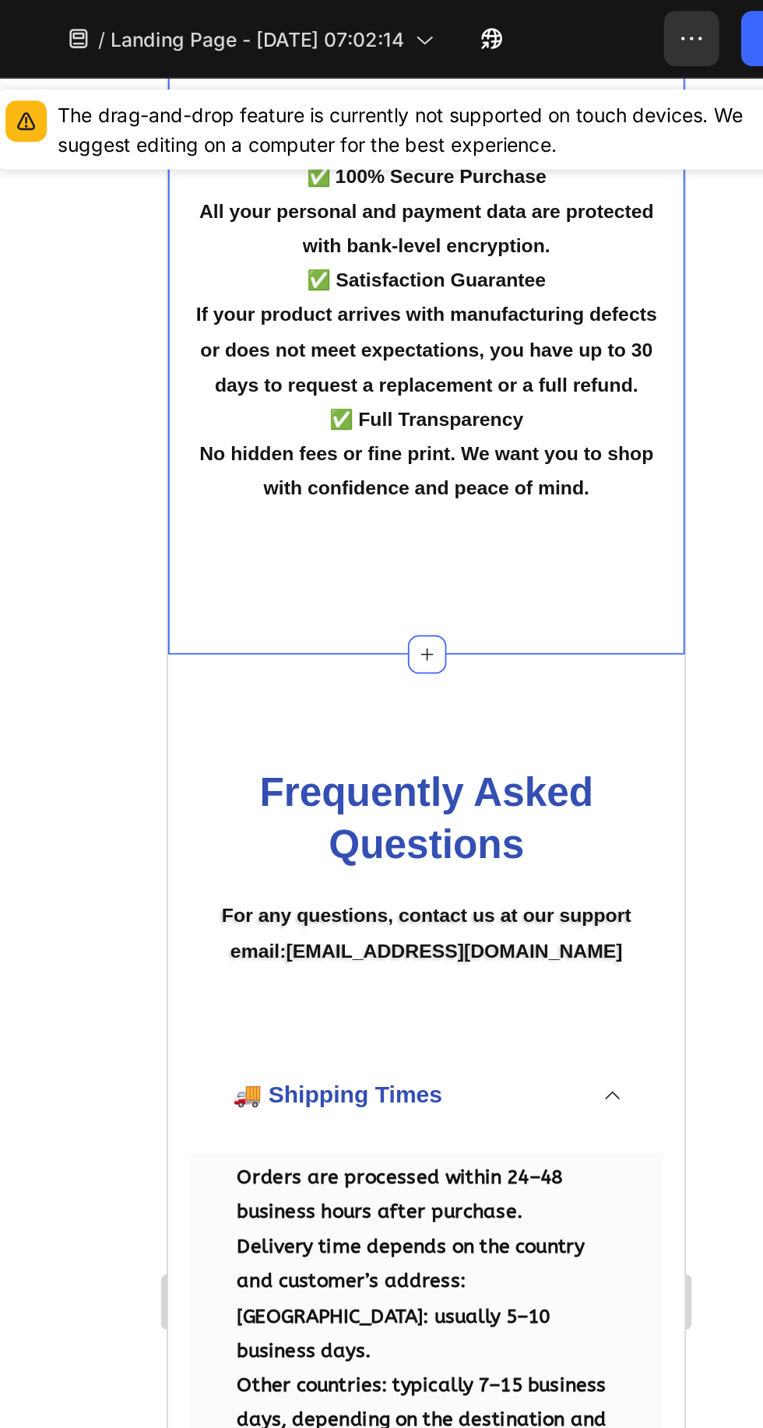
click at [658, 22] on icon "button" at bounding box center [658, 22] width 2 height 2
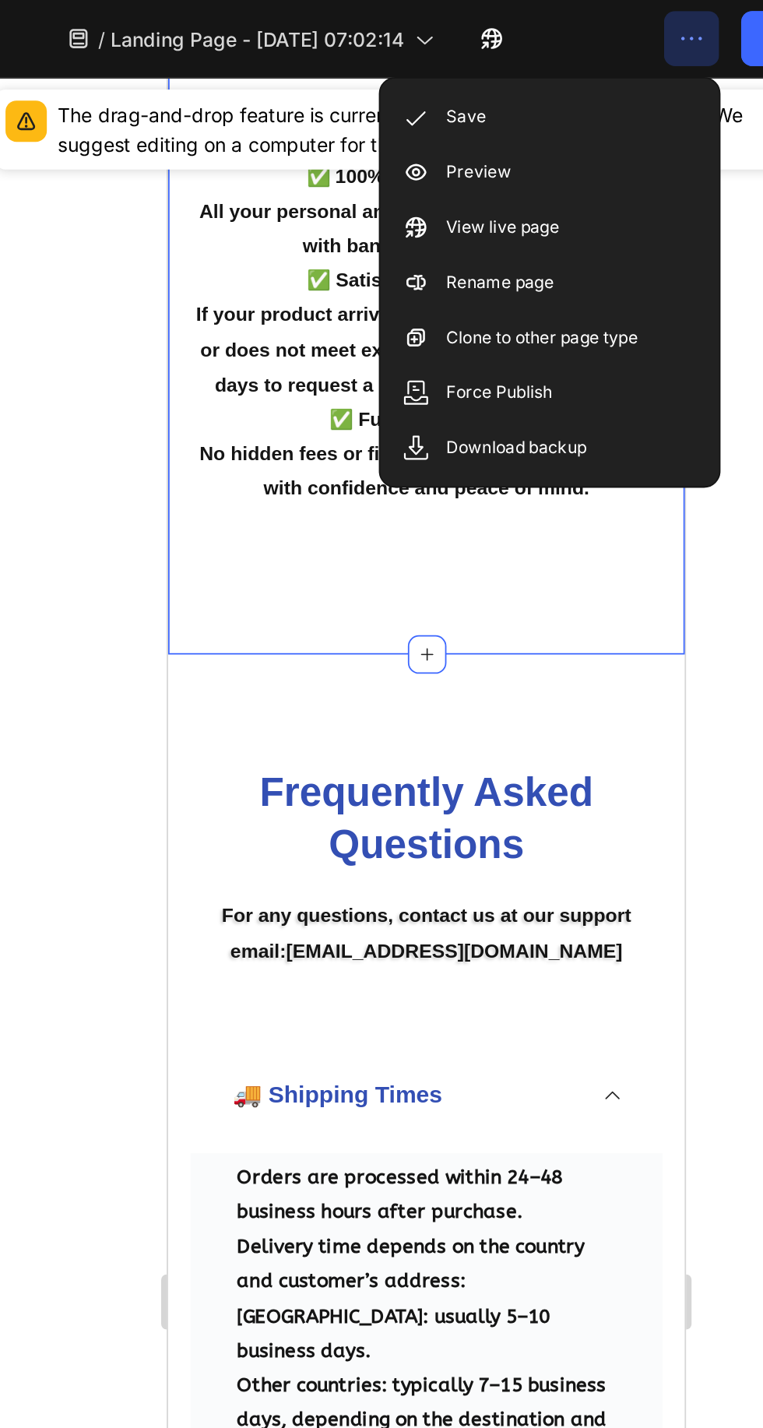
click at [536, 123] on p "View live page" at bounding box center [556, 129] width 64 height 16
click at [658, 22] on icon "button" at bounding box center [658, 22] width 2 height 2
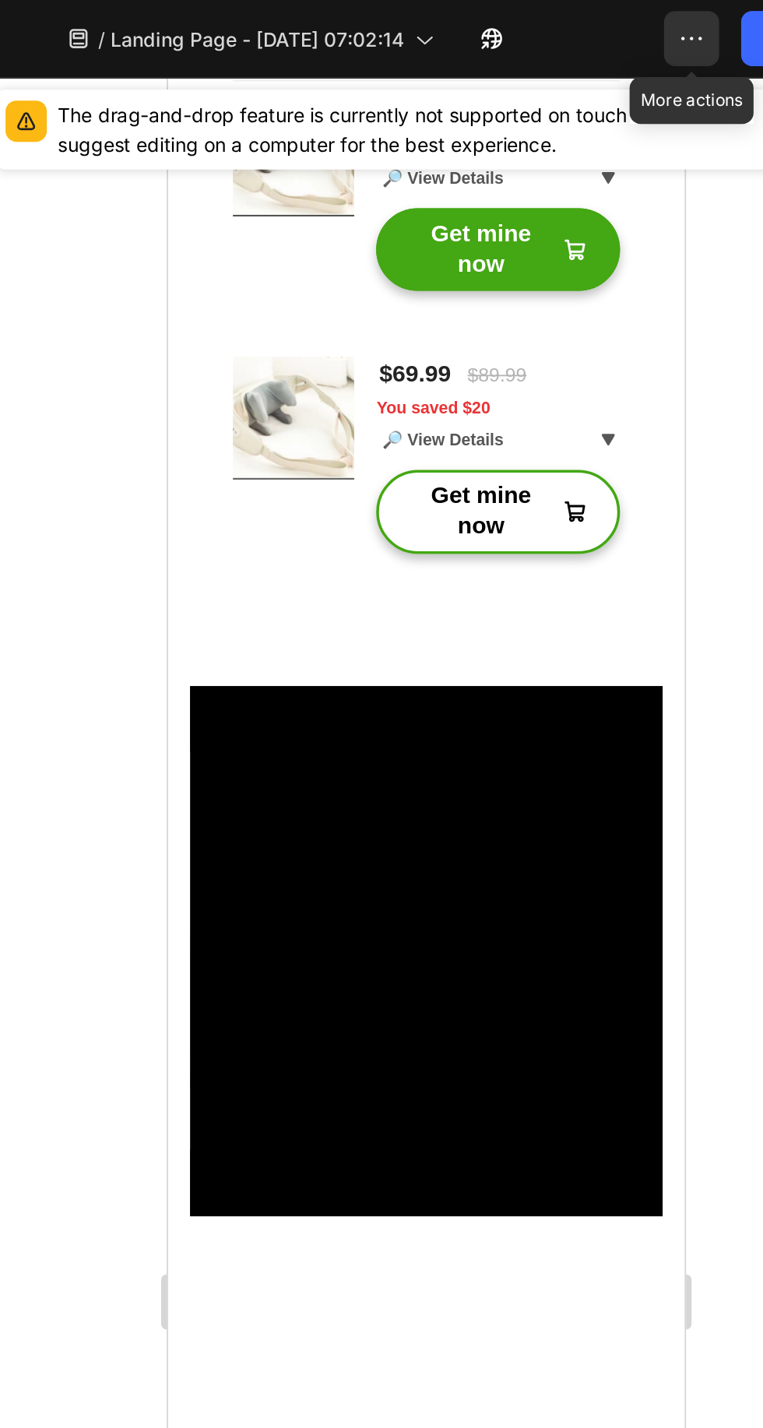
scroll to position [3959, 0]
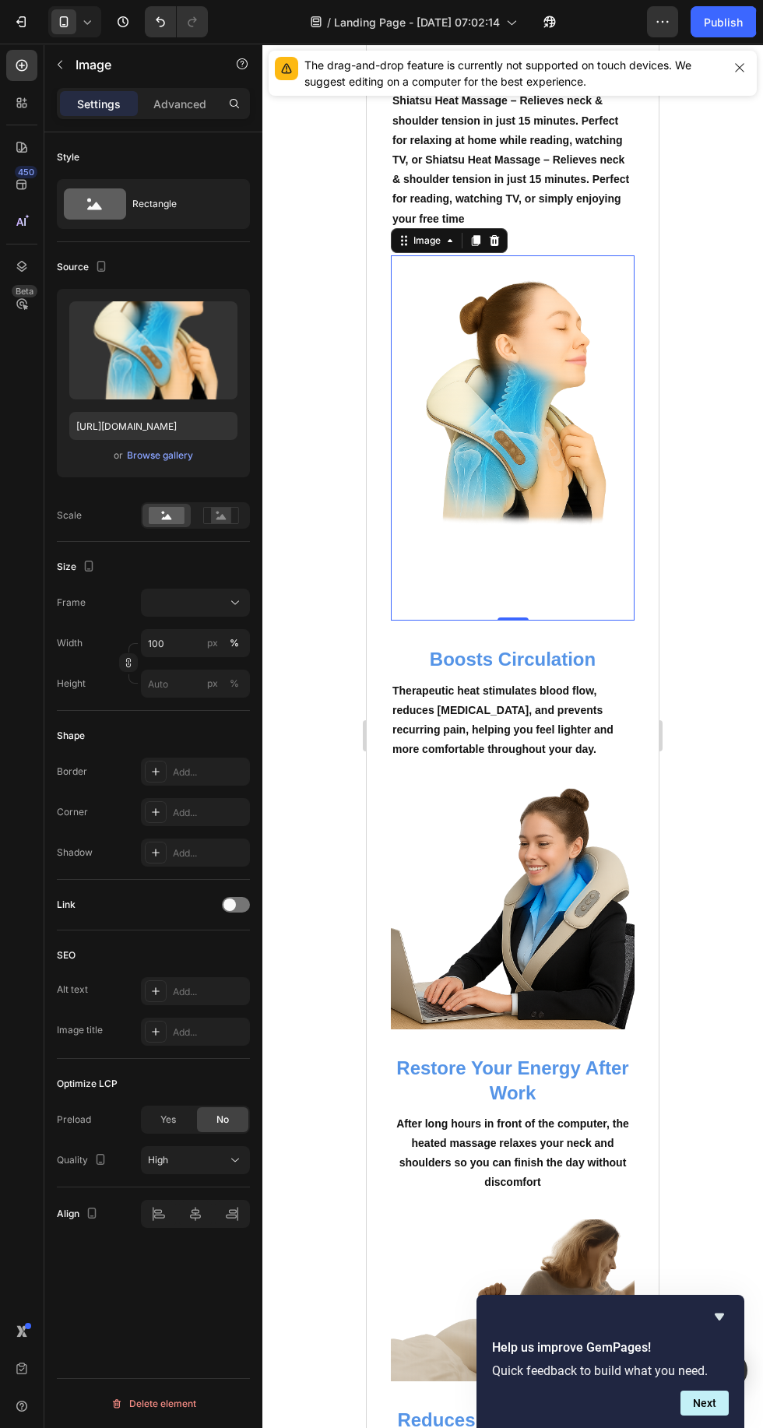
click at [131, 185] on div "Rectangle" at bounding box center [153, 204] width 193 height 50
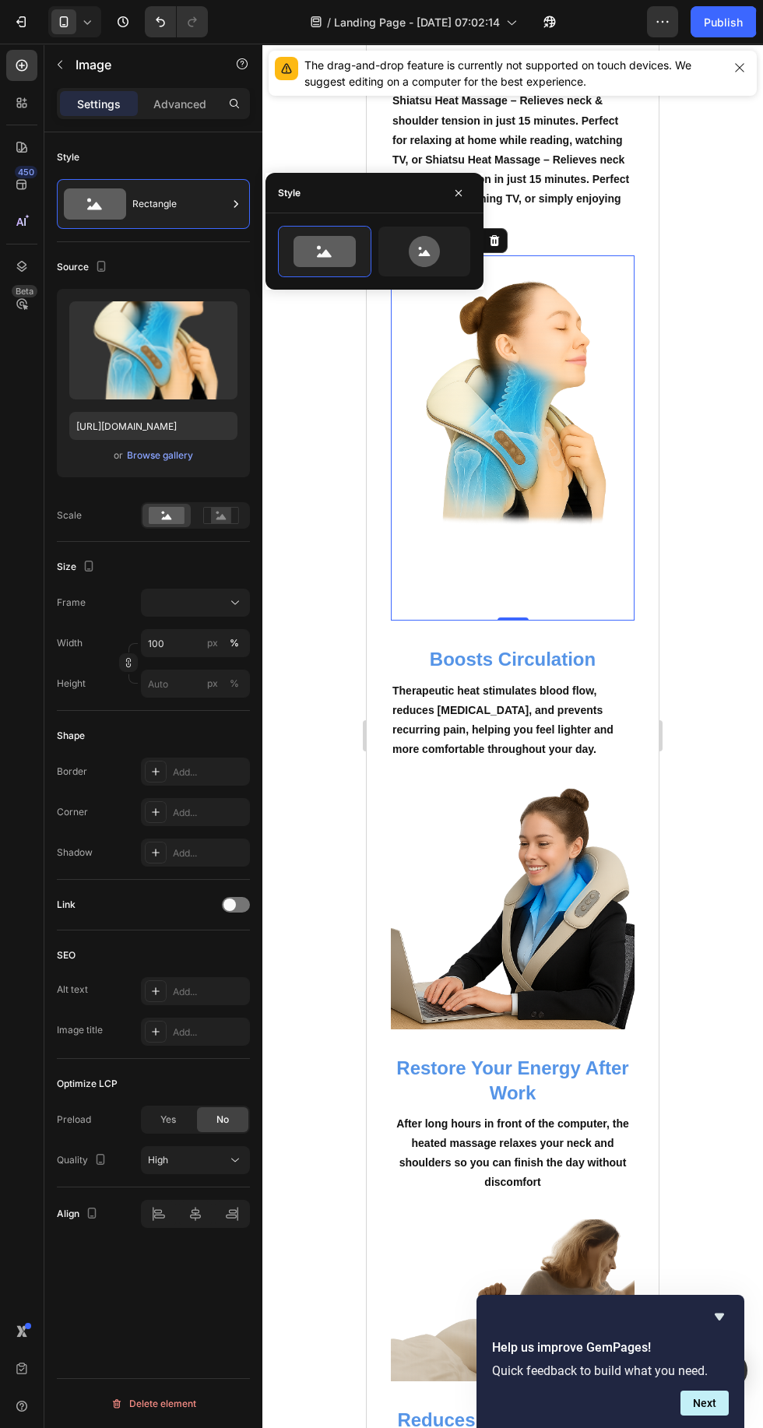
click at [141, 204] on div "Rectangle" at bounding box center [179, 204] width 95 height 36
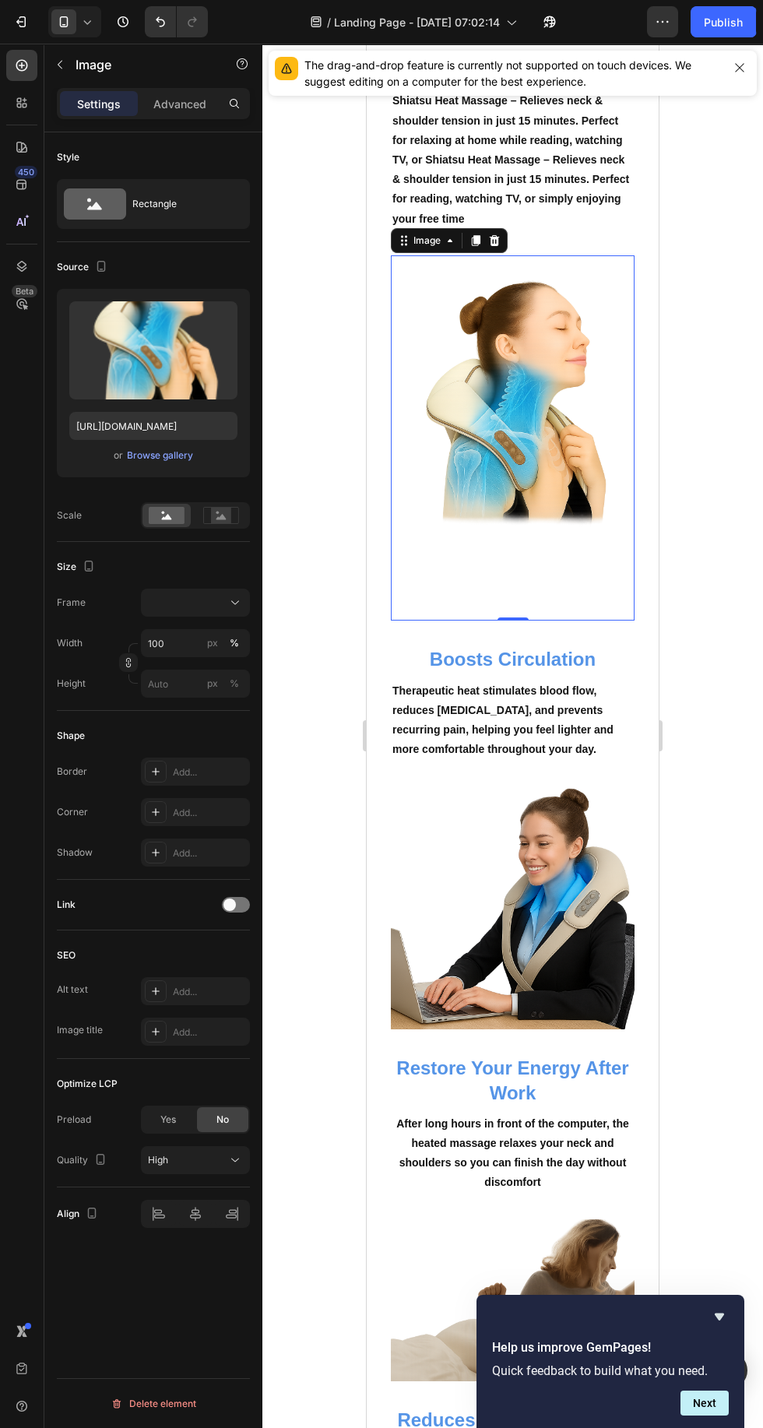
click at [138, 189] on div "Rectangle" at bounding box center [179, 204] width 95 height 36
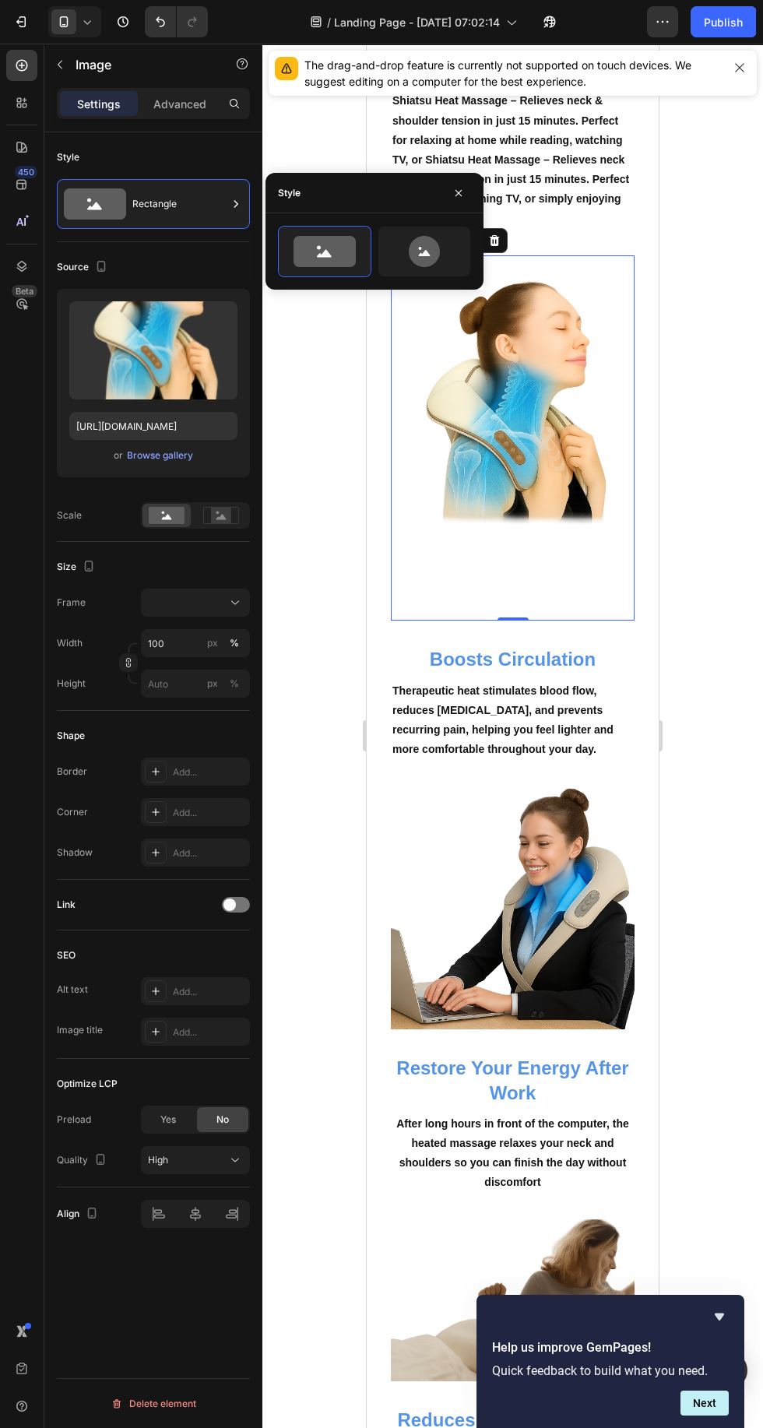
click at [89, 200] on circle at bounding box center [89, 201] width 4 height 4
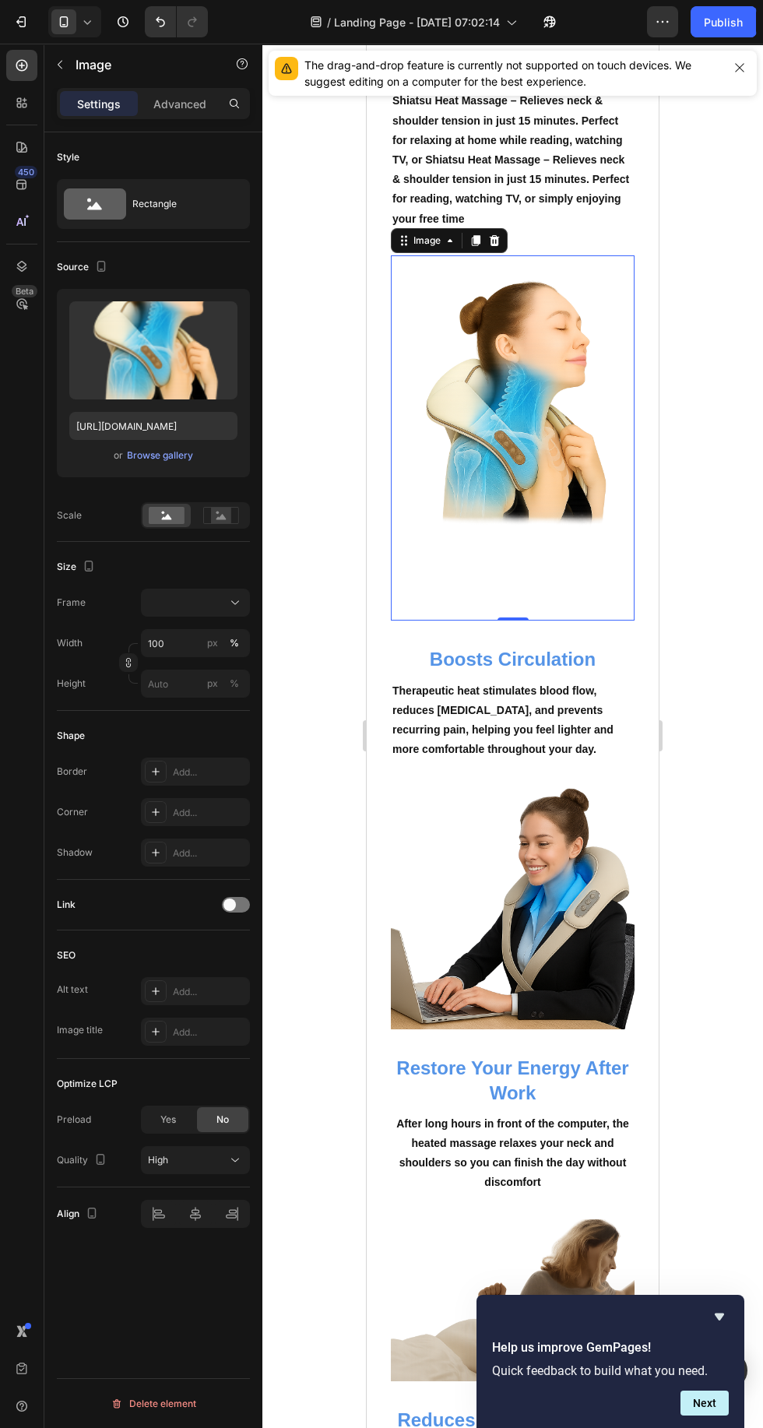
click at [167, 105] on p "Advanced" at bounding box center [179, 104] width 53 height 16
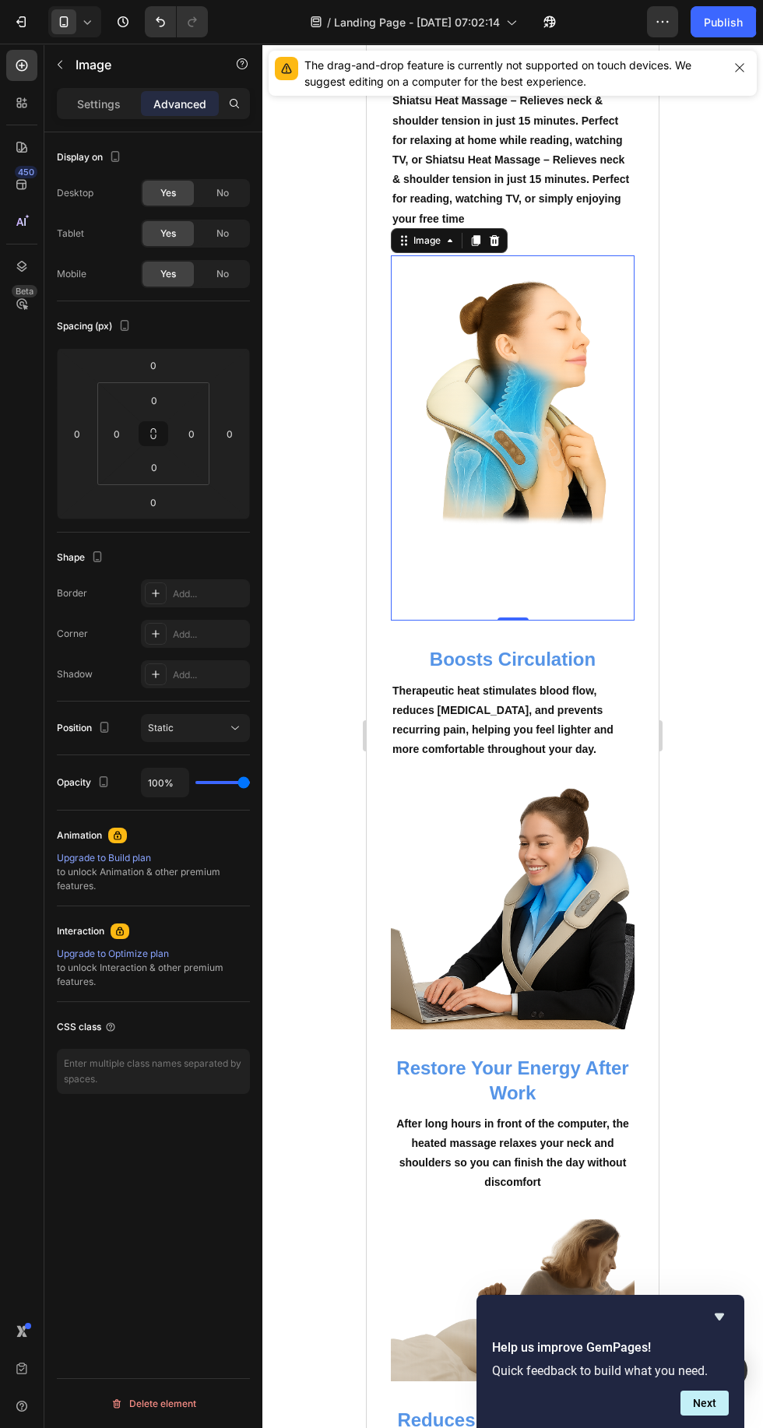
click at [106, 106] on p "Settings" at bounding box center [99, 104] width 44 height 16
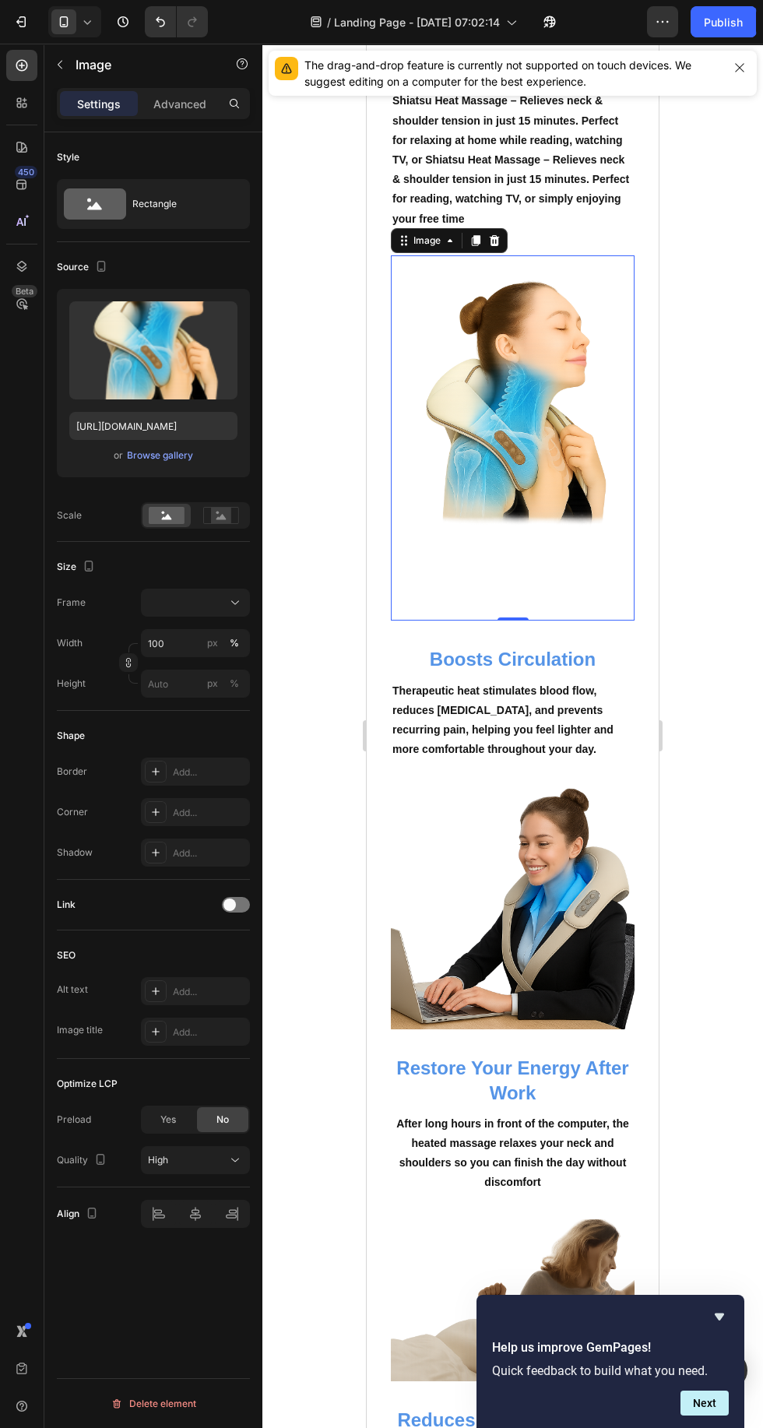
click at [643, 960] on div "Discover How It Improves Your Life Heading This massager does more than ease pa…" at bounding box center [512, 684] width 267 height 2038
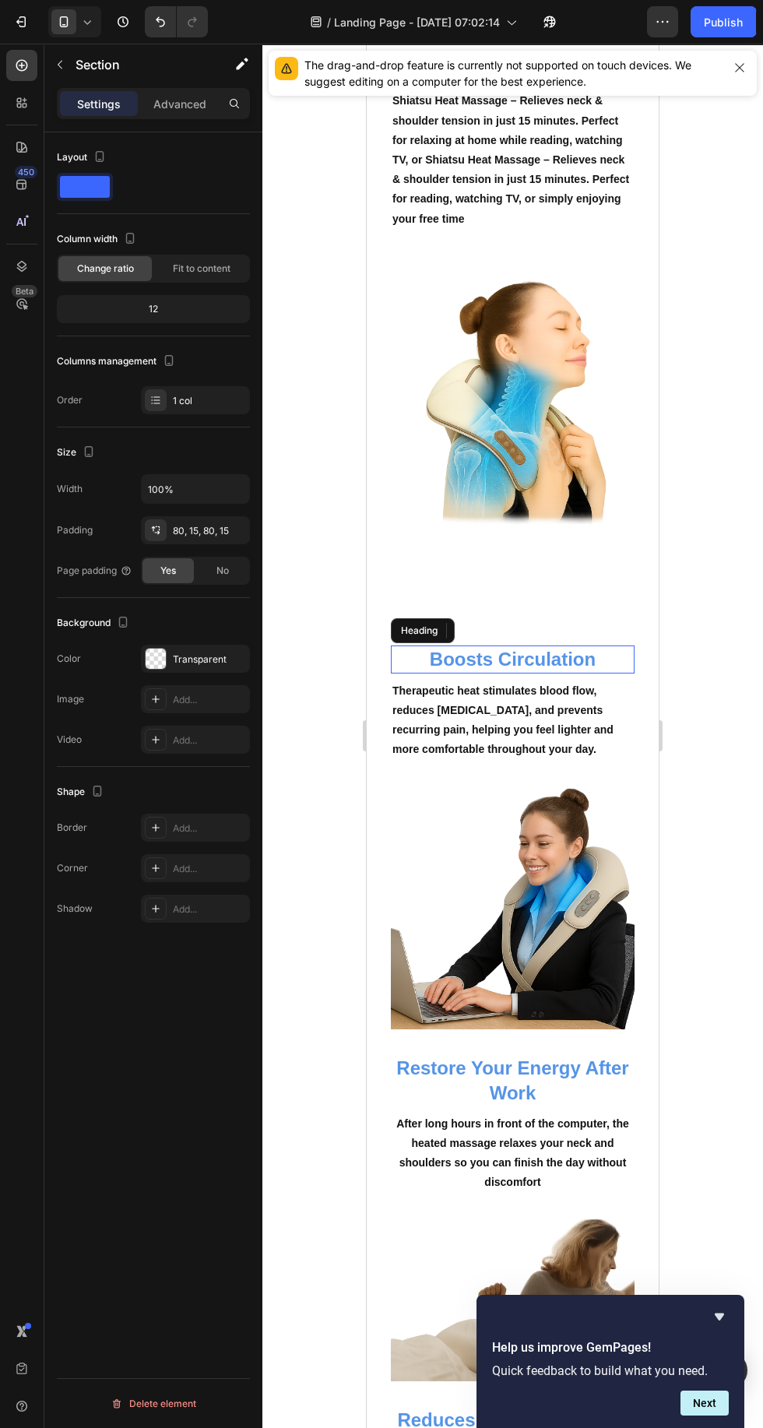
click at [413, 673] on h3 "Boosts Circulation" at bounding box center [513, 659] width 244 height 27
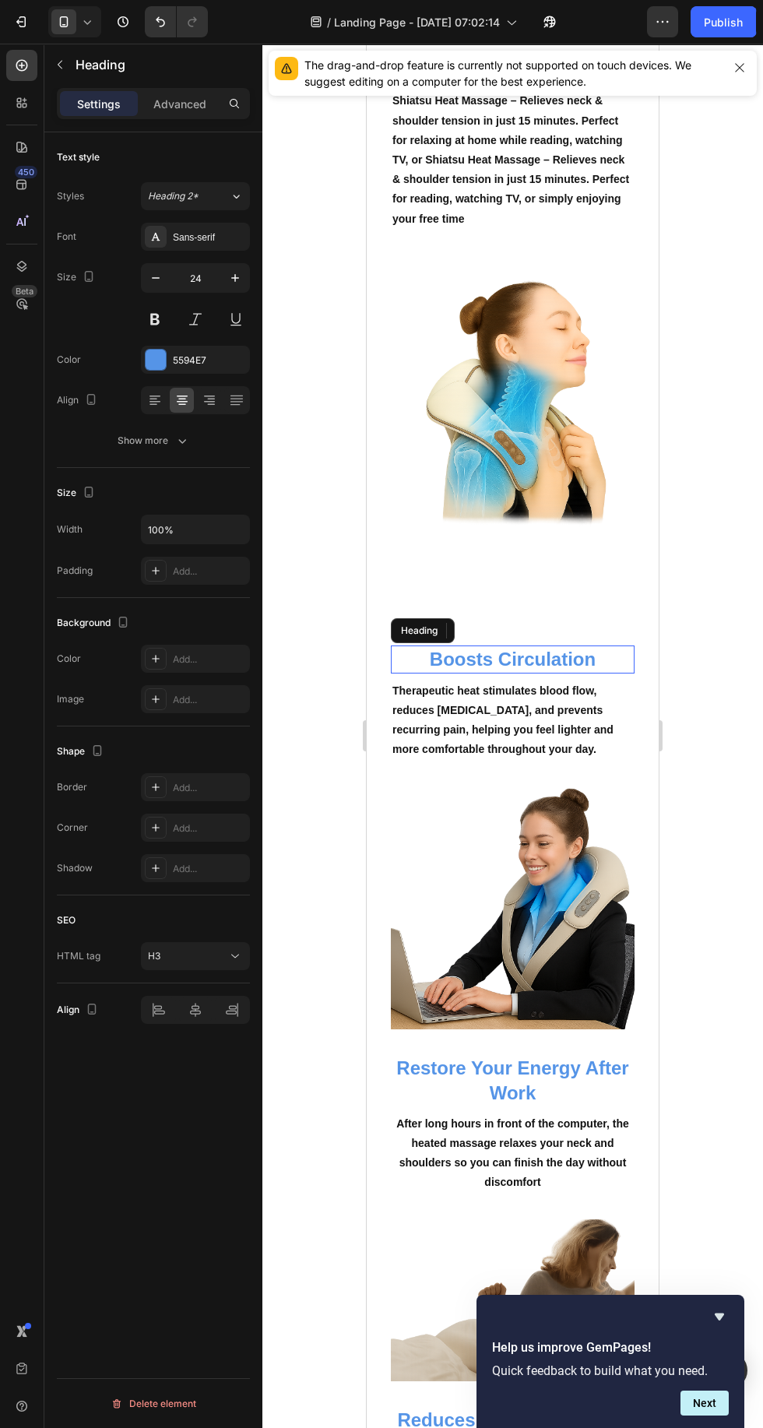
click at [598, 622] on img at bounding box center [513, 438] width 244 height 366
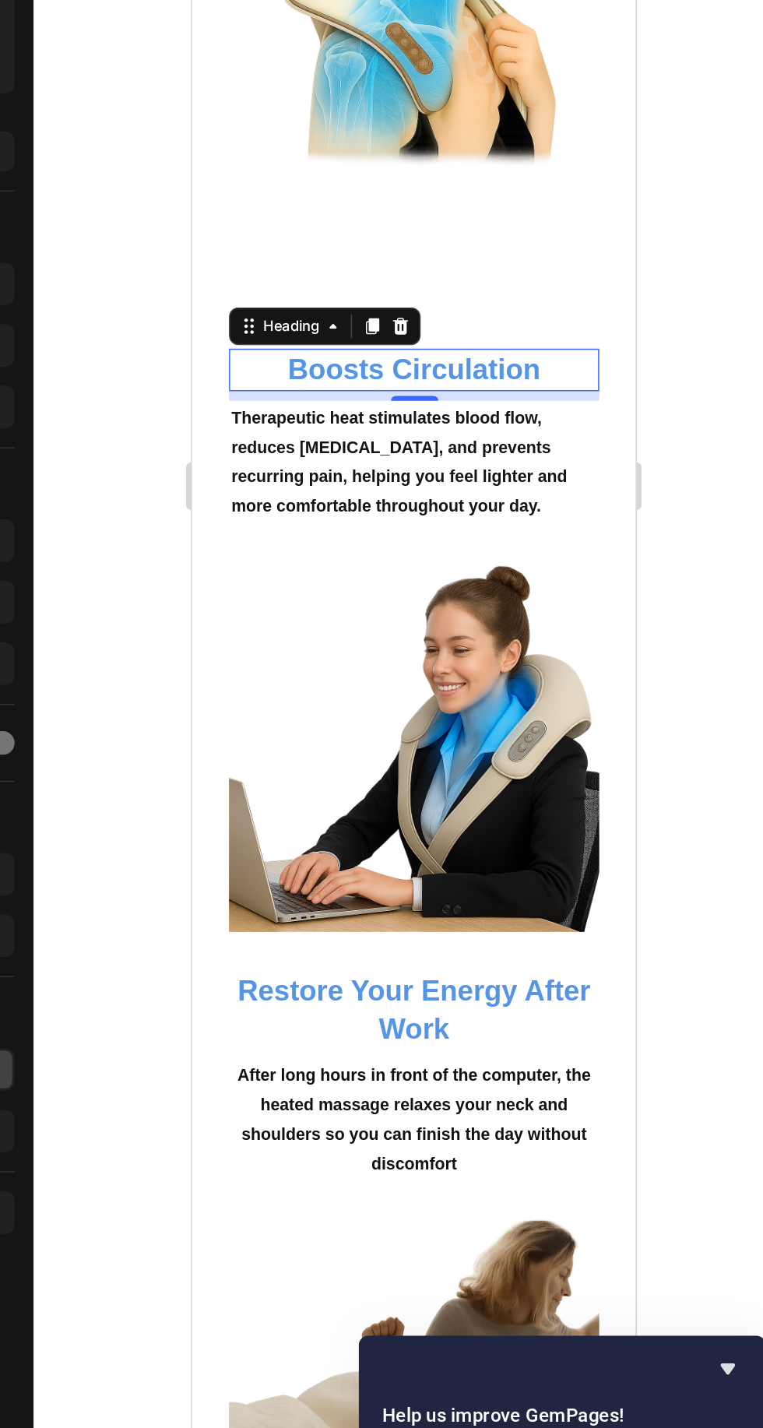
click at [453, 64] on h3 "Boosts Circulation" at bounding box center [338, 50] width 244 height 27
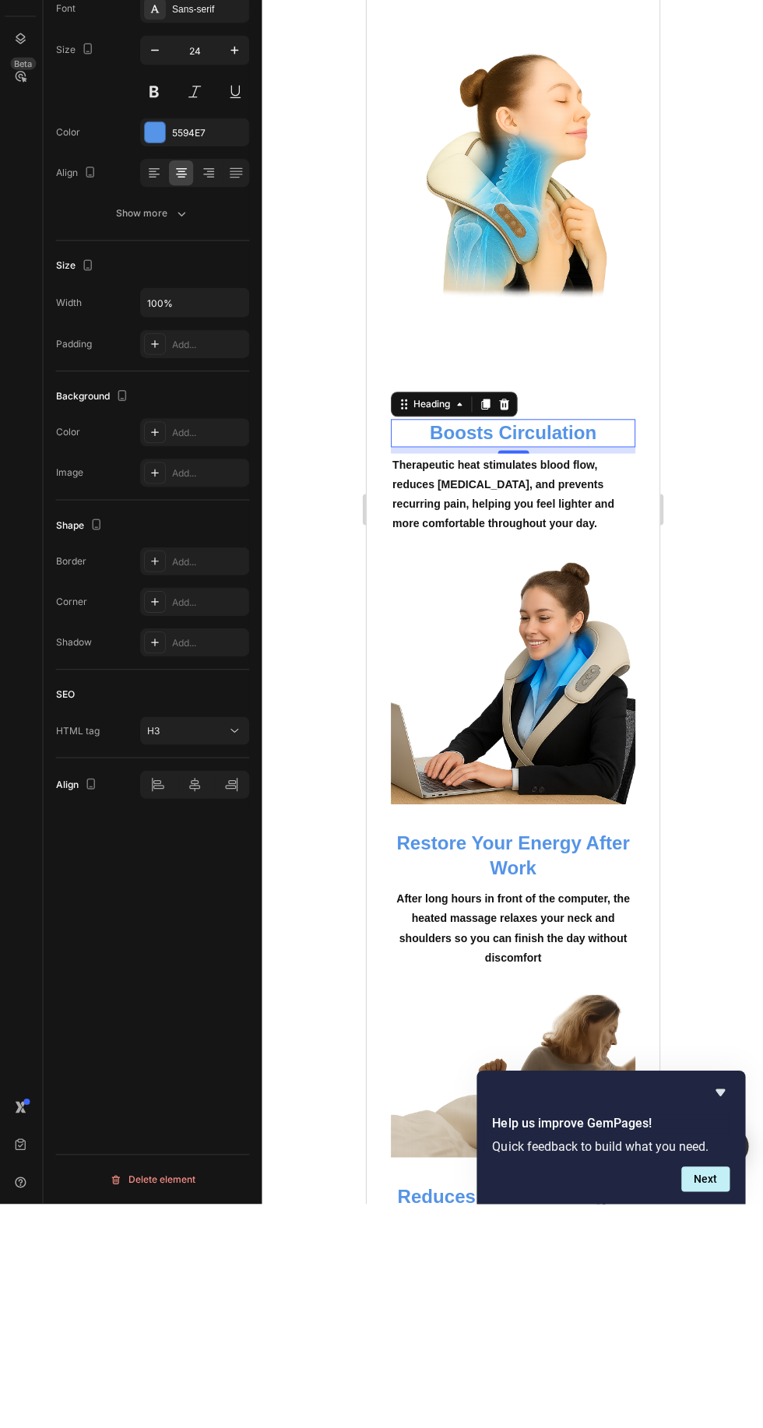
click at [590, 443] on p "Boosts Circulation" at bounding box center [512, 431] width 241 height 24
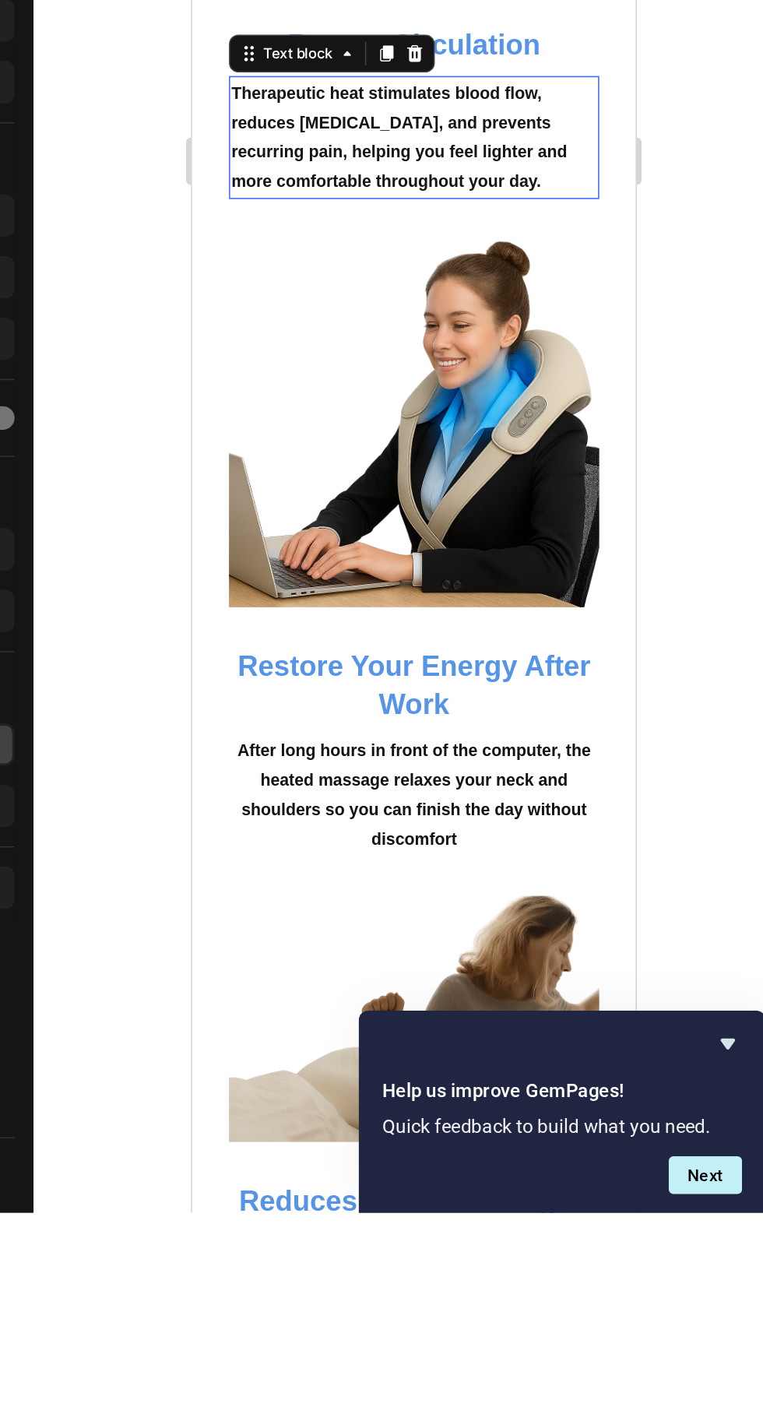
click at [366, 1089] on div "333333 100 % 333333 100 %" at bounding box center [512, 736] width 501 height 1385
click at [355, 946] on div at bounding box center [512, 736] width 501 height 1385
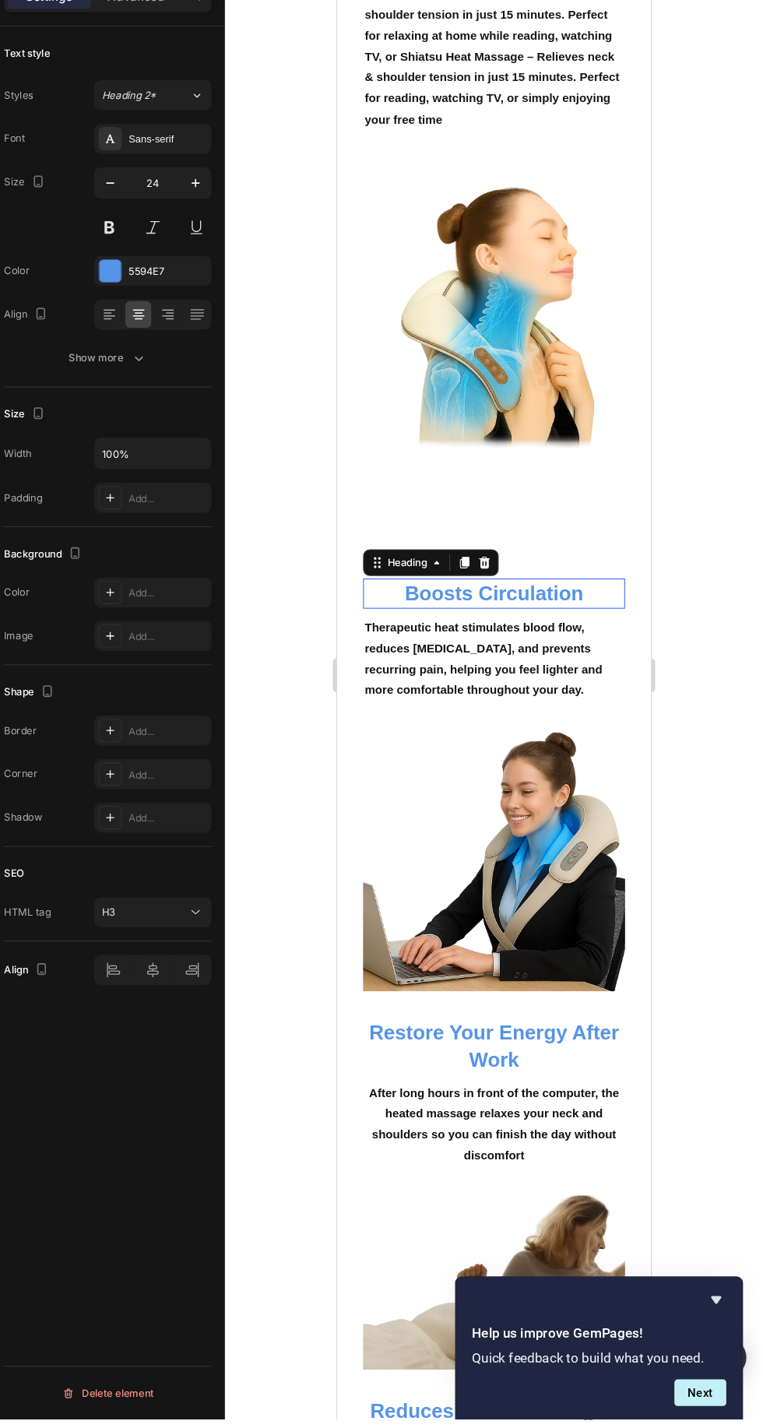
click at [594, 559] on p "Boosts Circulation" at bounding box center [482, 547] width 241 height 24
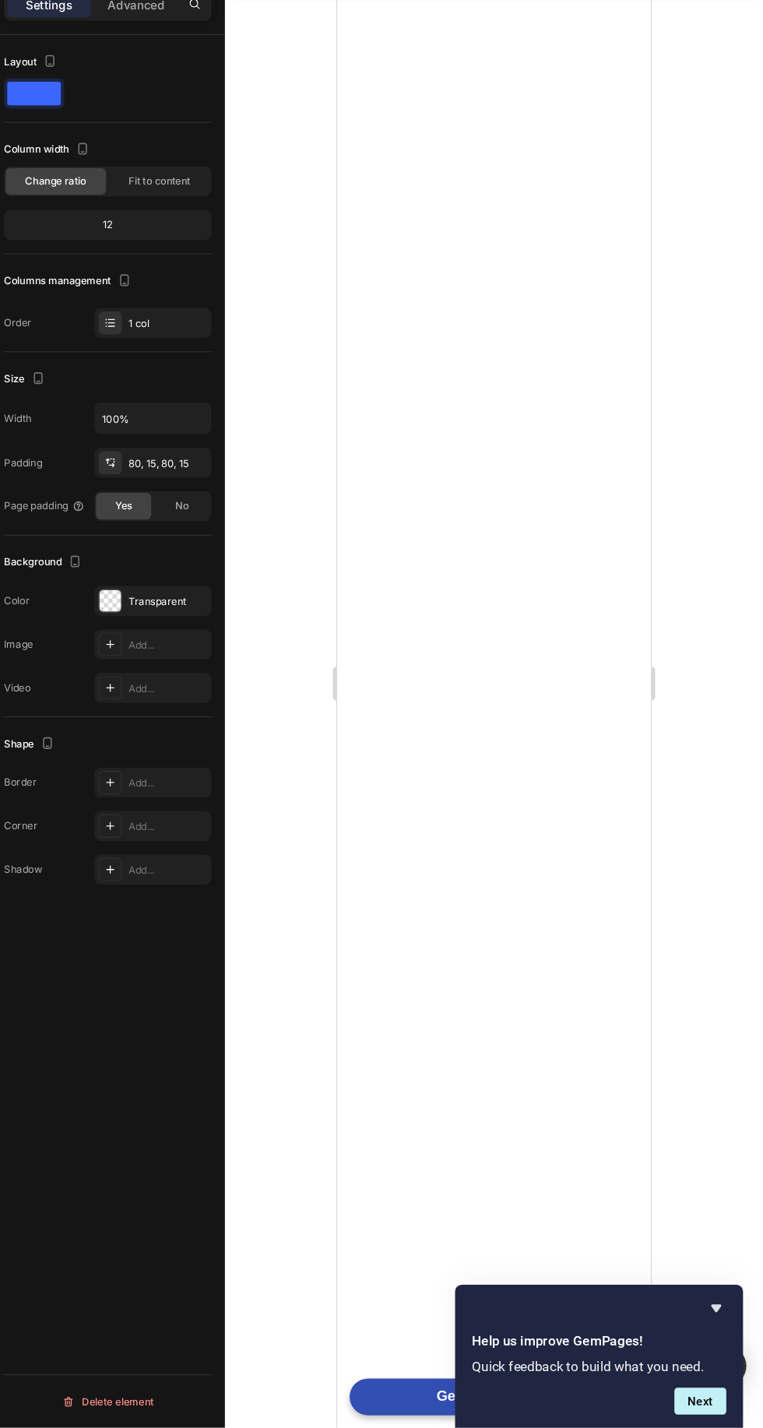
scroll to position [0, 0]
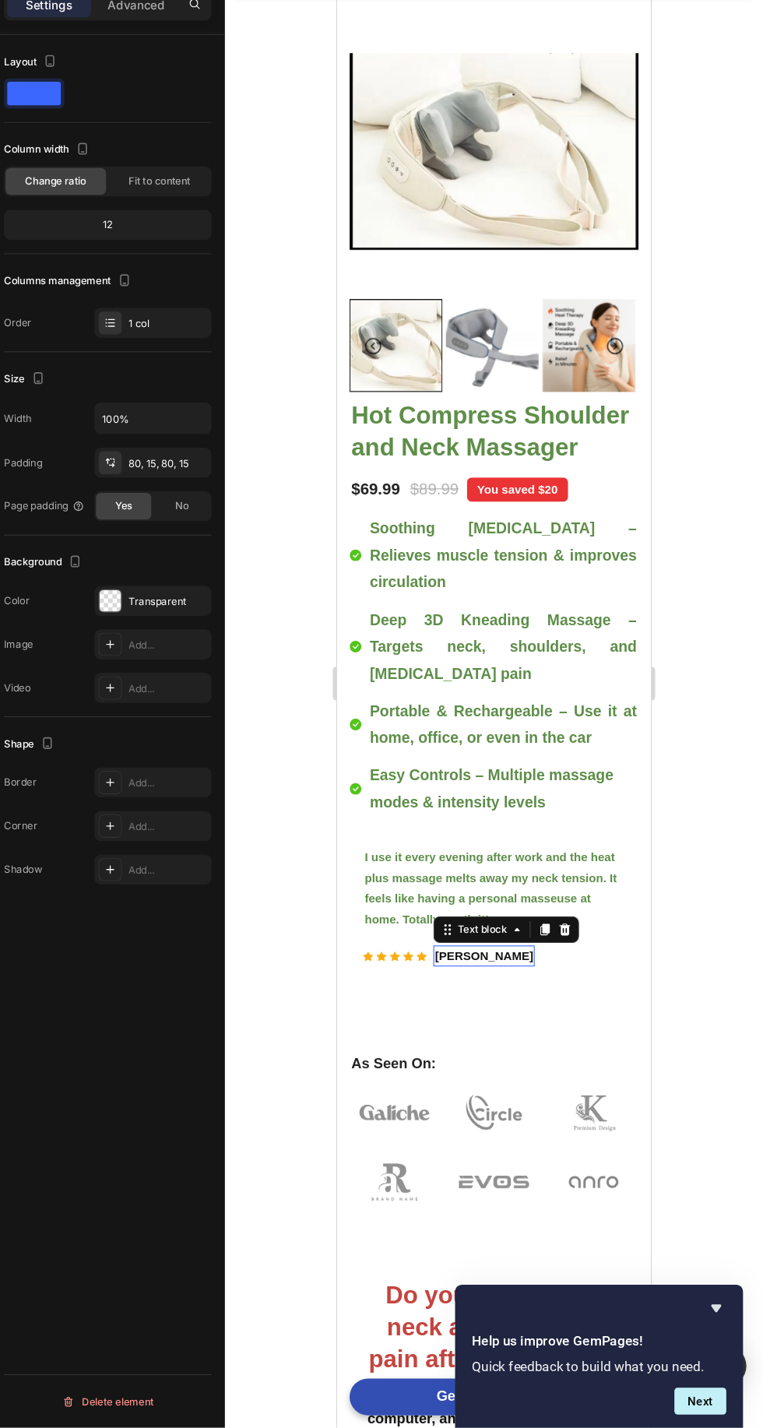
click at [555, 1186] on h2 "Do you suffer from neck and shoulder pain after a long day?" at bounding box center [483, 1231] width 244 height 91
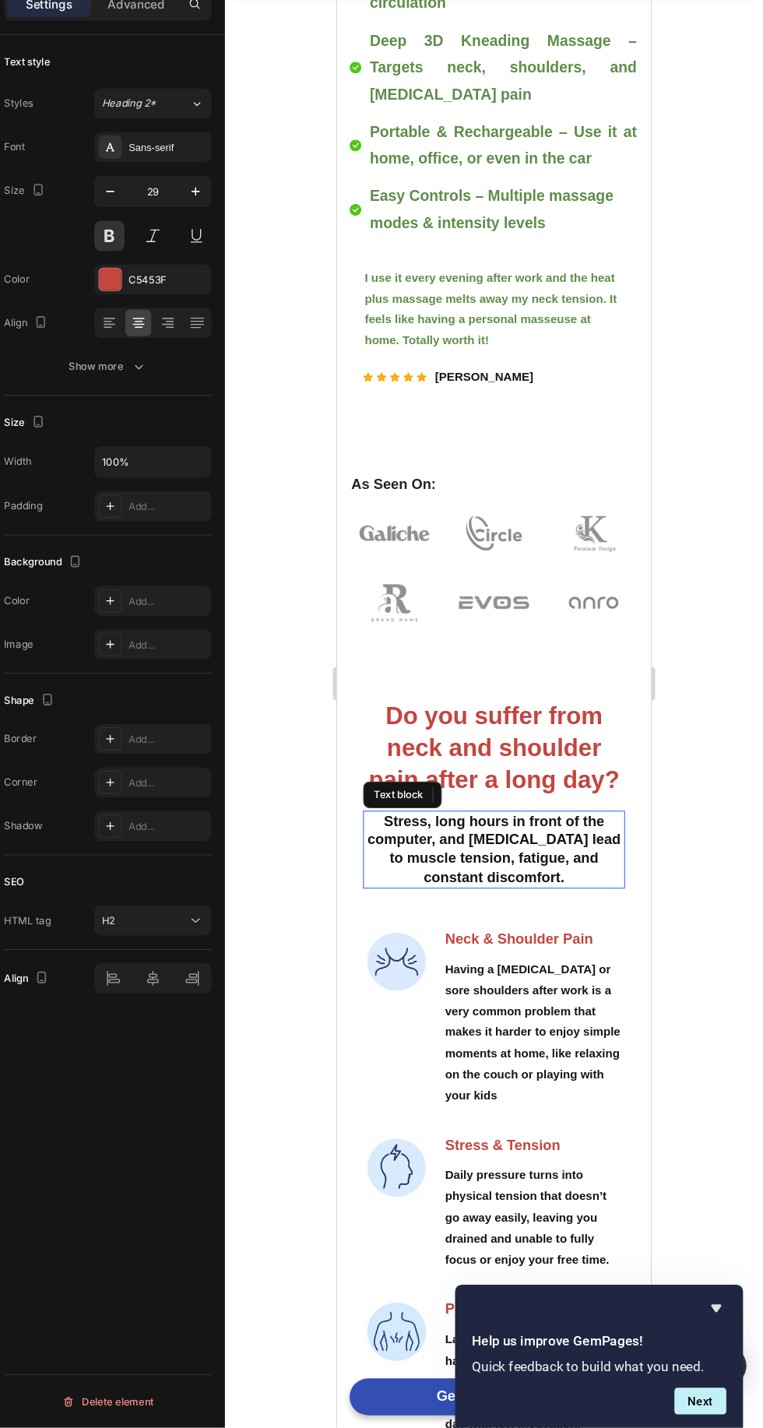
click at [545, 760] on p "Stress, long hours in front of the computer, and poor posture lead to muscle te…" at bounding box center [482, 786] width 241 height 69
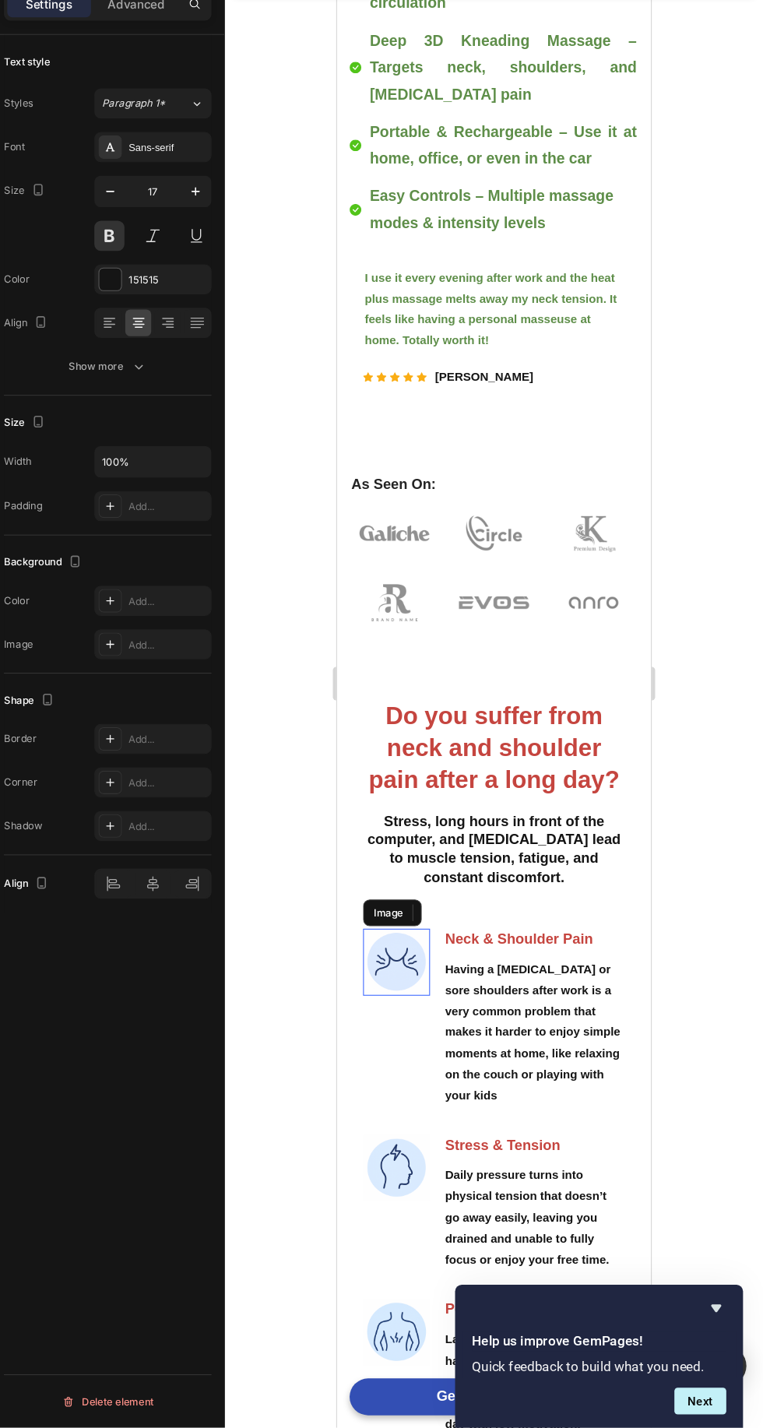
click at [395, 861] on img at bounding box center [392, 892] width 62 height 62
